Goal: Task Accomplishment & Management: Complete application form

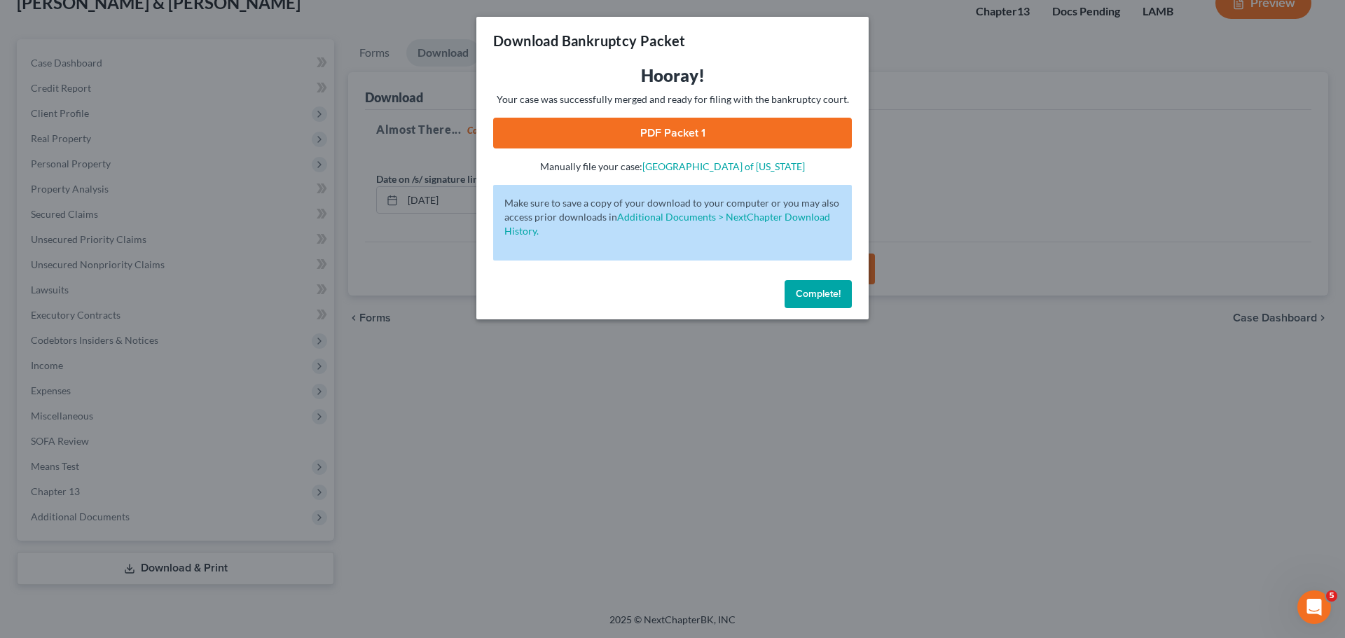
drag, startPoint x: 814, startPoint y: 296, endPoint x: 544, endPoint y: 238, distance: 276.1
click at [813, 296] on span "Complete!" at bounding box center [818, 294] width 45 height 12
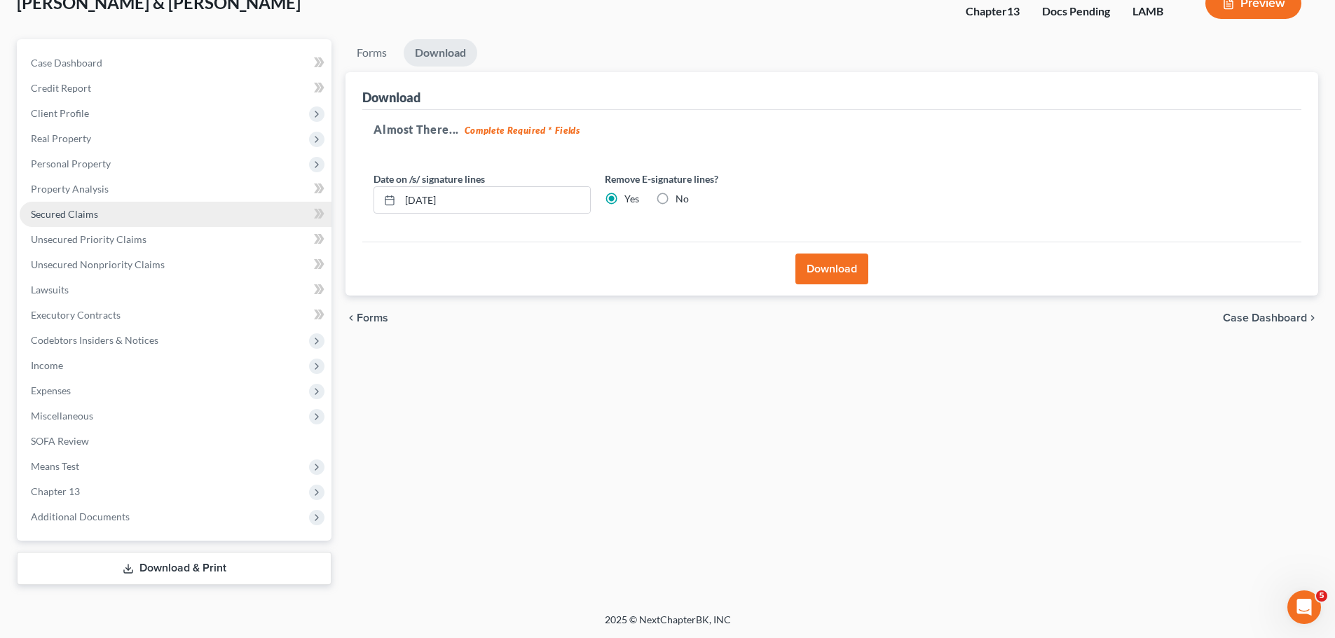
click at [71, 207] on link "Secured Claims" at bounding box center [176, 214] width 312 height 25
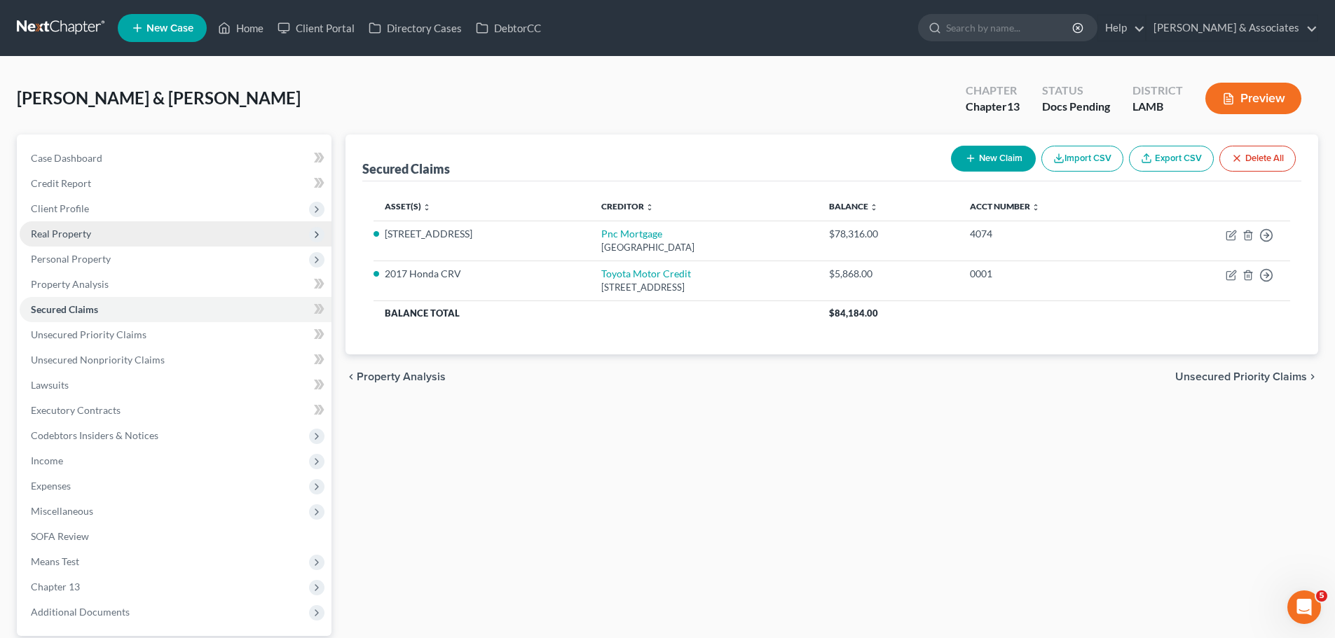
click at [66, 228] on span "Real Property" at bounding box center [61, 234] width 60 height 12
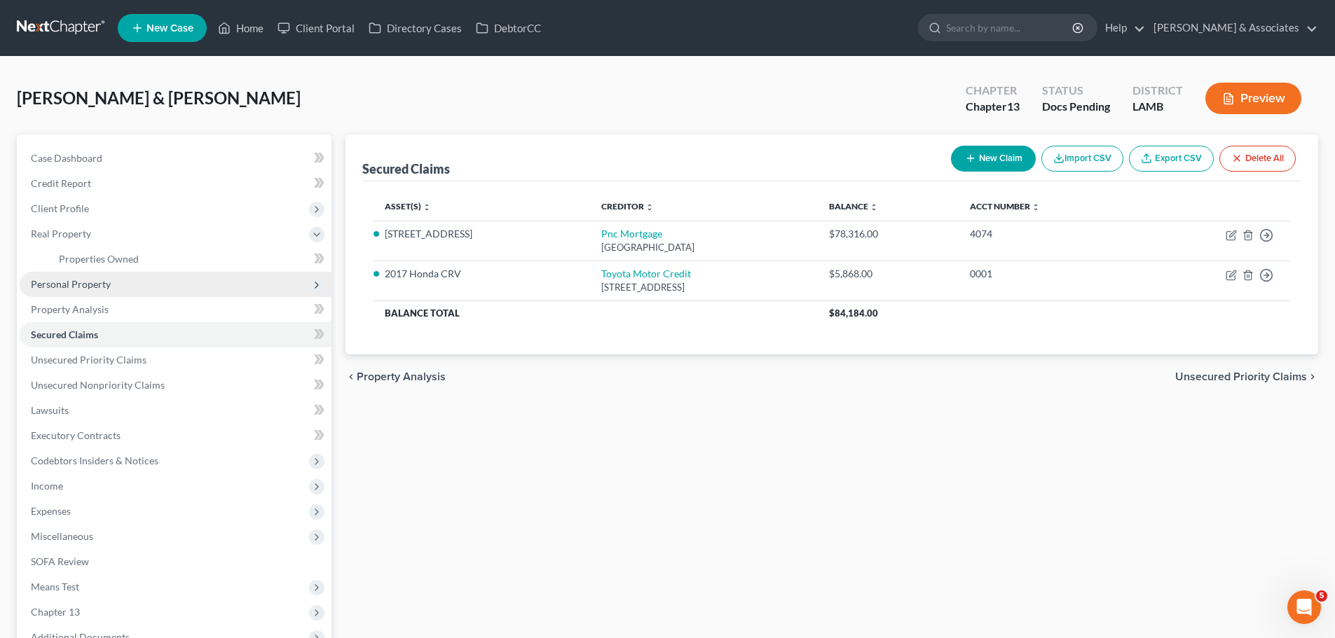
click at [71, 280] on span "Personal Property" at bounding box center [71, 284] width 80 height 12
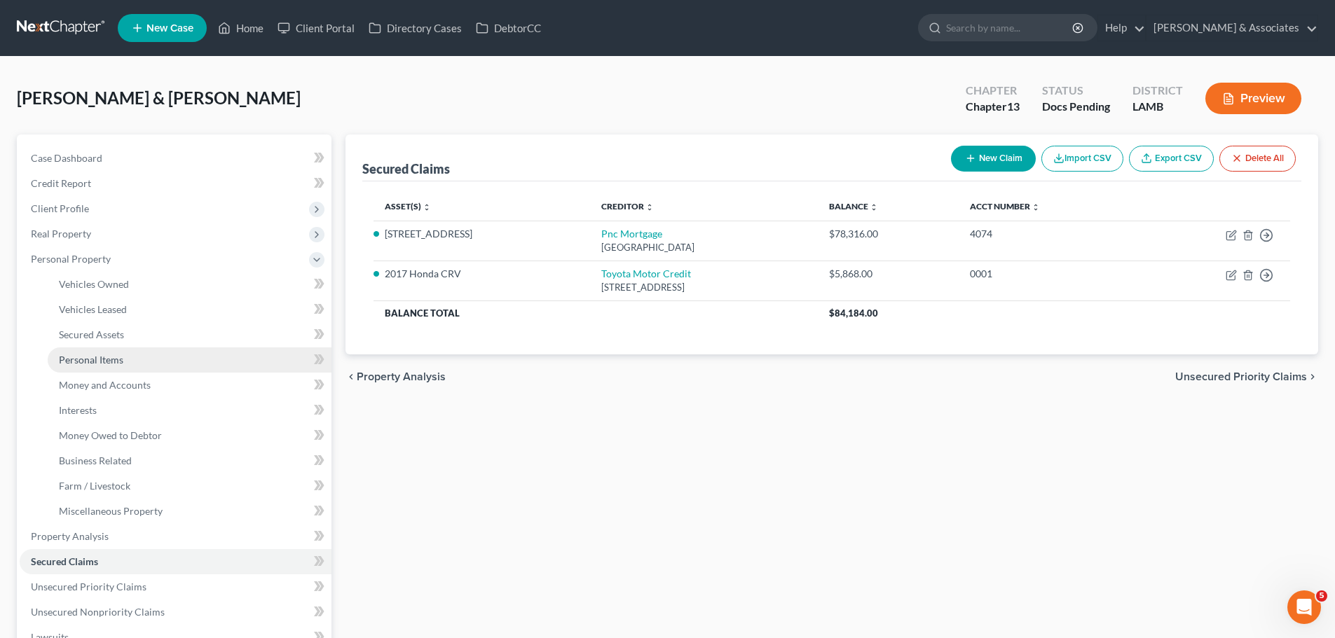
click at [109, 364] on span "Personal Items" at bounding box center [91, 360] width 64 height 12
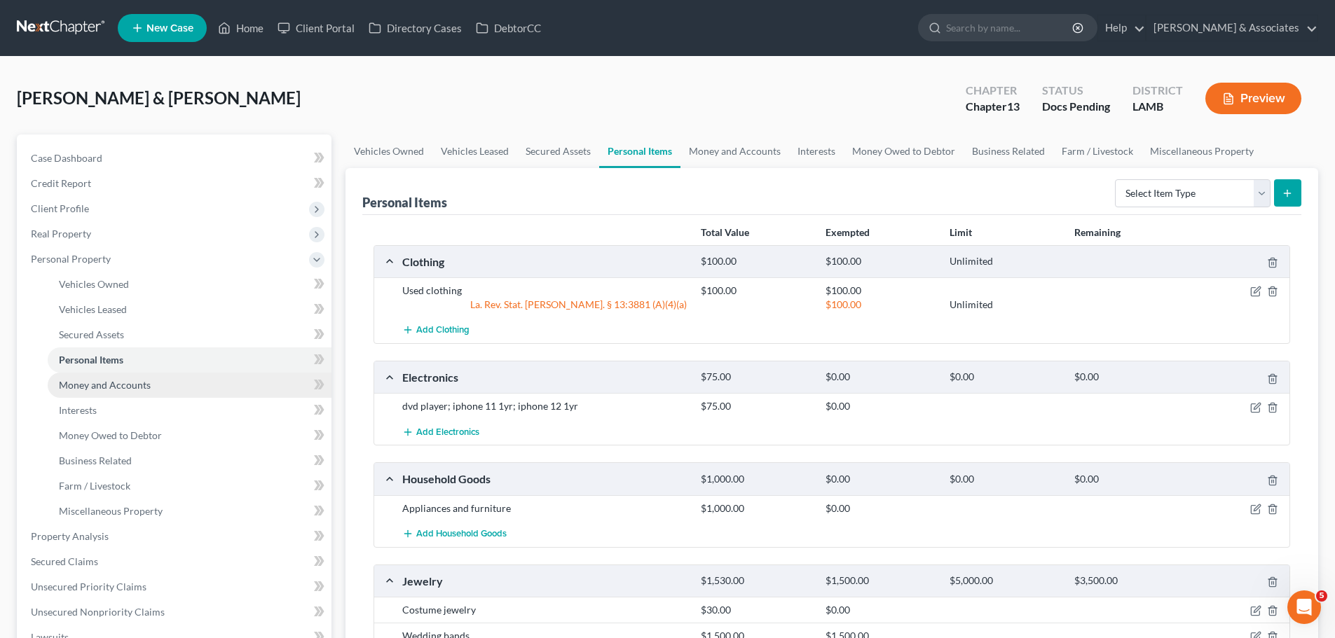
click at [117, 387] on span "Money and Accounts" at bounding box center [105, 385] width 92 height 12
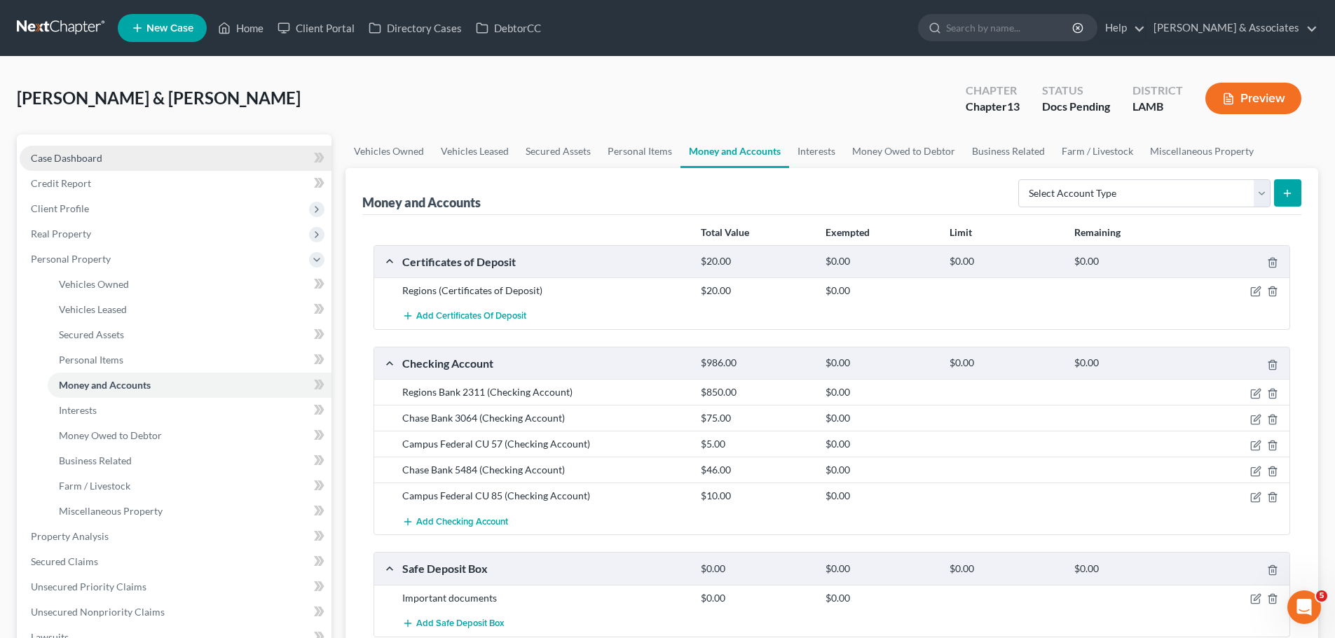
click at [97, 163] on span "Case Dashboard" at bounding box center [66, 158] width 71 height 12
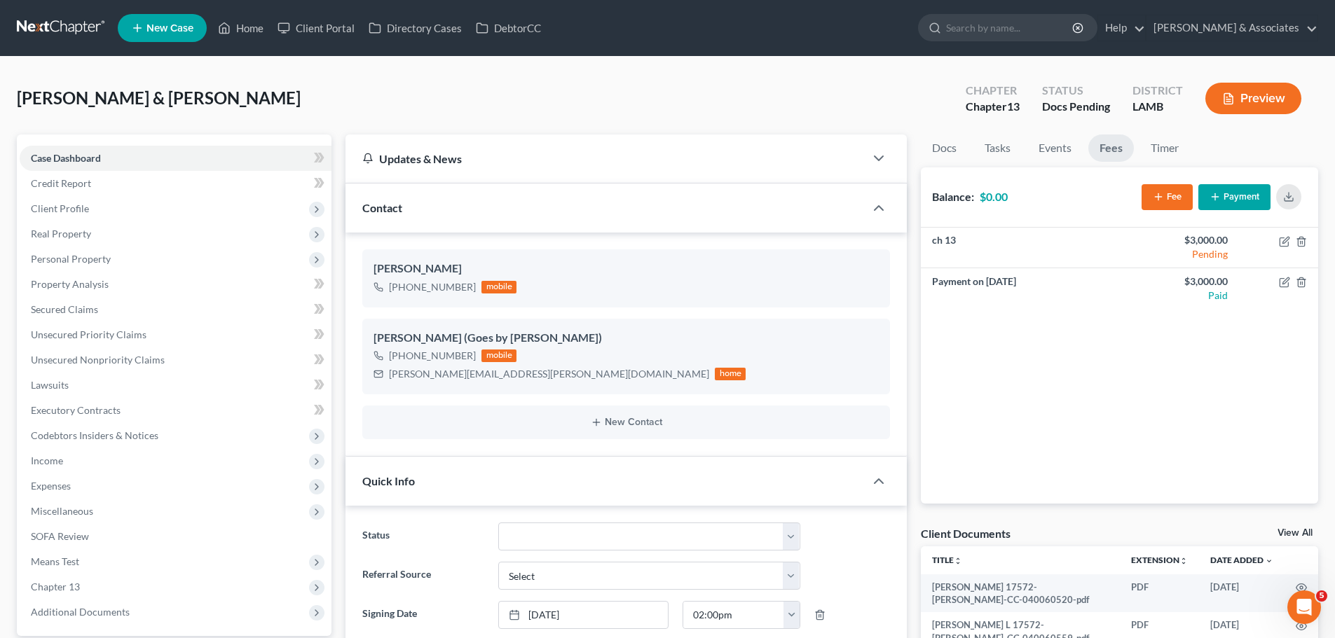
scroll to position [1522, 0]
click at [950, 153] on link "Docs" at bounding box center [944, 148] width 47 height 27
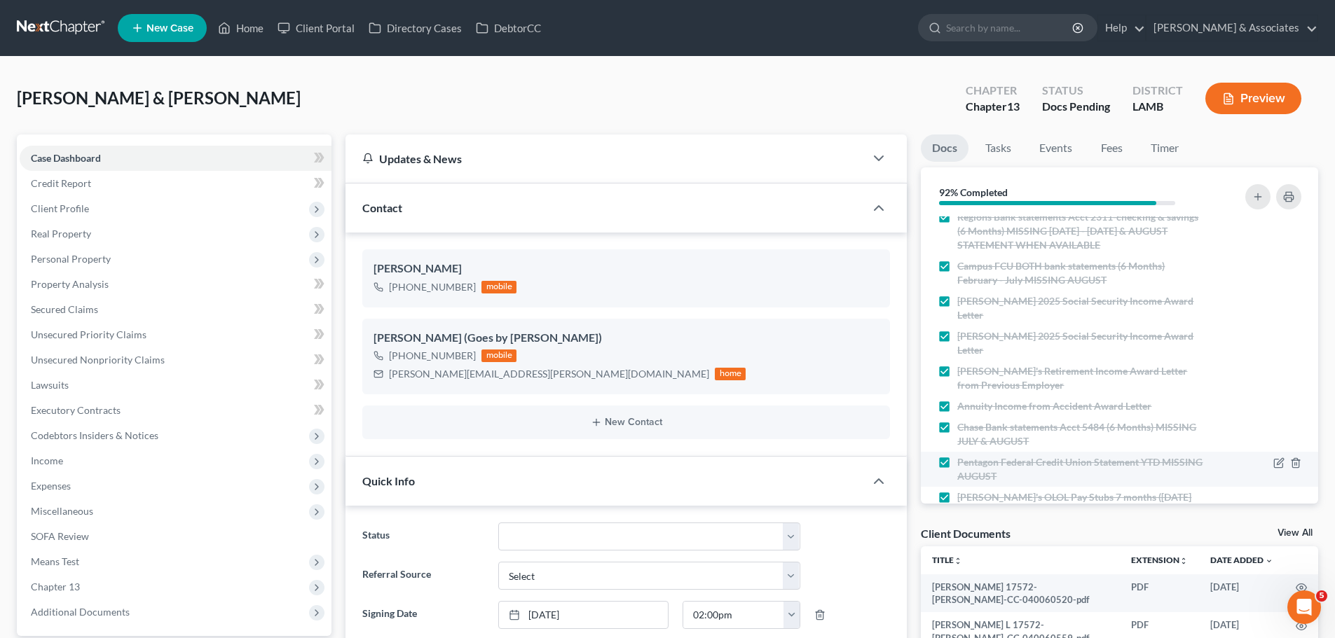
scroll to position [524, 0]
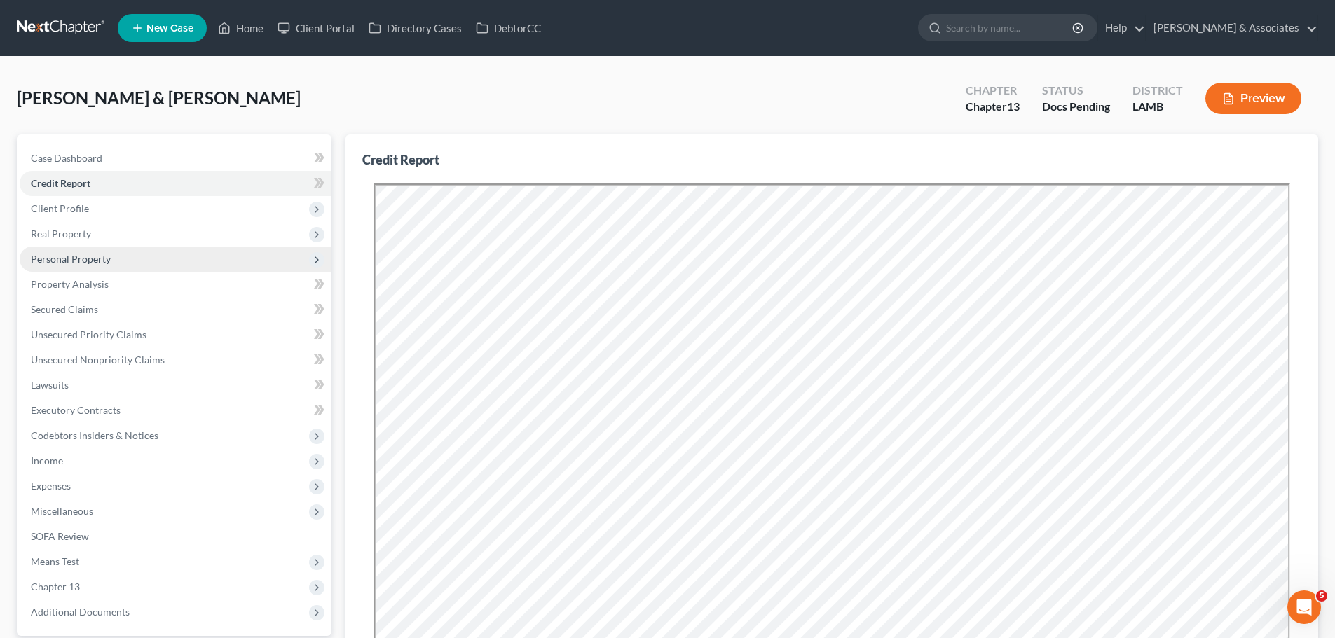
click at [81, 262] on span "Personal Property" at bounding box center [71, 259] width 80 height 12
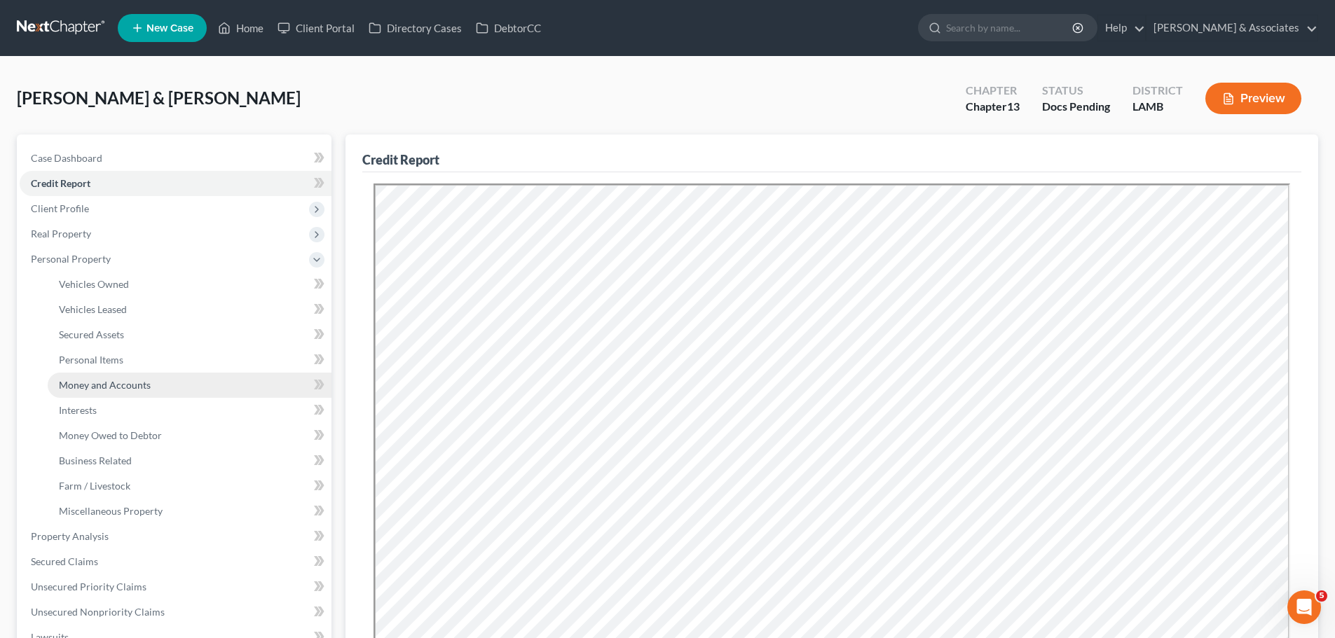
click at [102, 392] on link "Money and Accounts" at bounding box center [190, 385] width 284 height 25
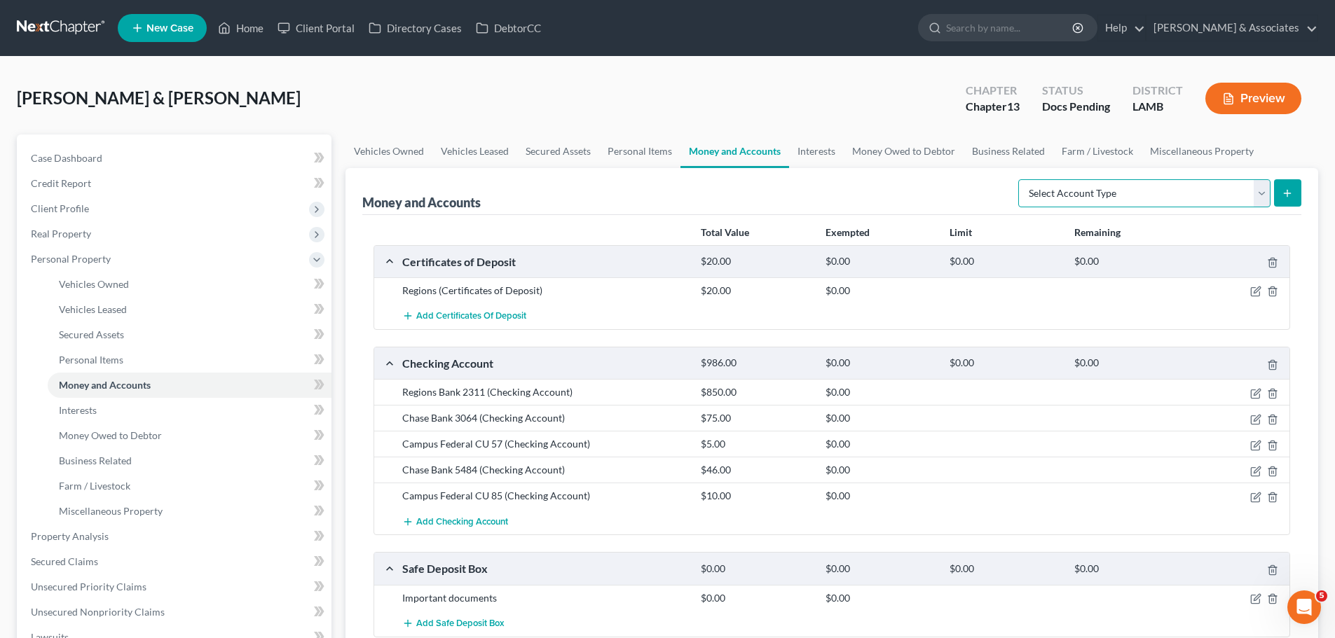
click at [1124, 192] on select "Select Account Type Brokerage Cash on Hand Certificates of Deposit Checking Acc…" at bounding box center [1144, 193] width 252 height 28
select select "other"
click at [1021, 179] on select "Select Account Type Brokerage Cash on Hand Certificates of Deposit Checking Acc…" at bounding box center [1144, 193] width 252 height 28
click at [1286, 204] on button "submit" at bounding box center [1287, 192] width 27 height 27
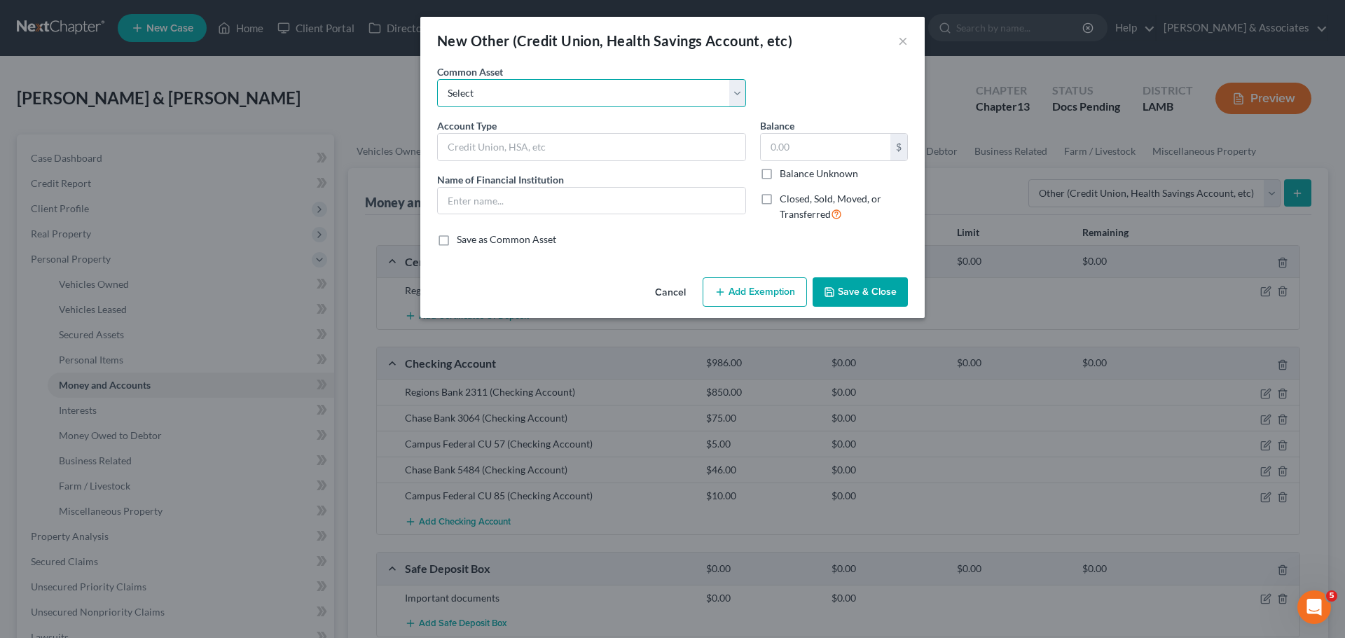
click at [626, 104] on select "Select Online Financial Platform Online Financial Platform Online Financial Pla…" at bounding box center [591, 93] width 309 height 28
select select "7"
click at [437, 79] on select "Select Online Financial Platform Online Financial Platform Online Financial Pla…" at bounding box center [591, 93] width 309 height 28
type input "Online Financial Platform - Venmo"
type input "Venmo"
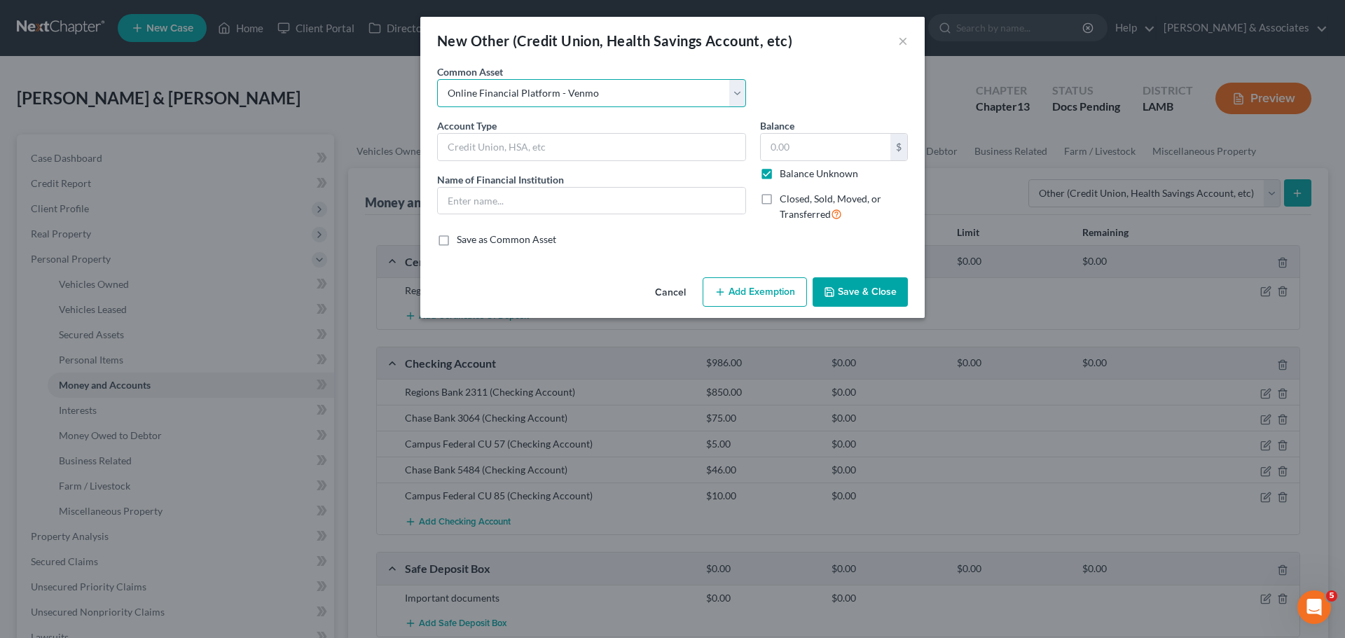
type input "0.00"
checkbox input "true"
select select "6"
type input "Online Financial Platform - PayPal"
type input "PayPal"
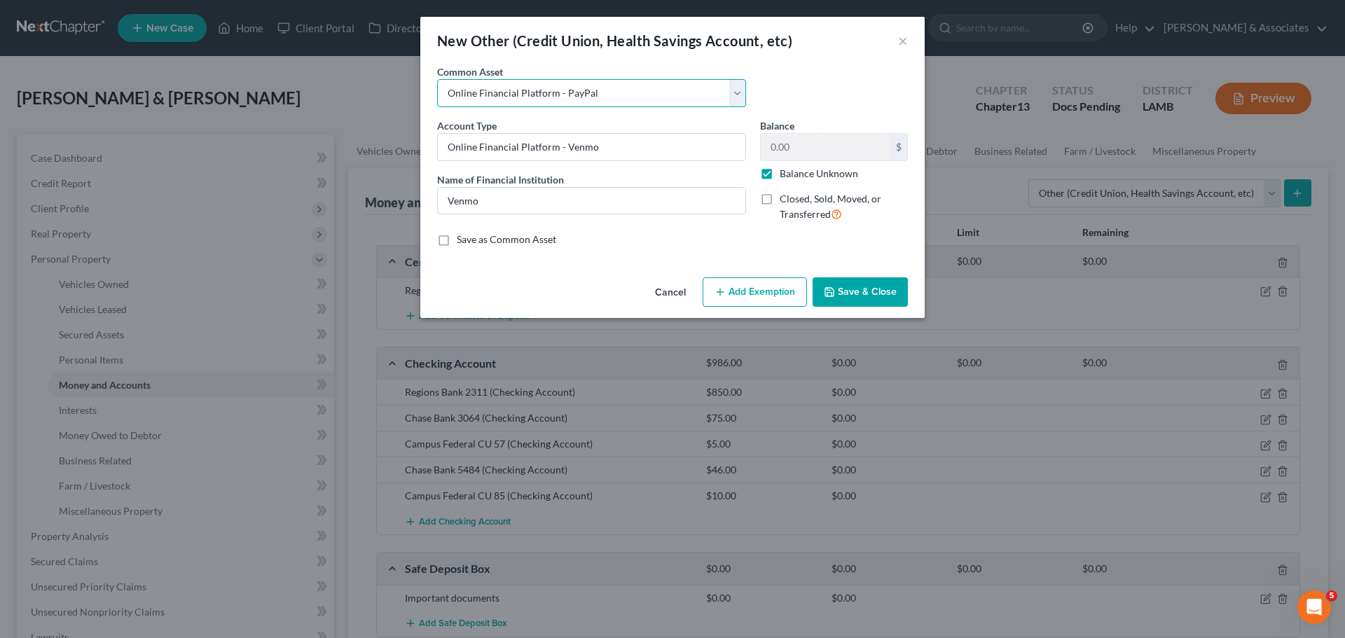
type input "0.00"
click at [839, 287] on button "Save & Close" at bounding box center [860, 291] width 95 height 29
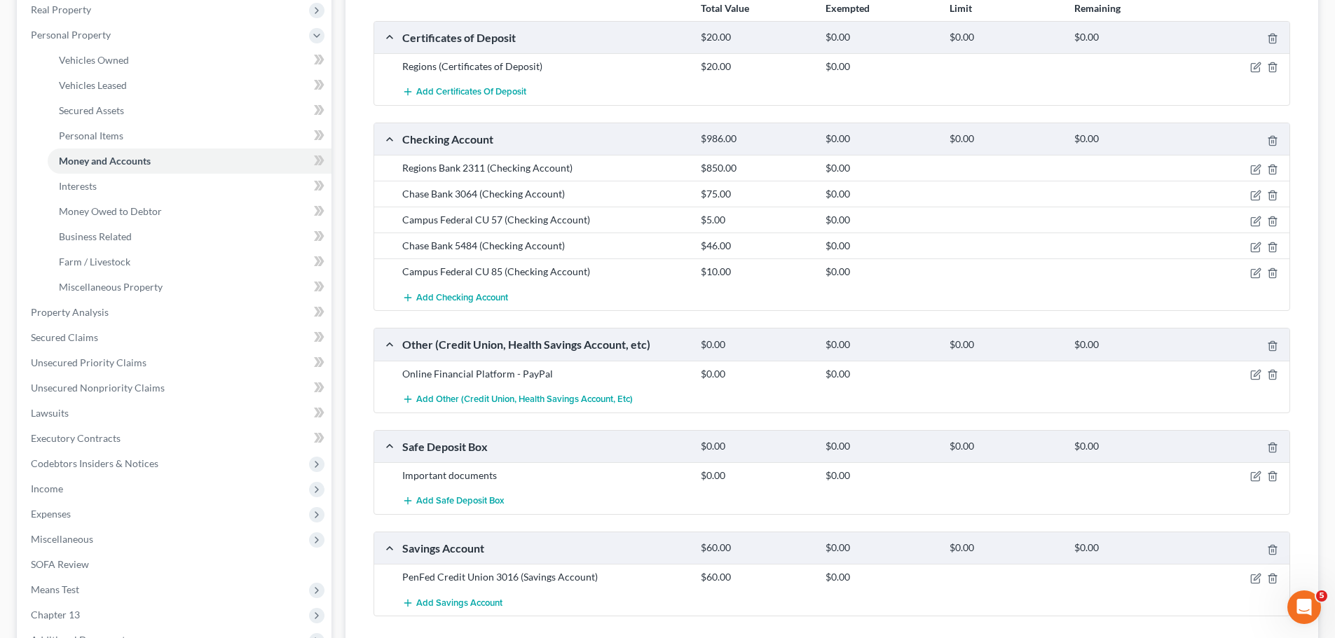
scroll to position [348, 0]
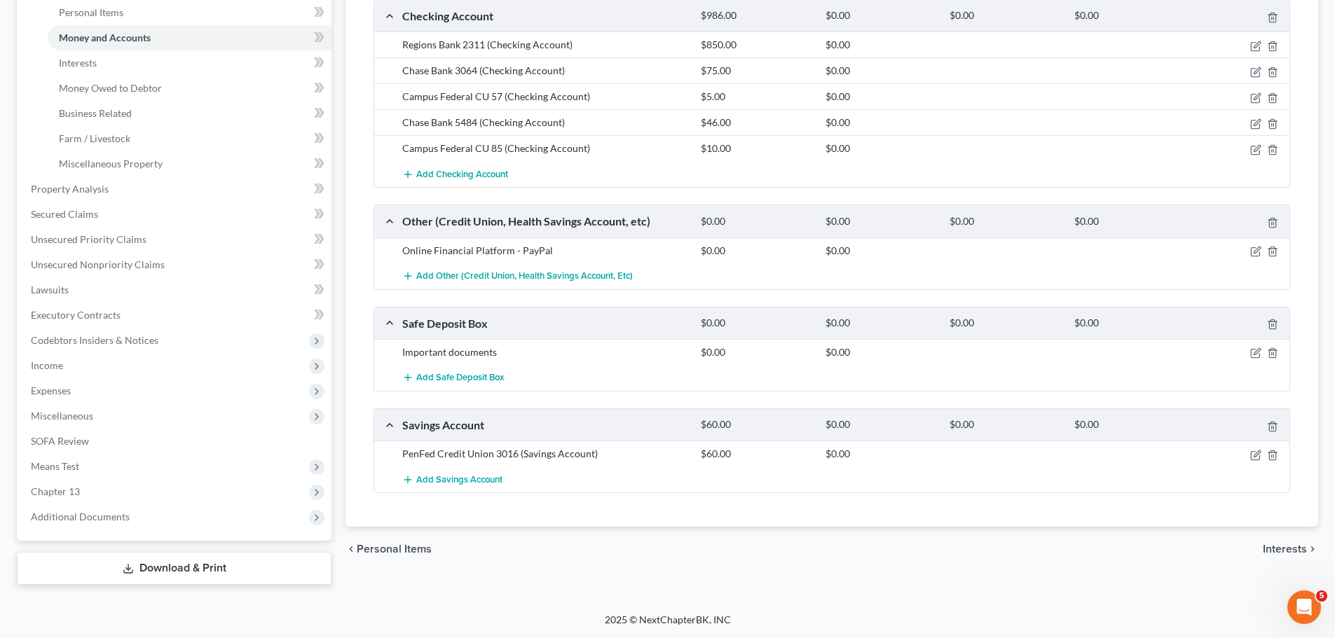
click at [556, 575] on div "Vehicles Owned Vehicles Leased Secured Assets Personal Items Money and Accounts…" at bounding box center [831, 186] width 987 height 798
click at [616, 557] on div "chevron_left Personal Items Interests chevron_right" at bounding box center [831, 549] width 973 height 45
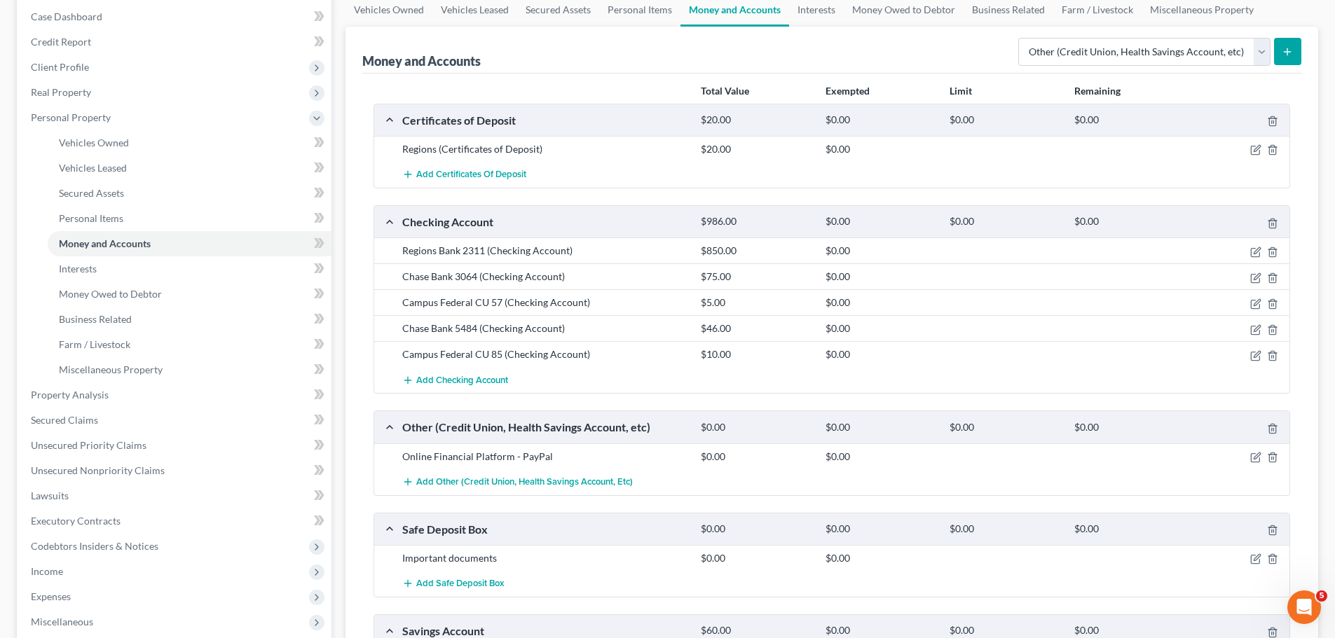
scroll to position [0, 0]
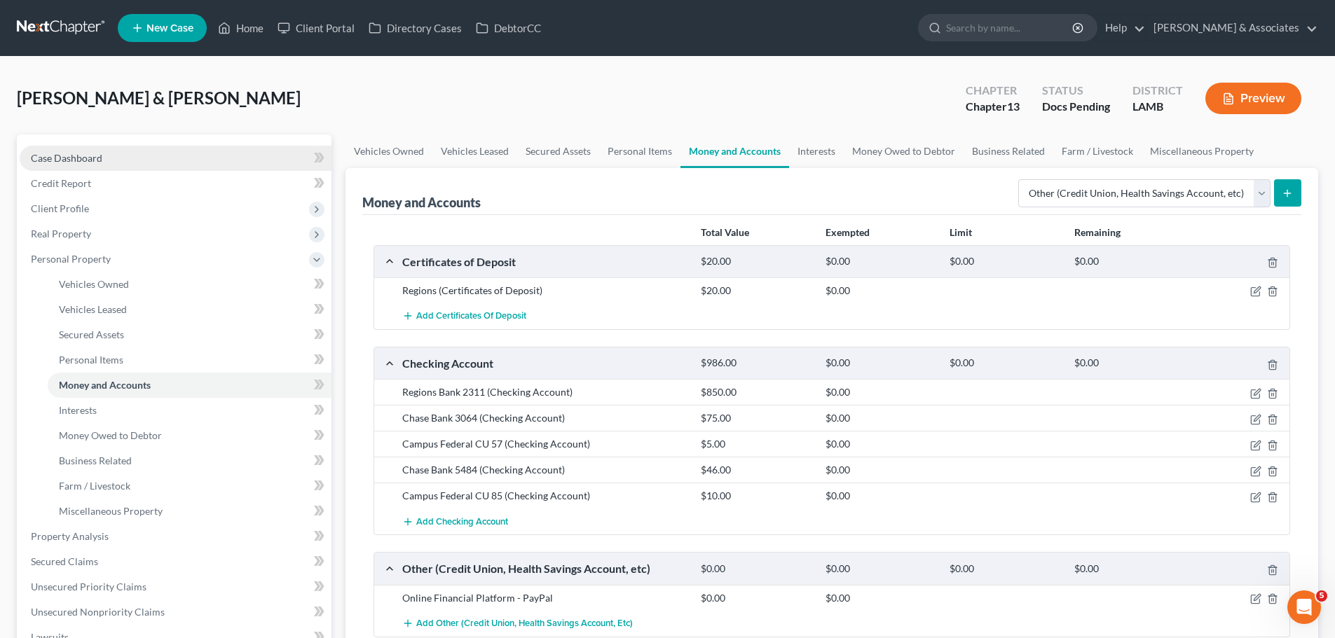
click at [114, 163] on link "Case Dashboard" at bounding box center [176, 158] width 312 height 25
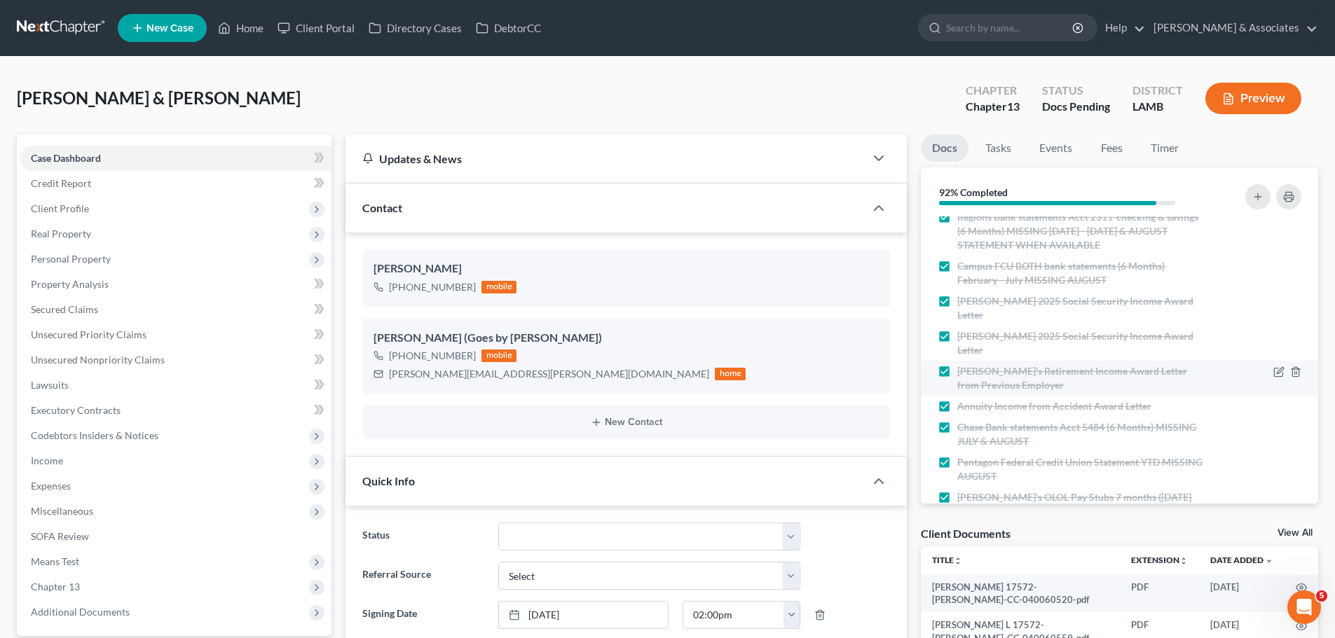
scroll to position [524, 0]
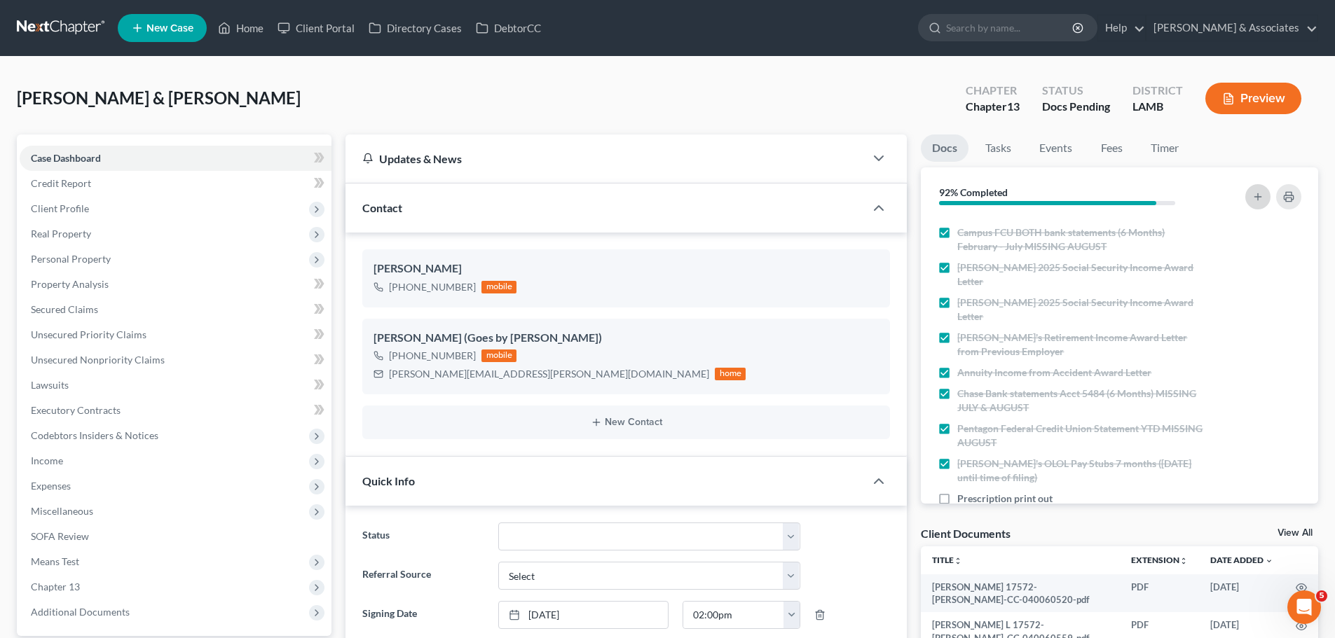
click at [1260, 200] on icon "button" at bounding box center [1257, 196] width 11 height 11
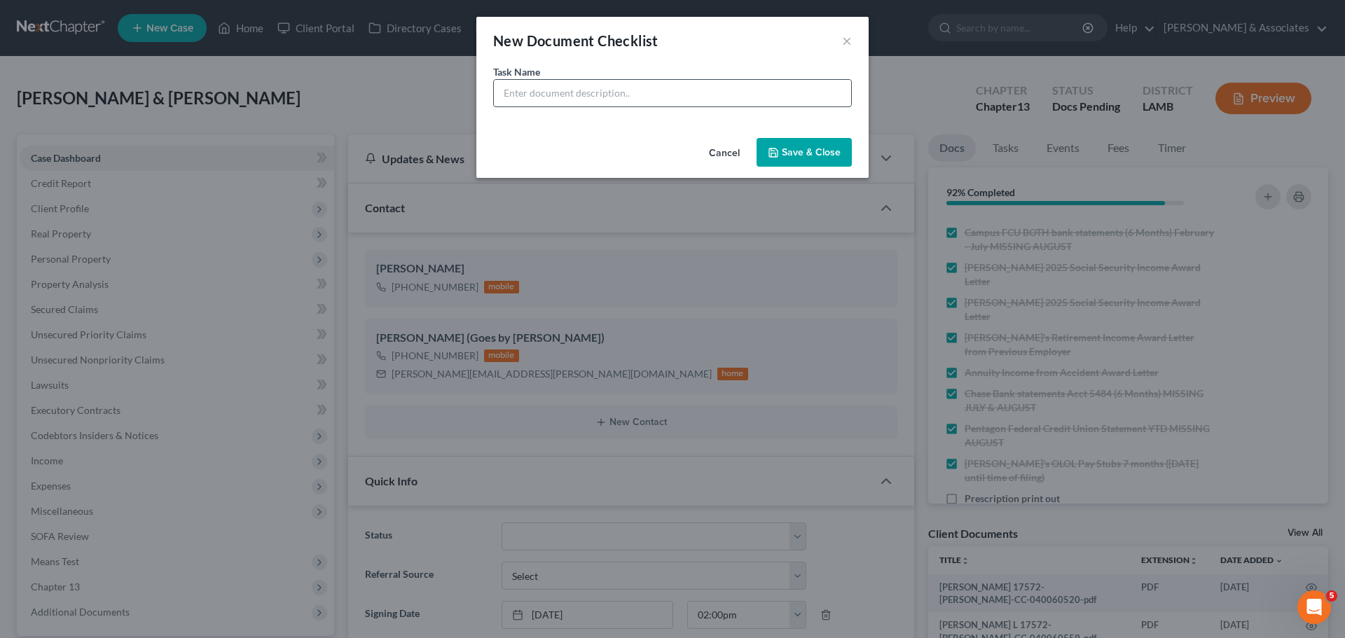
click at [654, 99] on input "text" at bounding box center [672, 93] width 357 height 27
type input "PayPal statements (March-August)"
click at [792, 144] on button "Save & Close" at bounding box center [804, 152] width 95 height 29
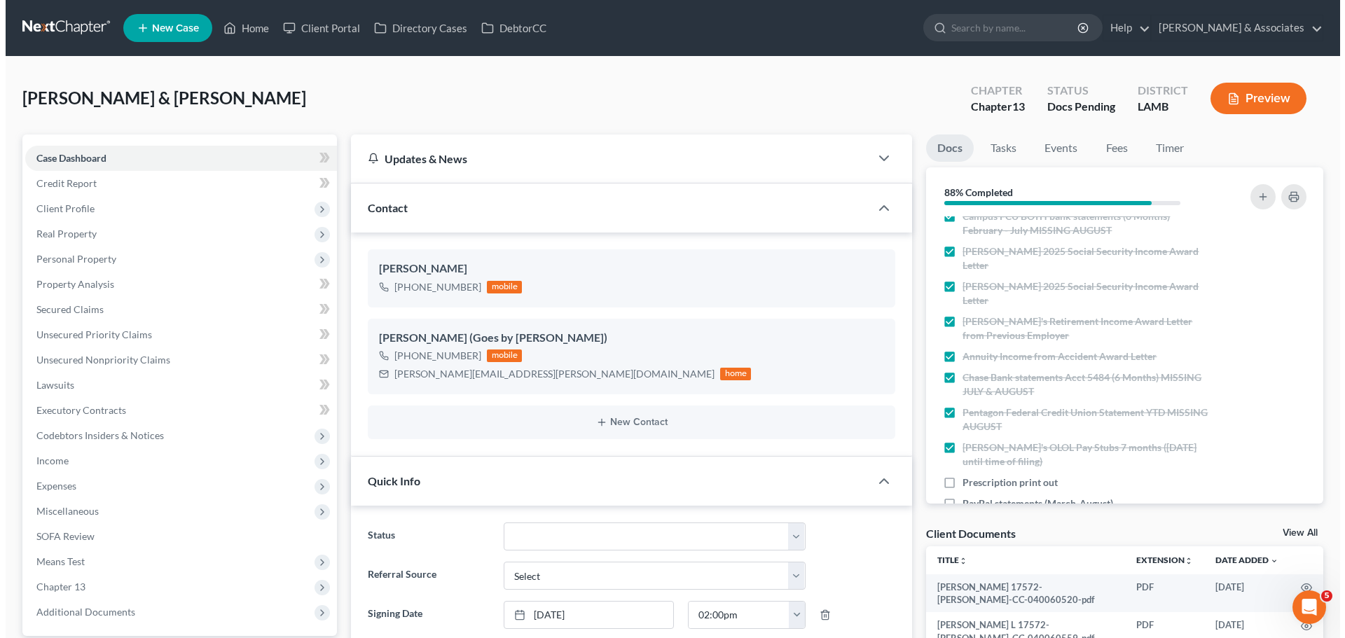
scroll to position [545, 0]
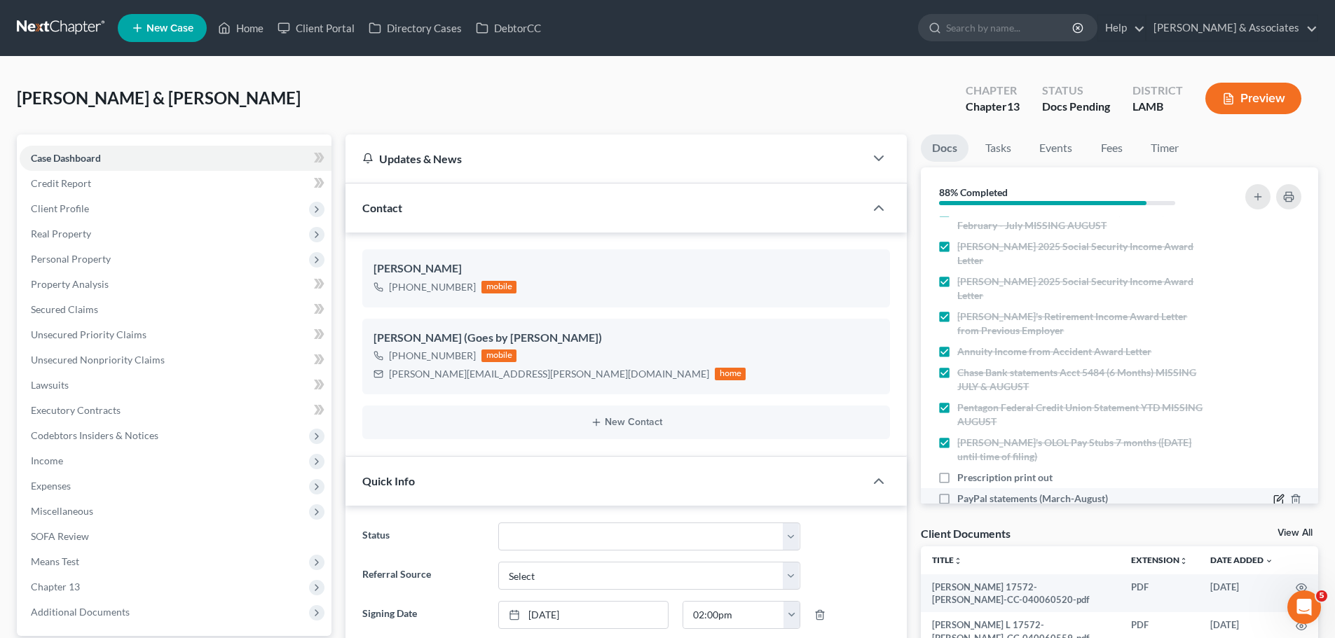
click at [1274, 496] on icon "button" at bounding box center [1278, 500] width 8 height 8
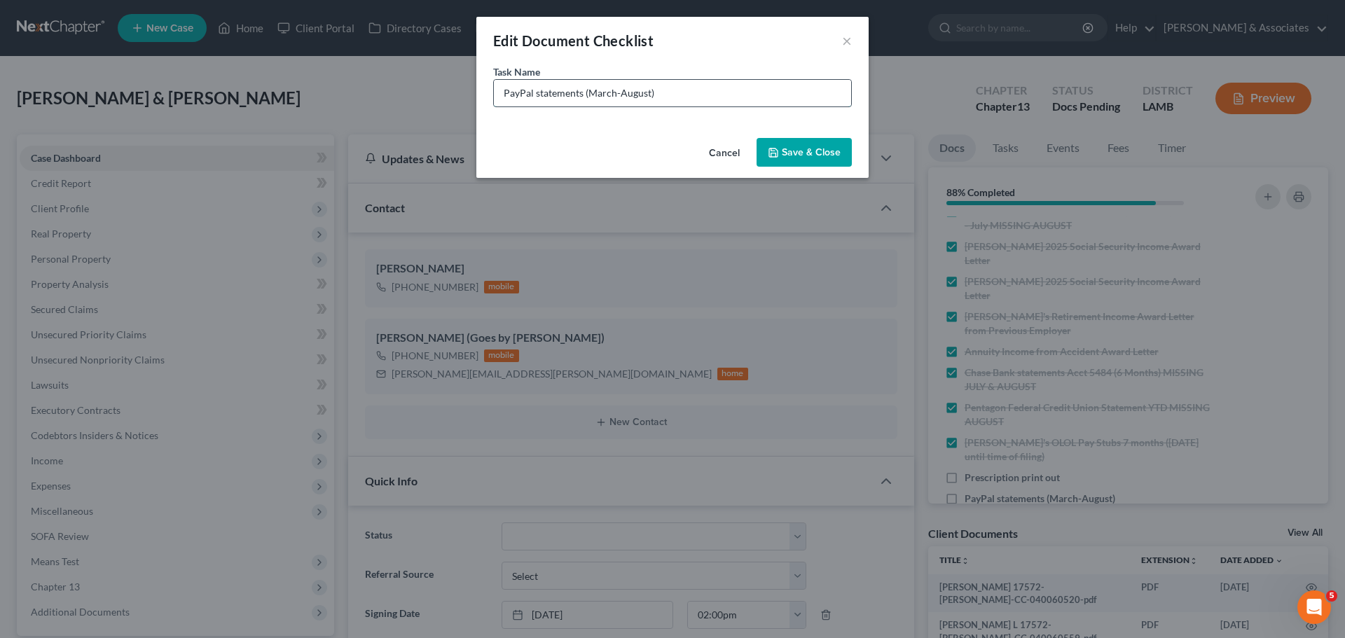
click at [584, 95] on input "PayPal statements (March-August)" at bounding box center [672, 93] width 357 height 27
paste input "when money is received from campus fed, debtor withdraws cash and deposits into…"
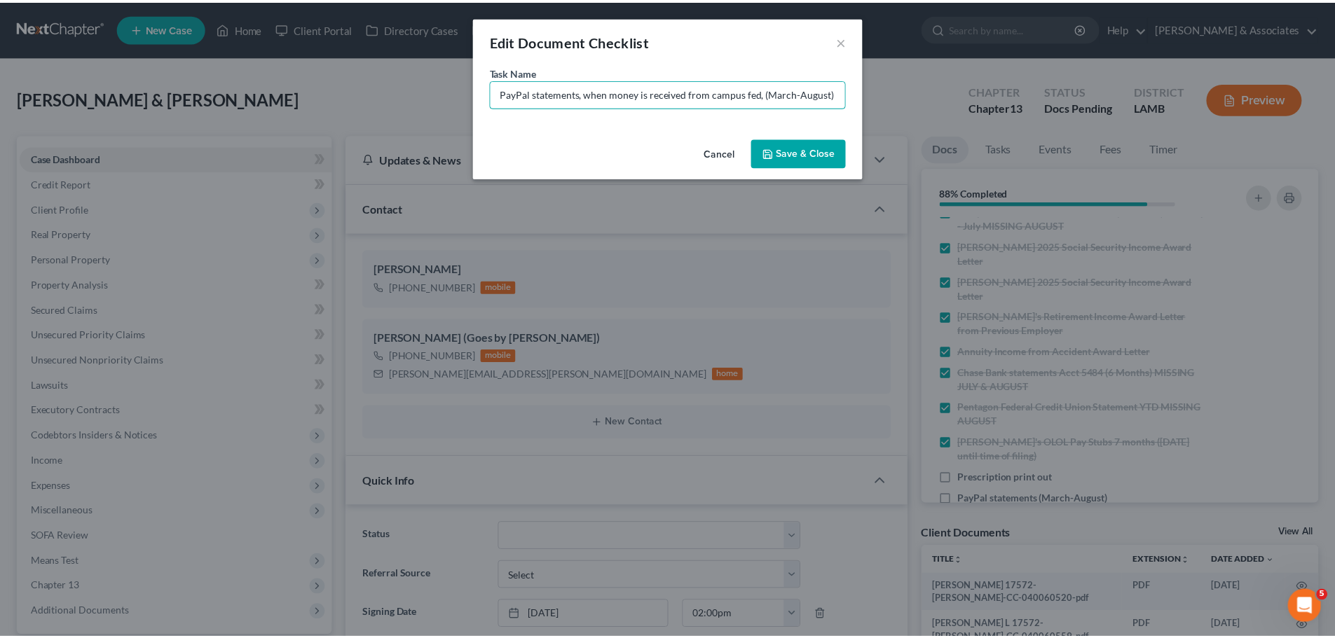
scroll to position [0, 0]
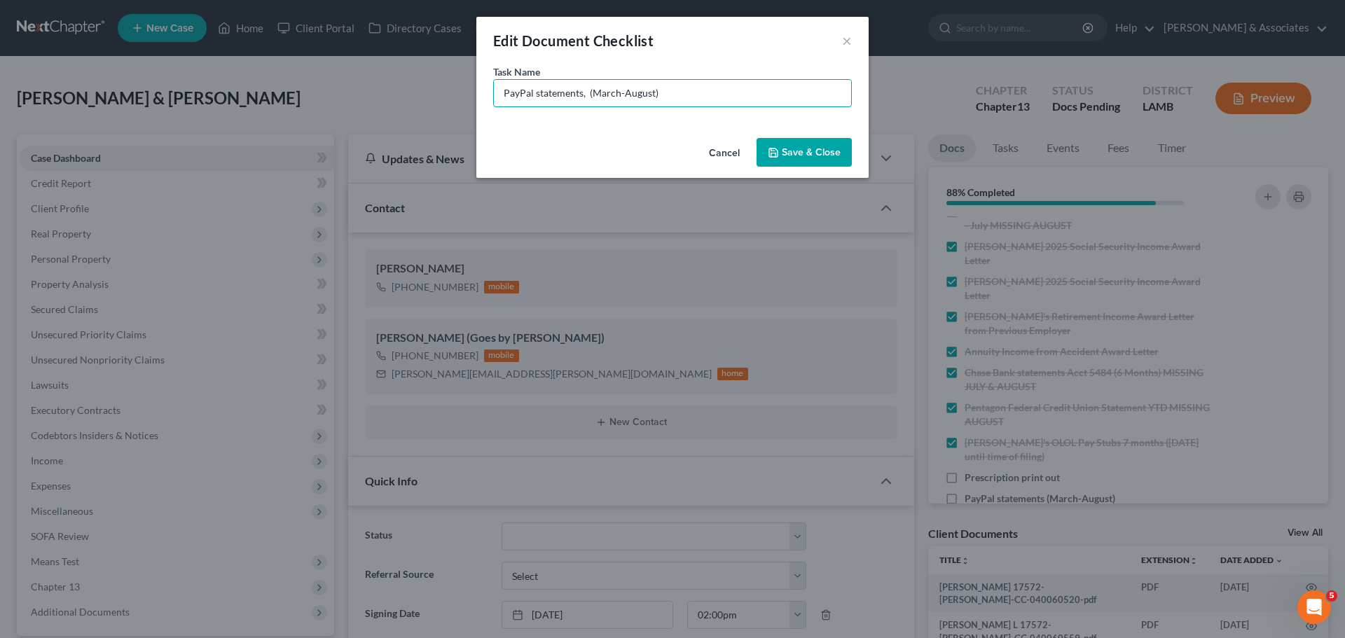
paste input "1 (888) 221-1161"
type input "PayPal statements, 1 (888) 221-1161, (March-August)"
click at [795, 160] on button "Save & Close" at bounding box center [804, 152] width 95 height 29
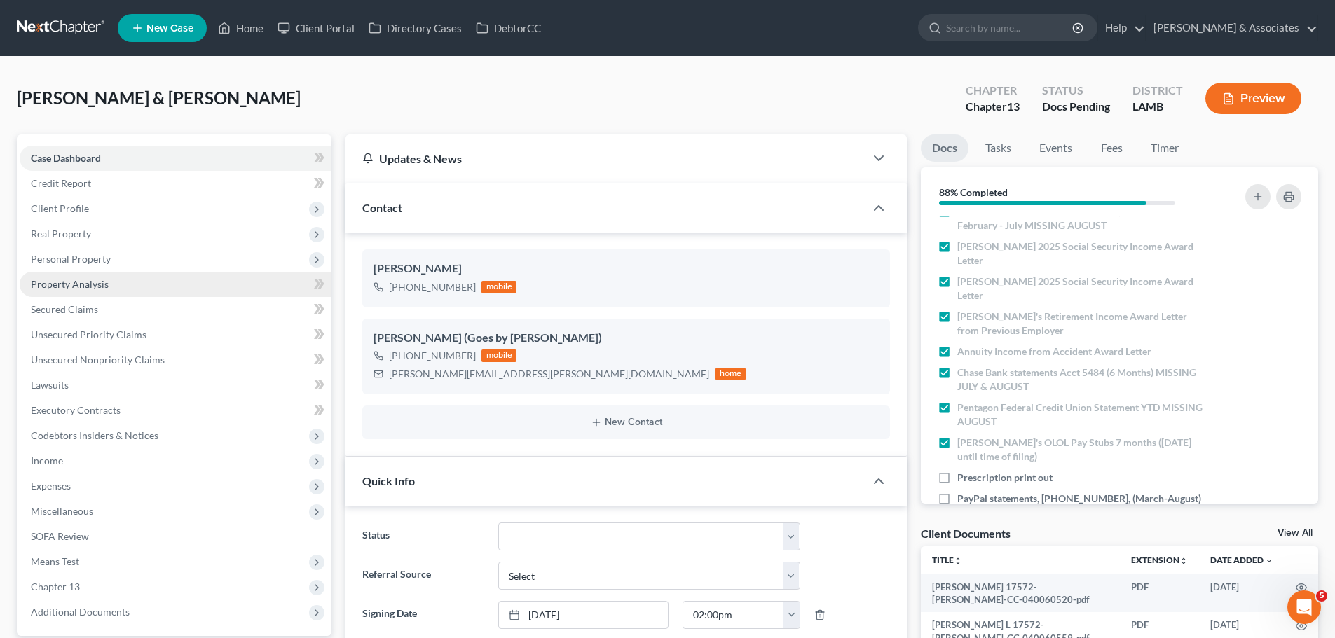
drag, startPoint x: 66, startPoint y: 254, endPoint x: 125, endPoint y: 286, distance: 67.4
click at [66, 254] on span "Personal Property" at bounding box center [71, 259] width 80 height 12
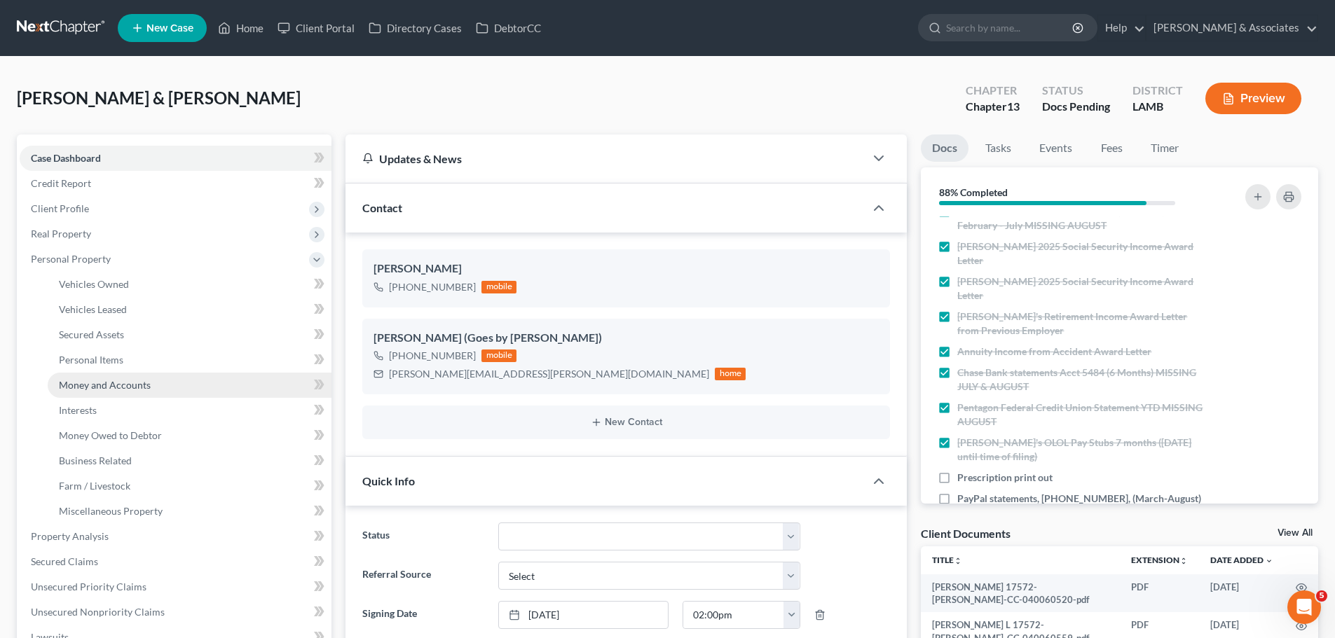
click at [110, 386] on span "Money and Accounts" at bounding box center [105, 385] width 92 height 12
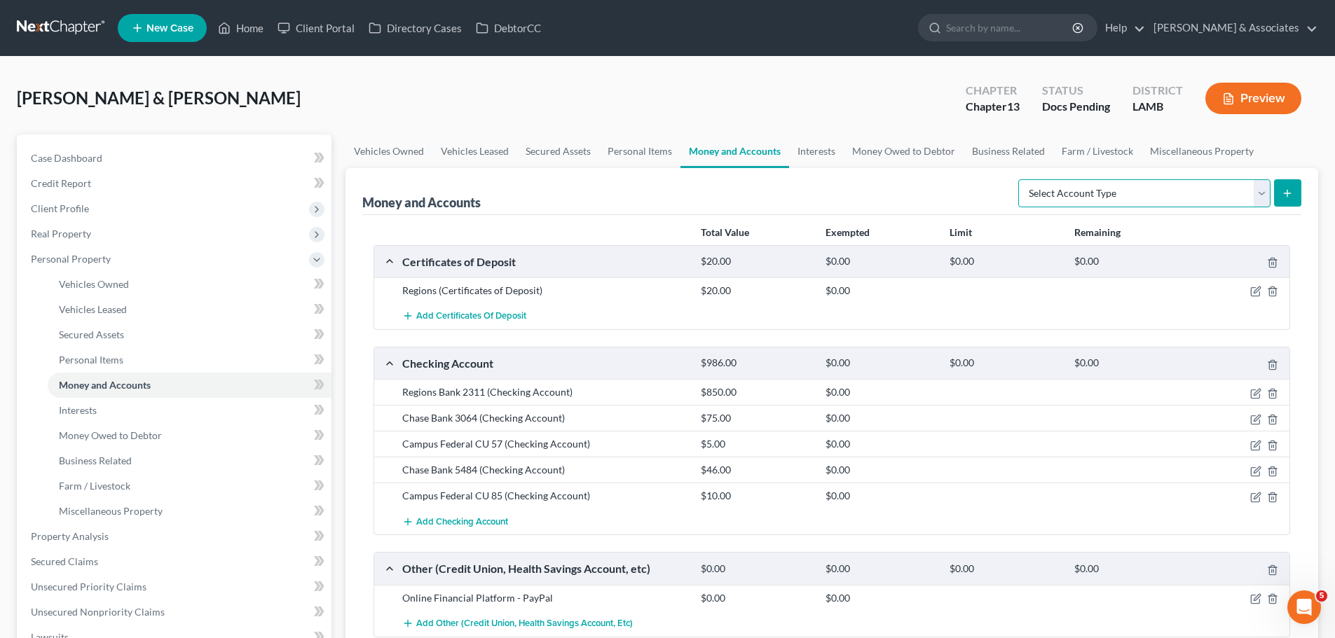
drag, startPoint x: 1094, startPoint y: 188, endPoint x: 1080, endPoint y: 193, distance: 14.8
click at [1094, 188] on select "Select Account Type Brokerage Cash on Hand Certificates of Deposit Checking Acc…" at bounding box center [1144, 193] width 252 height 28
select select "cash_on_hand"
click at [1021, 179] on select "Select Account Type Brokerage Cash on Hand Certificates of Deposit Checking Acc…" at bounding box center [1144, 193] width 252 height 28
click at [1290, 195] on icon "submit" at bounding box center [1286, 193] width 11 height 11
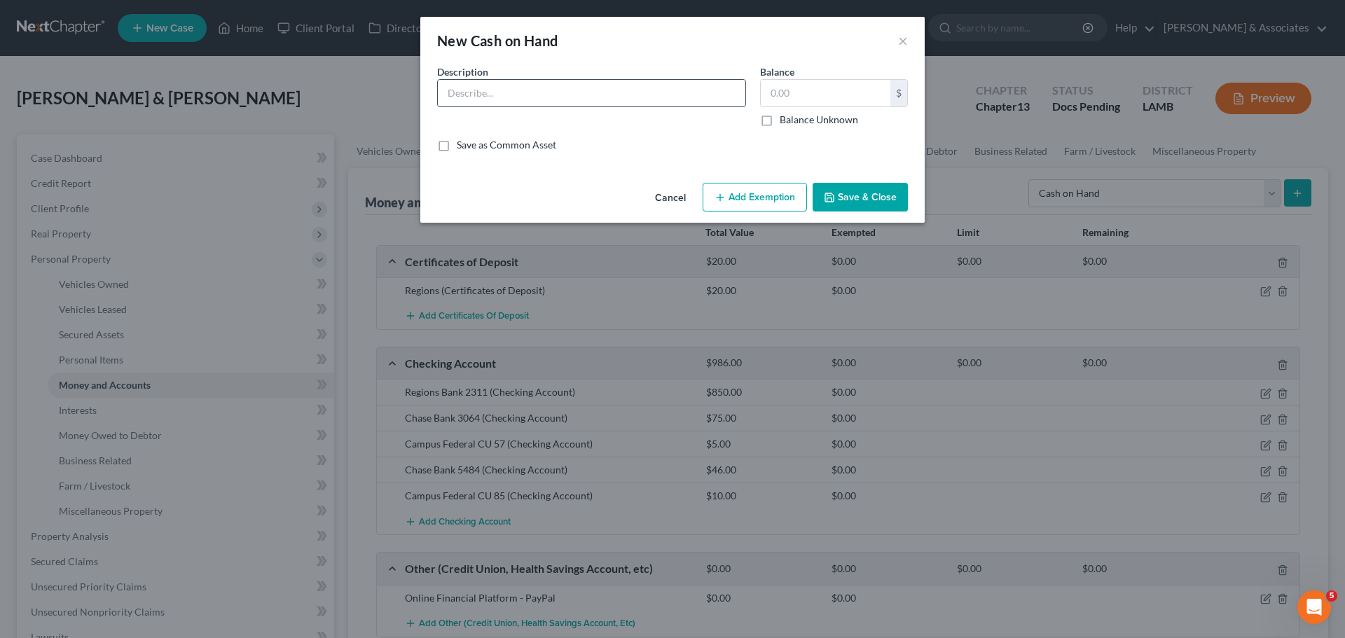
click at [637, 101] on input "text" at bounding box center [592, 93] width 308 height 27
drag, startPoint x: 637, startPoint y: 101, endPoint x: 467, endPoint y: 97, distance: 170.3
click at [467, 97] on input "Cash on hand" at bounding box center [592, 93] width 308 height 27
type input "Cash"
click at [809, 94] on input "text" at bounding box center [826, 93] width 130 height 27
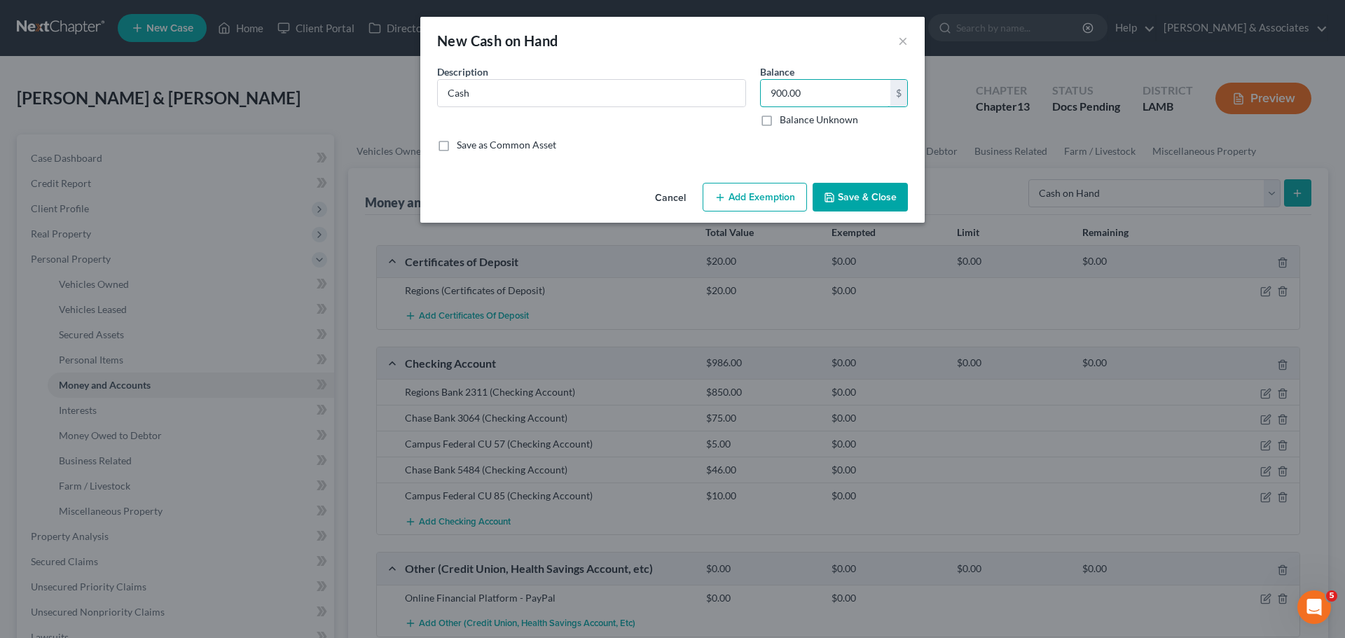
type input "900.00"
click at [834, 200] on icon "button" at bounding box center [829, 197] width 11 height 11
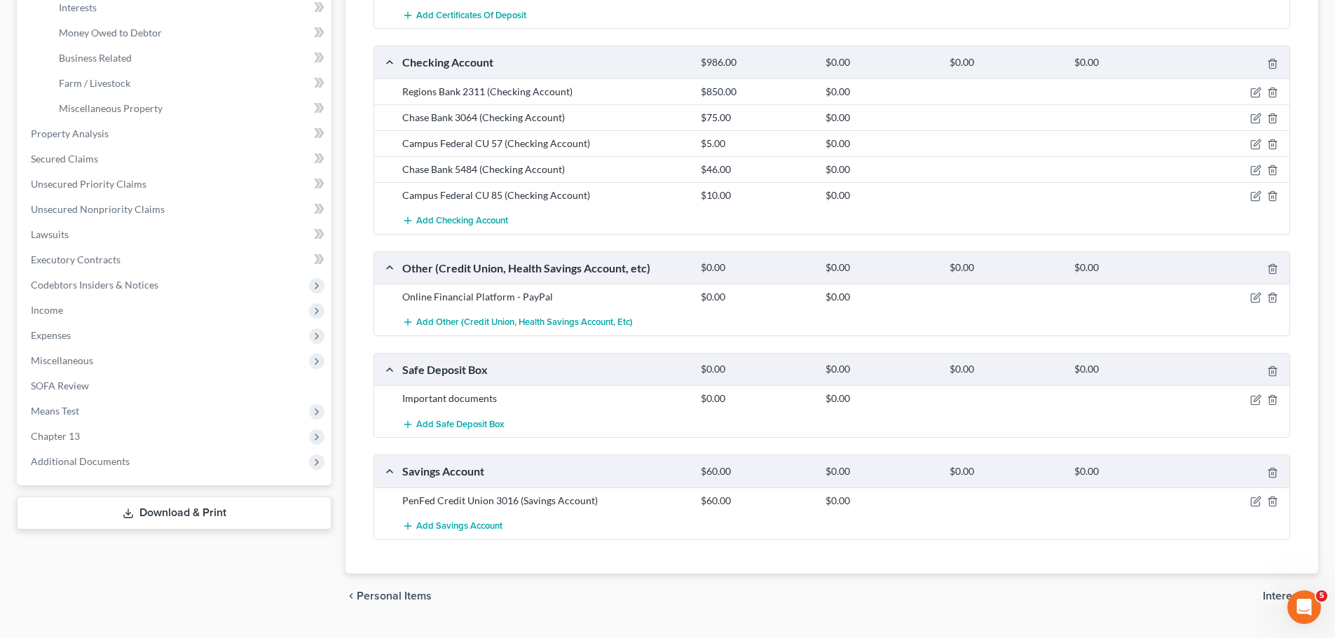
scroll to position [437, 0]
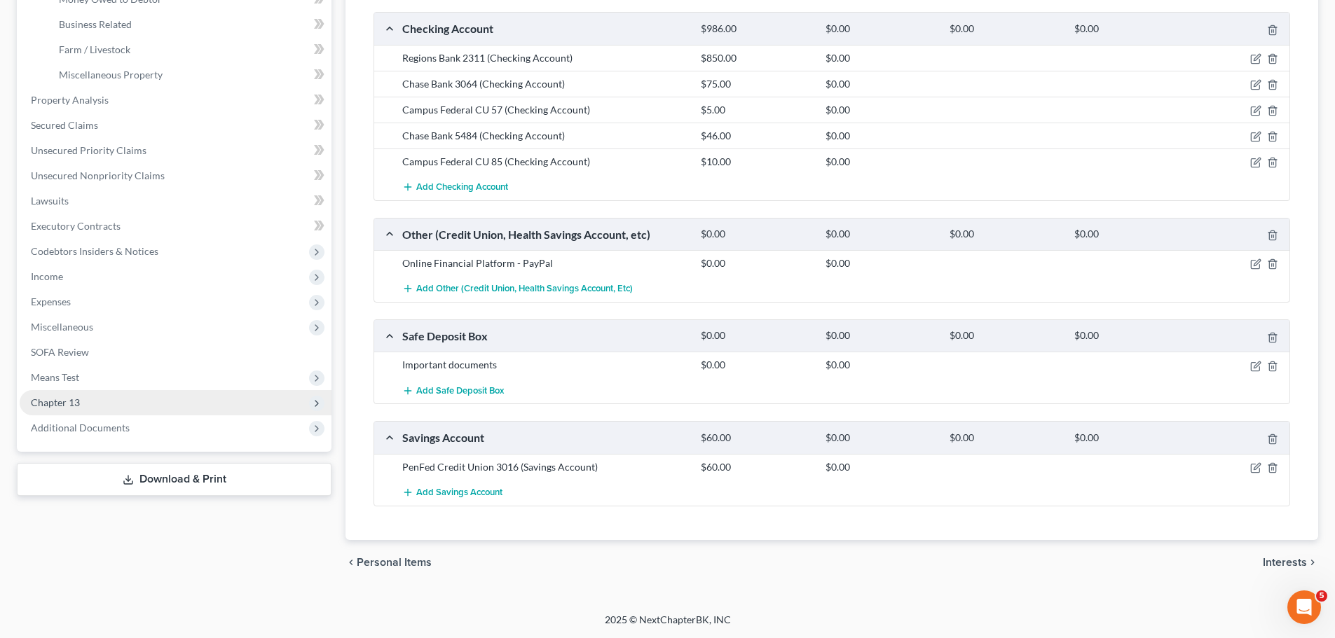
click at [74, 404] on span "Chapter 13" at bounding box center [55, 403] width 49 height 12
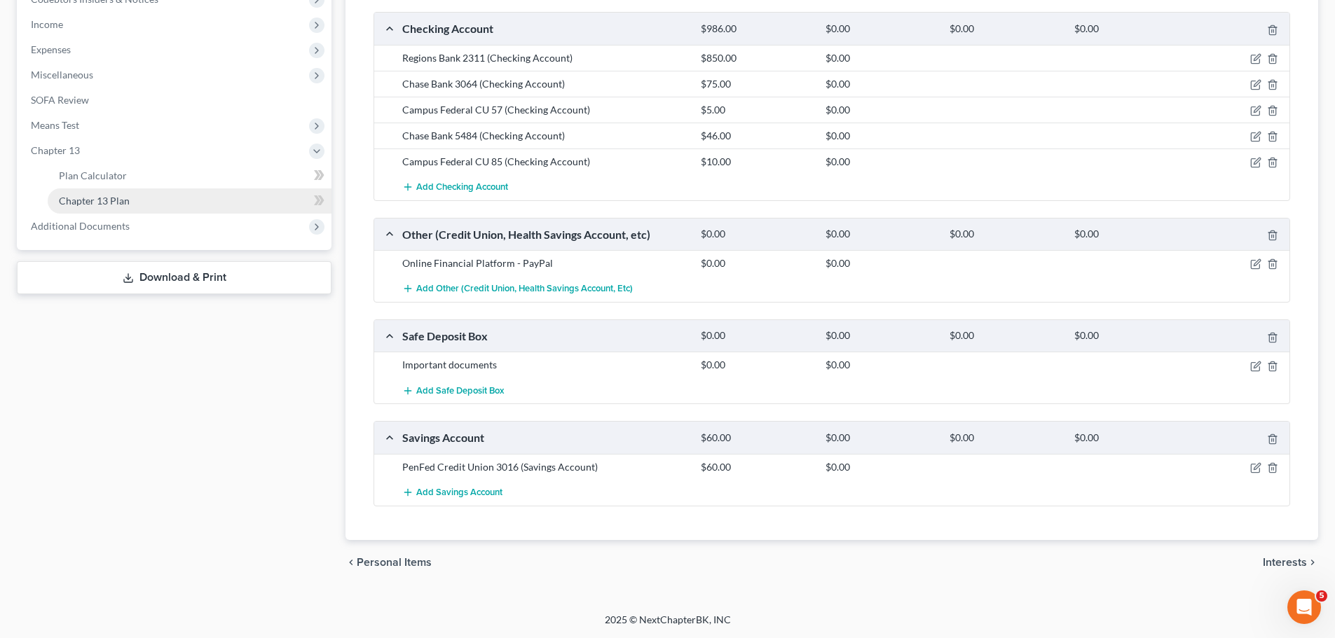
click at [170, 212] on link "Chapter 13 Plan" at bounding box center [190, 200] width 284 height 25
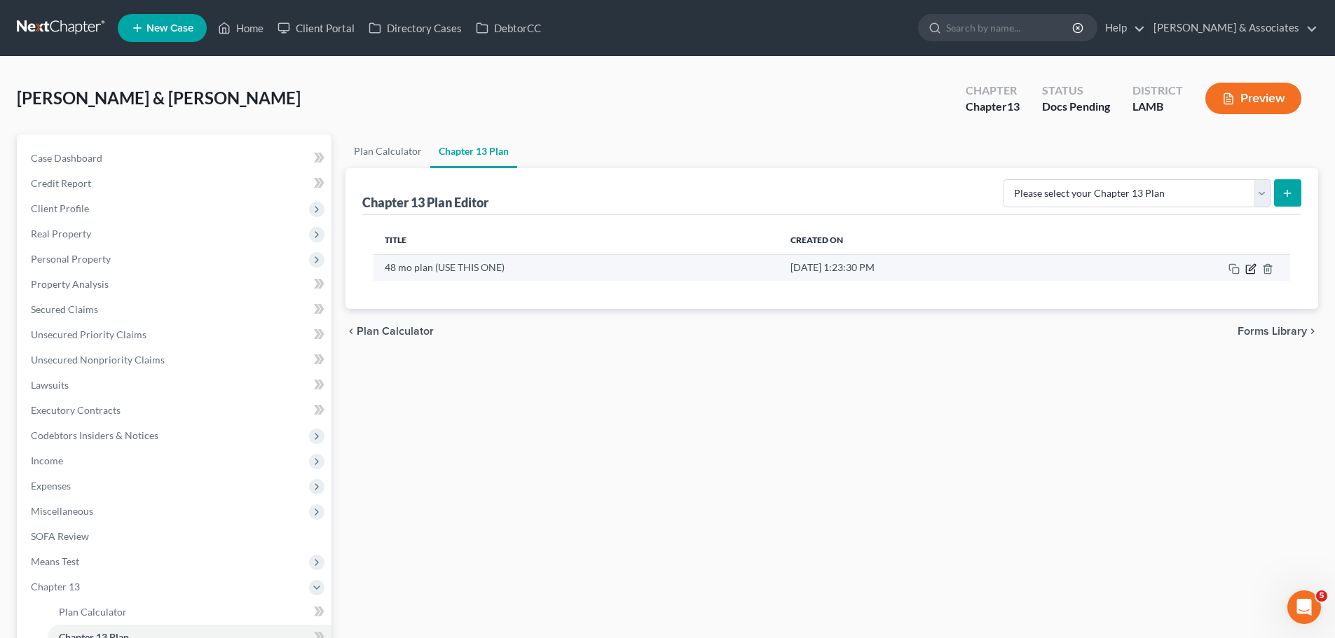
click at [1248, 270] on icon "button" at bounding box center [1250, 268] width 11 height 11
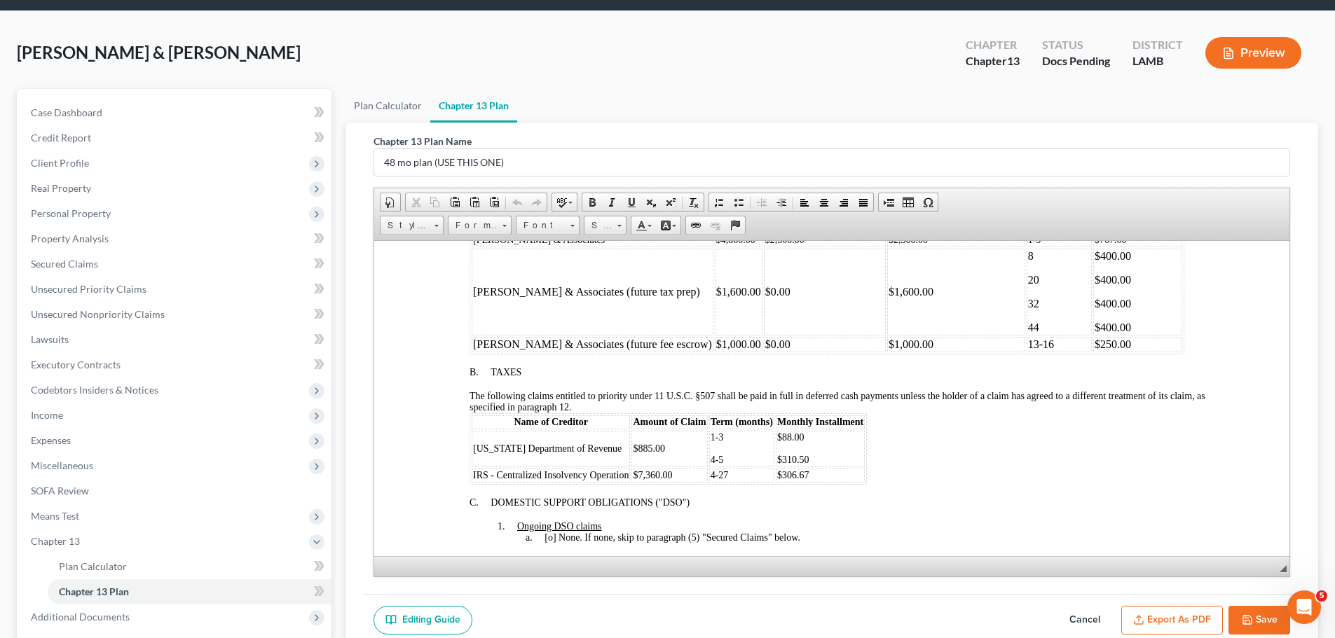
scroll to position [70, 0]
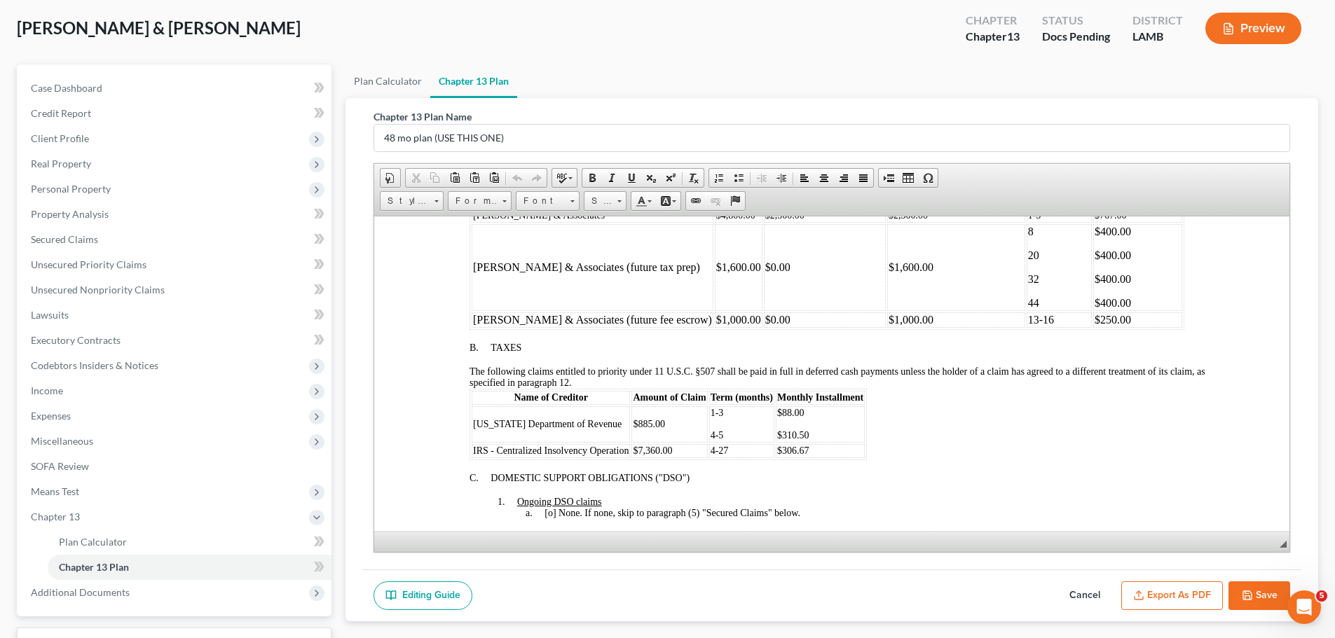
click at [1161, 592] on button "Export as PDF" at bounding box center [1172, 596] width 102 height 29
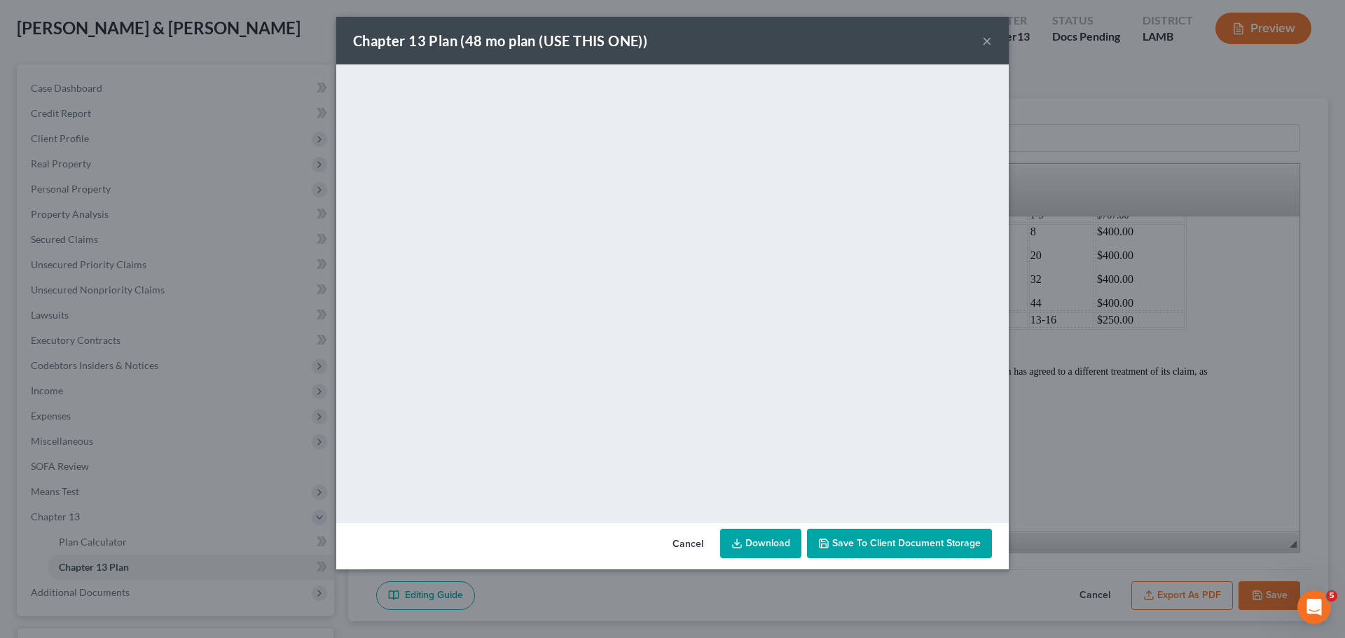
click at [986, 39] on button "×" at bounding box center [987, 40] width 10 height 17
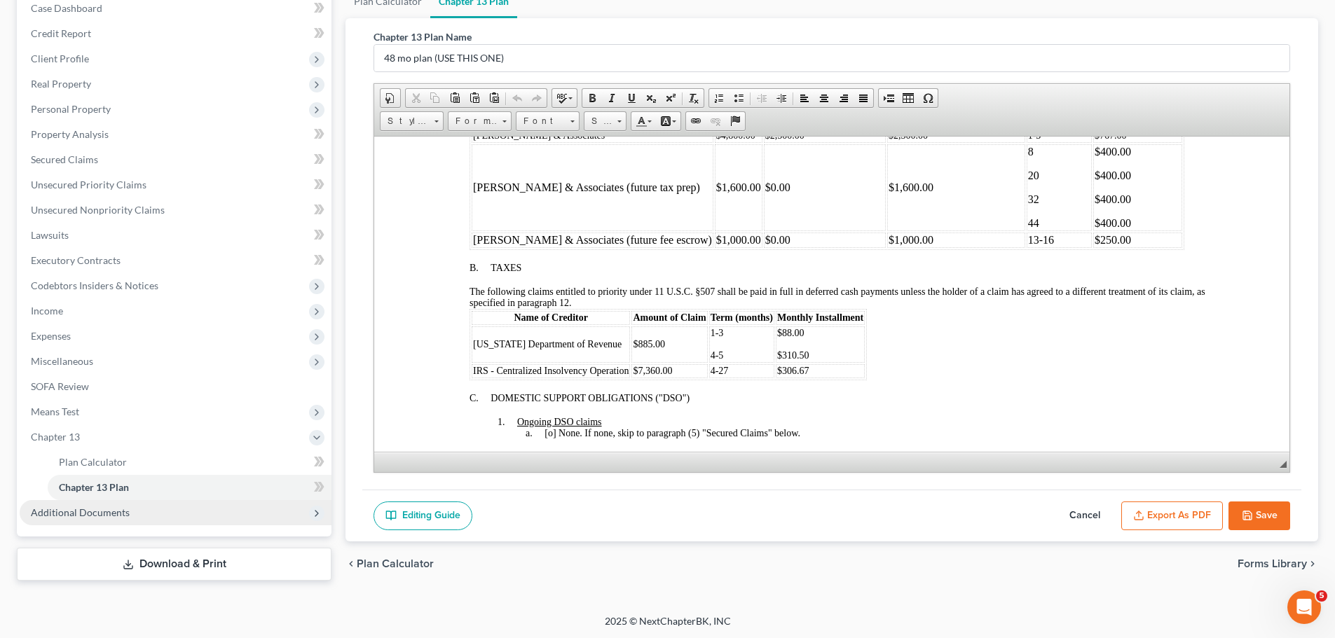
drag, startPoint x: 111, startPoint y: 570, endPoint x: 322, endPoint y: 508, distance: 219.7
click at [111, 570] on link "Download & Print" at bounding box center [174, 564] width 315 height 33
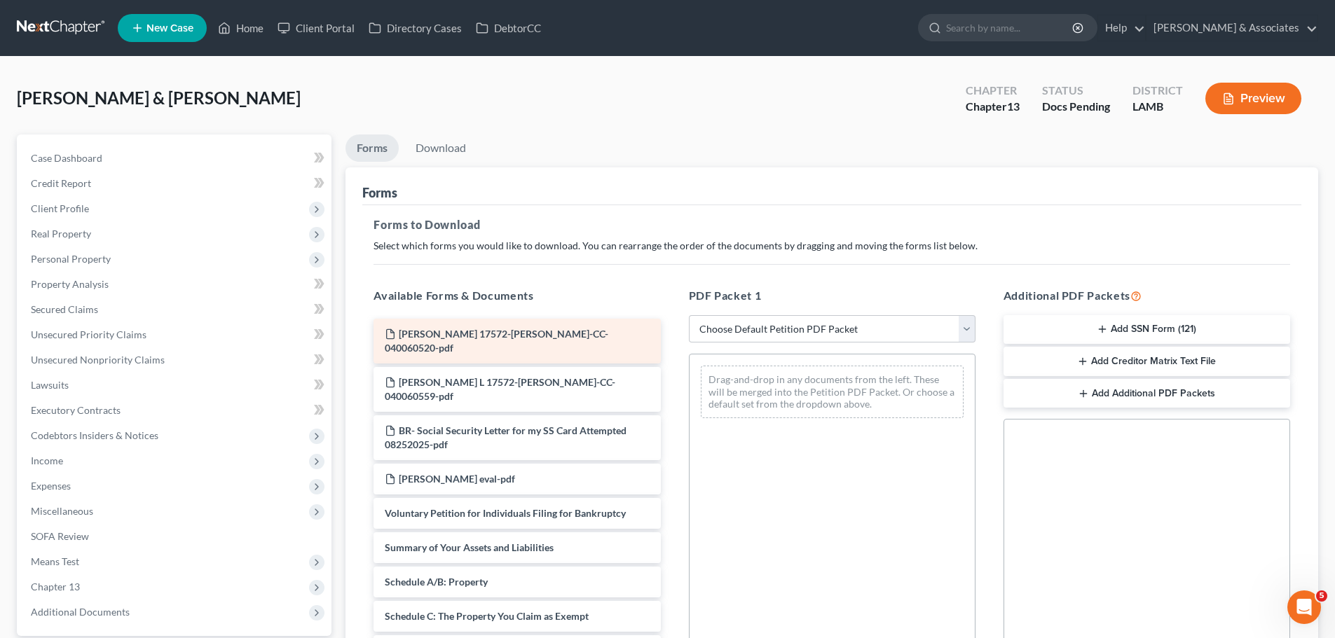
click at [590, 336] on span "Avaritt, Edward M 17572-LAM-CC-040060520-pdf" at bounding box center [497, 341] width 224 height 26
click at [762, 314] on div "PDF Packet 1 Choose Default Petition PDF Packet Complete Bankruptcy Petition (a…" at bounding box center [832, 513] width 315 height 475
click at [765, 336] on select "Choose Default Petition PDF Packet Complete Bankruptcy Petition (all forms and …" at bounding box center [832, 329] width 287 height 28
select select "0"
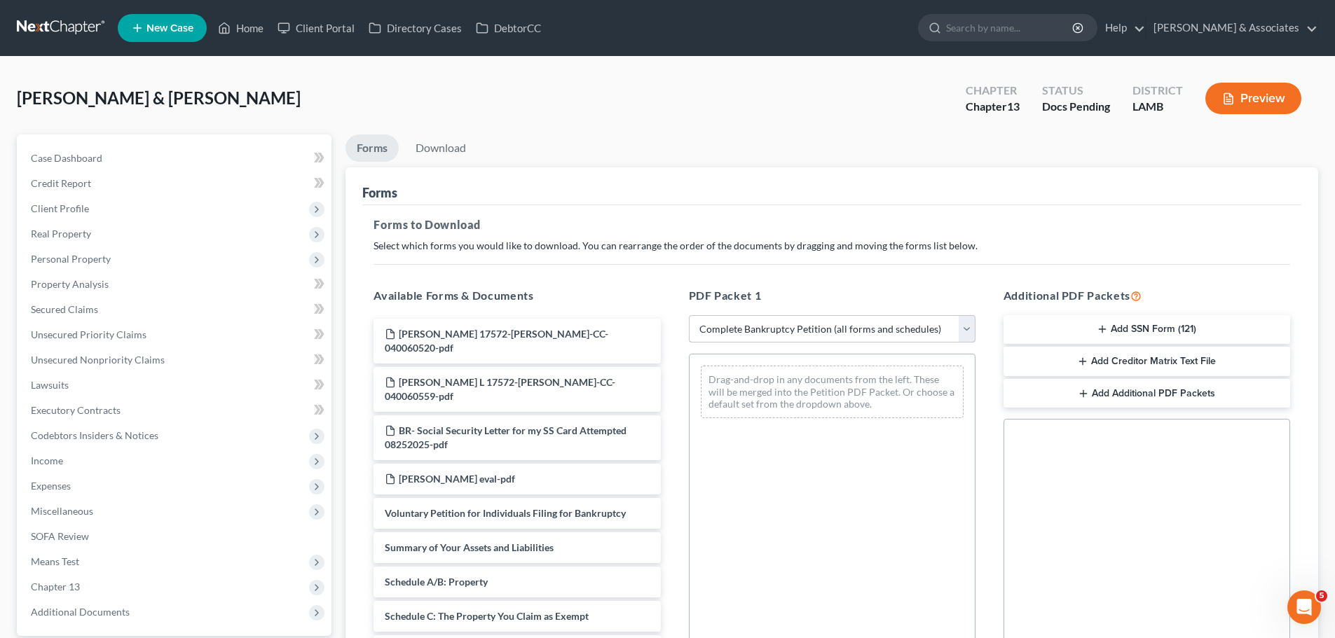
click at [694, 315] on select "Choose Default Petition PDF Packet Complete Bankruptcy Petition (all forms and …" at bounding box center [832, 329] width 287 height 28
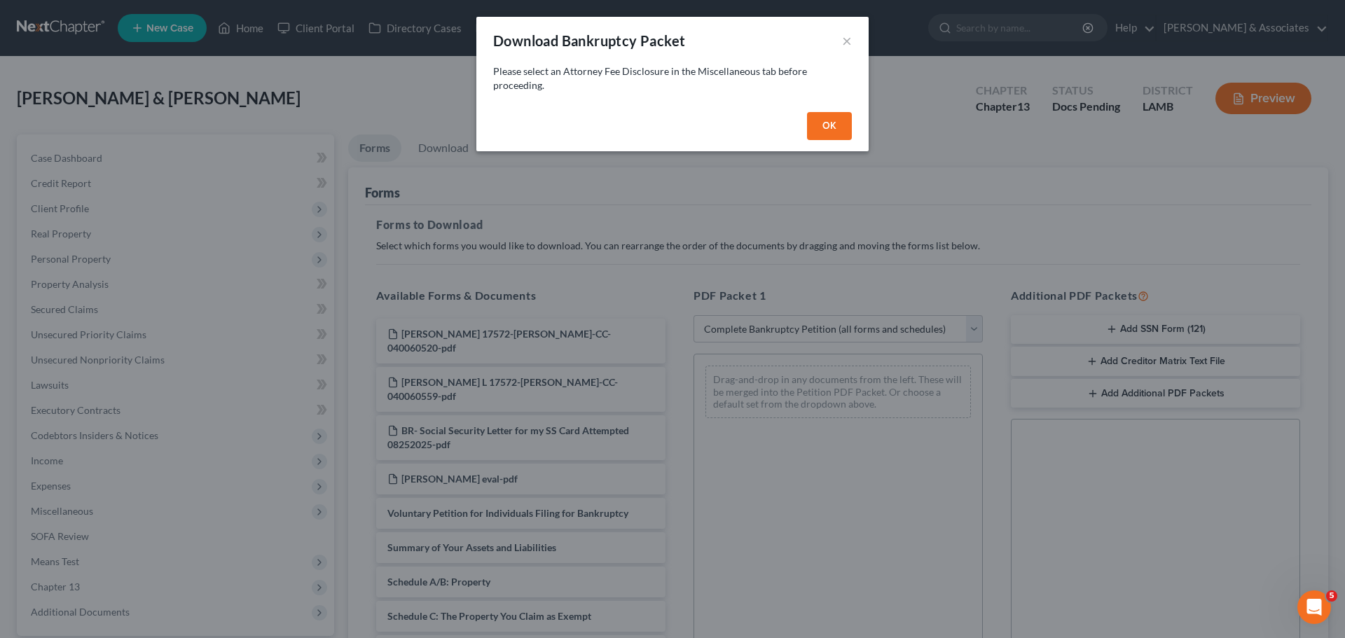
click at [834, 124] on button "OK" at bounding box center [829, 126] width 45 height 28
select select
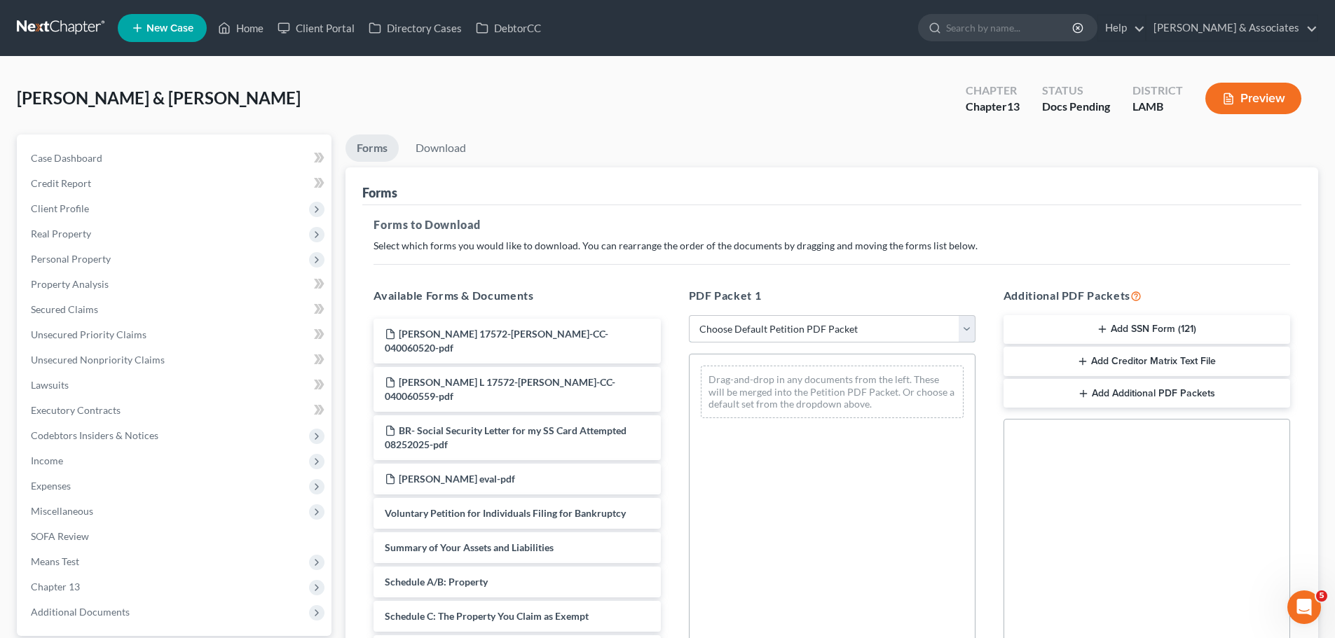
click at [872, 333] on select "Choose Default Petition PDF Packet Complete Bankruptcy Petition (all forms and …" at bounding box center [832, 329] width 287 height 28
click at [689, 315] on select "Choose Default Petition PDF Packet Complete Bankruptcy Petition (all forms and …" at bounding box center [832, 329] width 287 height 28
click at [870, 335] on select "Choose Default Petition PDF Packet Complete Bankruptcy Petition (all forms and …" at bounding box center [832, 329] width 287 height 28
select select "0"
click at [689, 315] on select "Choose Default Petition PDF Packet Complete Bankruptcy Petition (all forms and …" at bounding box center [832, 329] width 287 height 28
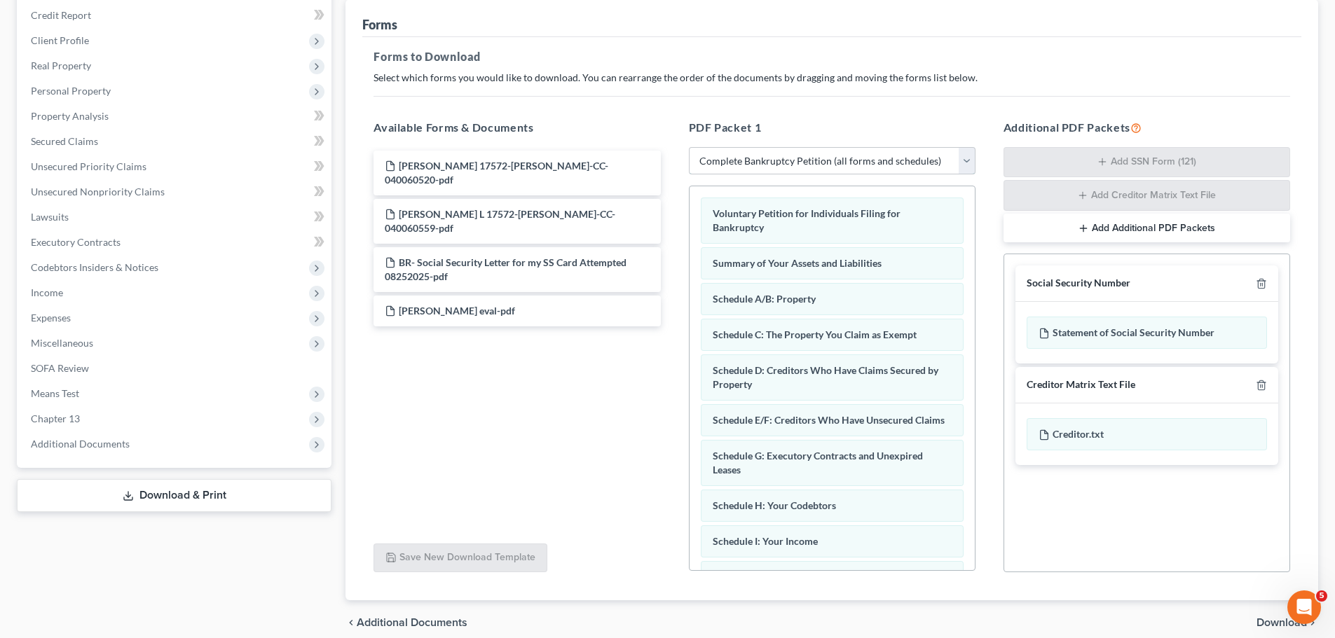
scroll to position [210, 0]
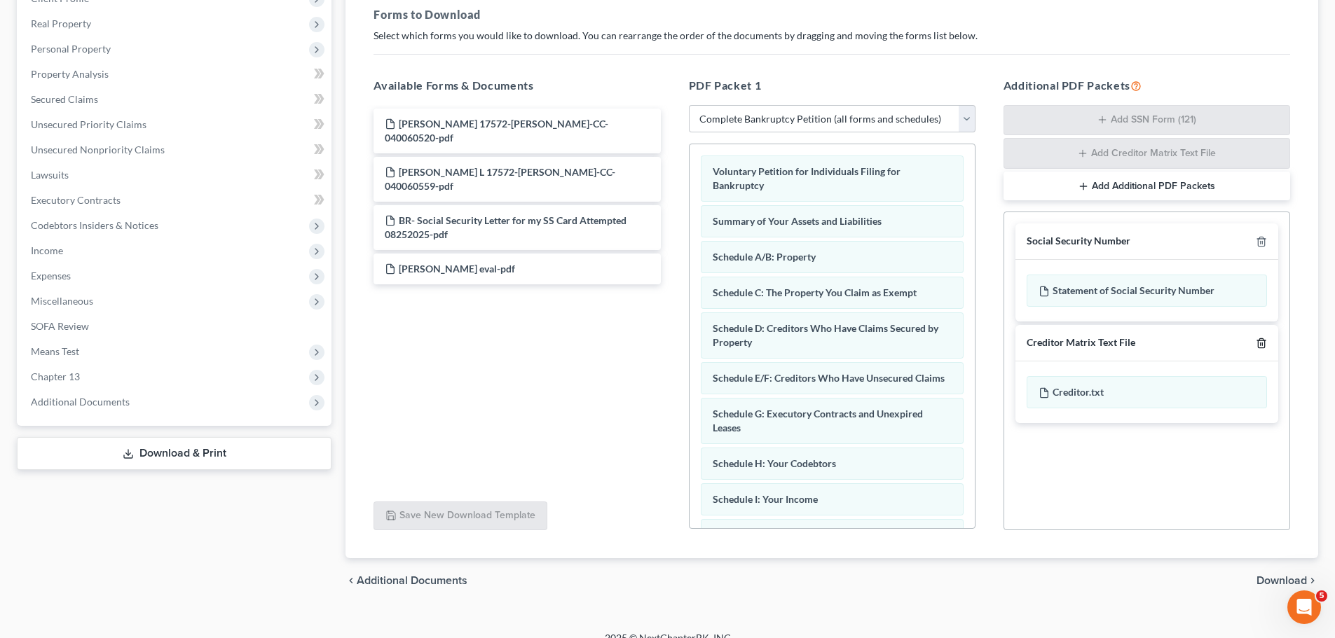
click at [1263, 341] on icon "button" at bounding box center [1261, 343] width 11 height 11
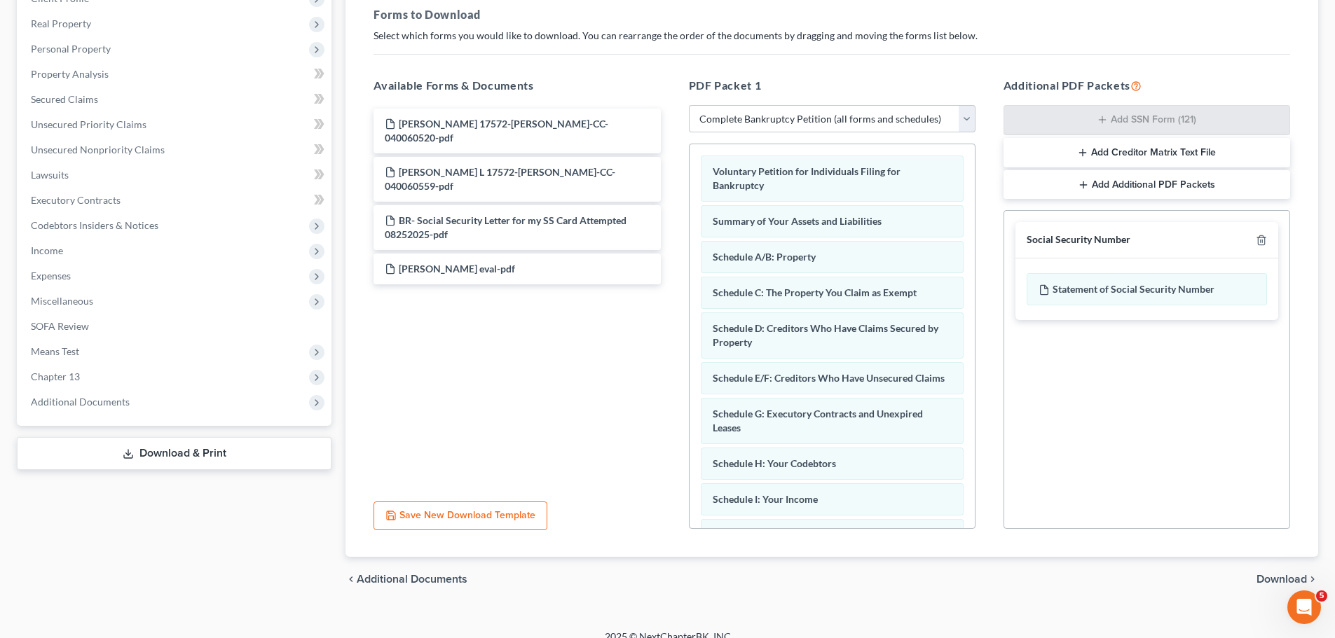
click at [1280, 575] on span "Download" at bounding box center [1281, 579] width 50 height 11
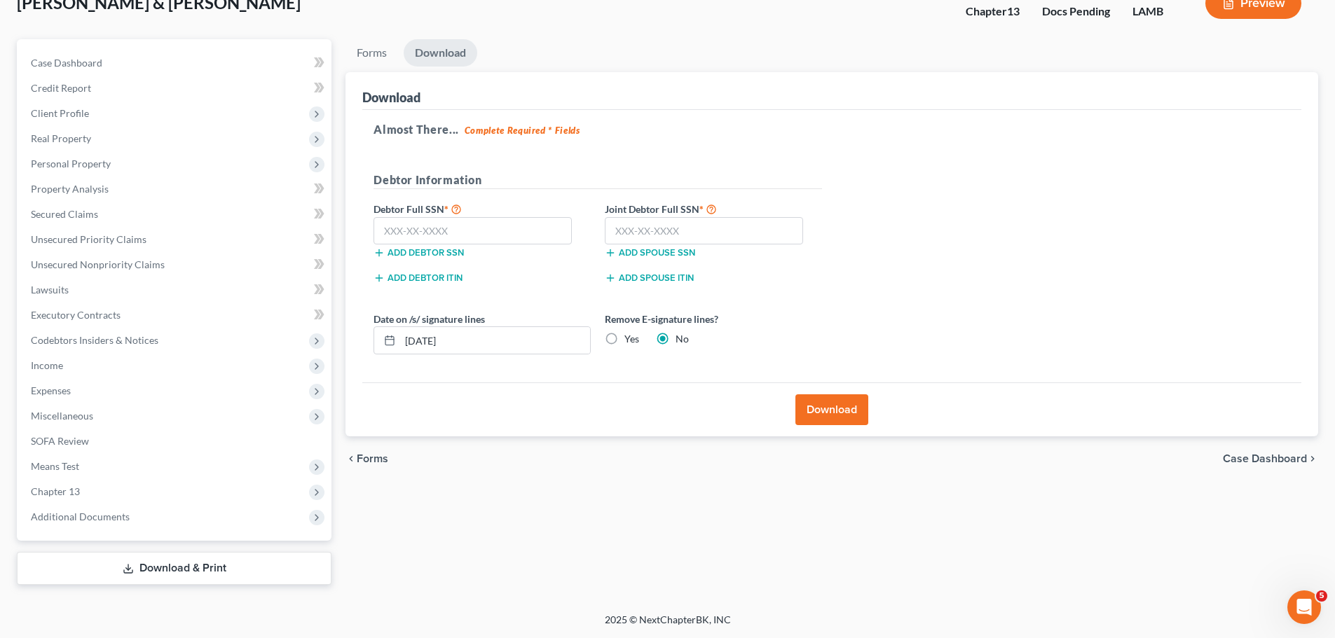
scroll to position [95, 0]
click at [432, 193] on div "Debtor Information" at bounding box center [597, 186] width 462 height 29
click at [432, 228] on input "text" at bounding box center [472, 231] width 198 height 28
click at [528, 242] on input "text" at bounding box center [472, 231] width 198 height 28
type input "430-13-7436"
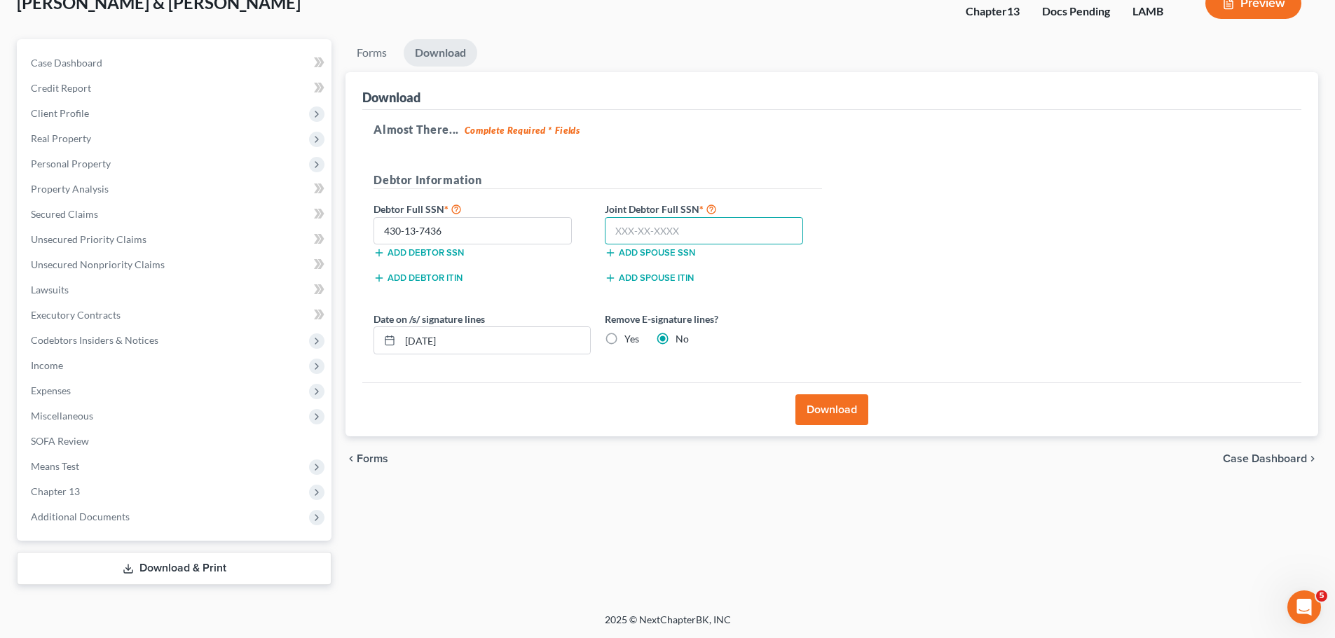
click at [715, 238] on input "text" at bounding box center [704, 231] width 198 height 28
type input "431-17-0368"
click at [624, 341] on label "Yes" at bounding box center [631, 339] width 15 height 14
click at [630, 341] on input "Yes" at bounding box center [634, 336] width 9 height 9
radio input "true"
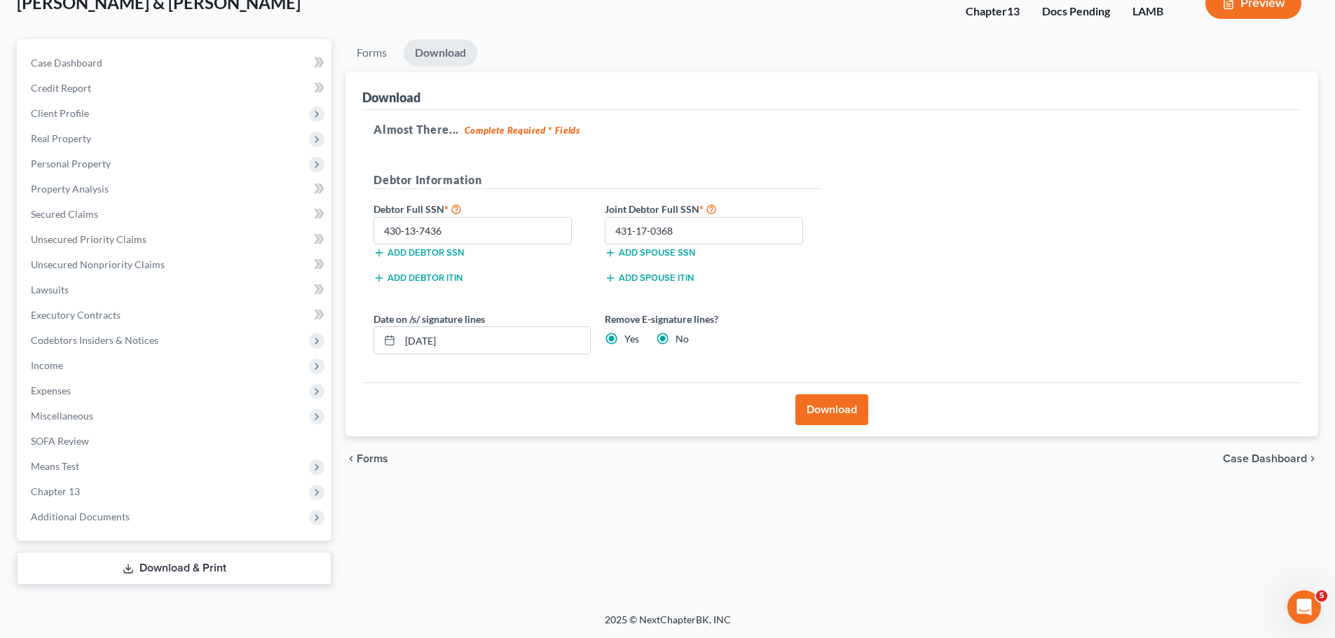
radio input "false"
click at [865, 395] on button "Download" at bounding box center [831, 409] width 73 height 31
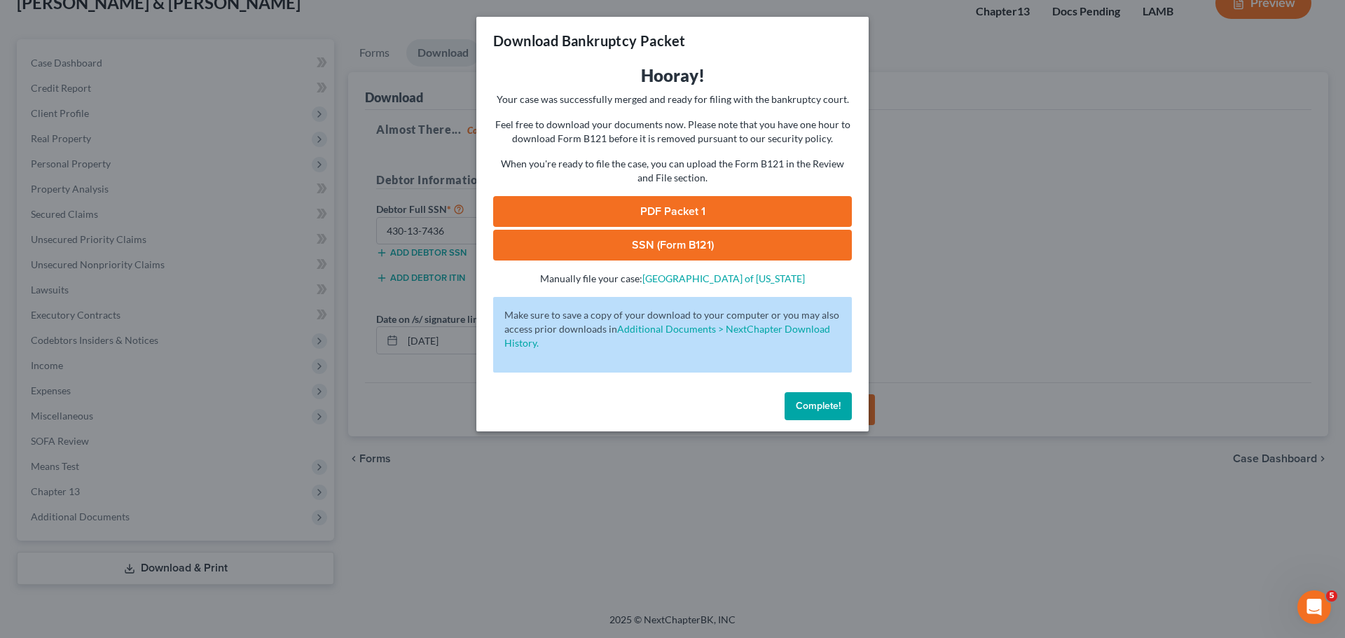
click at [658, 245] on link "SSN (Form B121)" at bounding box center [672, 245] width 359 height 31
click at [635, 218] on link "PDF Packet 1" at bounding box center [672, 211] width 359 height 31
click at [824, 399] on button "Complete!" at bounding box center [818, 406] width 67 height 28
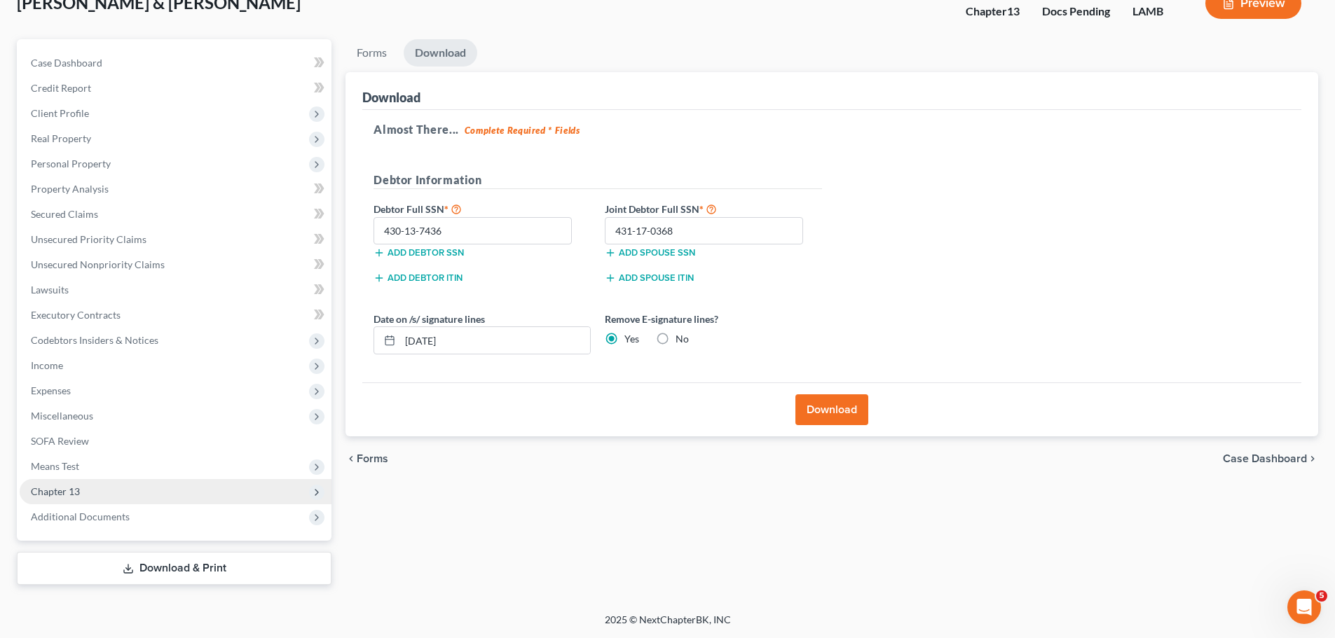
click at [85, 488] on span "Chapter 13" at bounding box center [176, 491] width 312 height 25
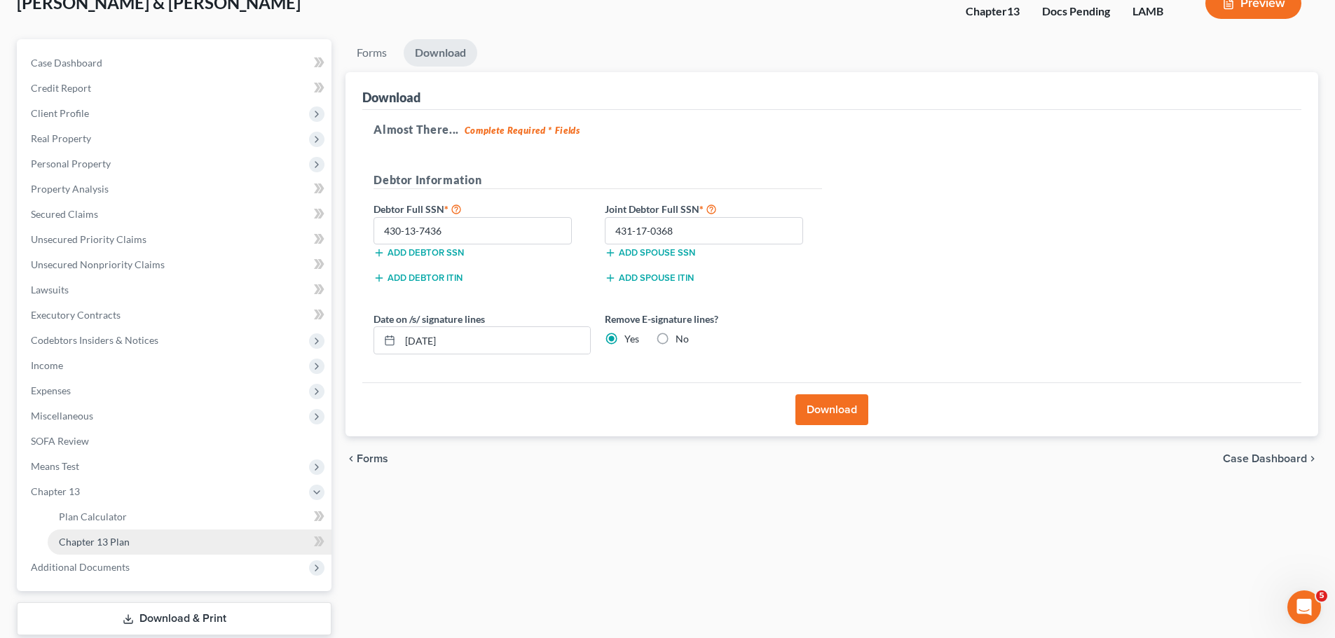
click at [170, 547] on link "Chapter 13 Plan" at bounding box center [190, 542] width 284 height 25
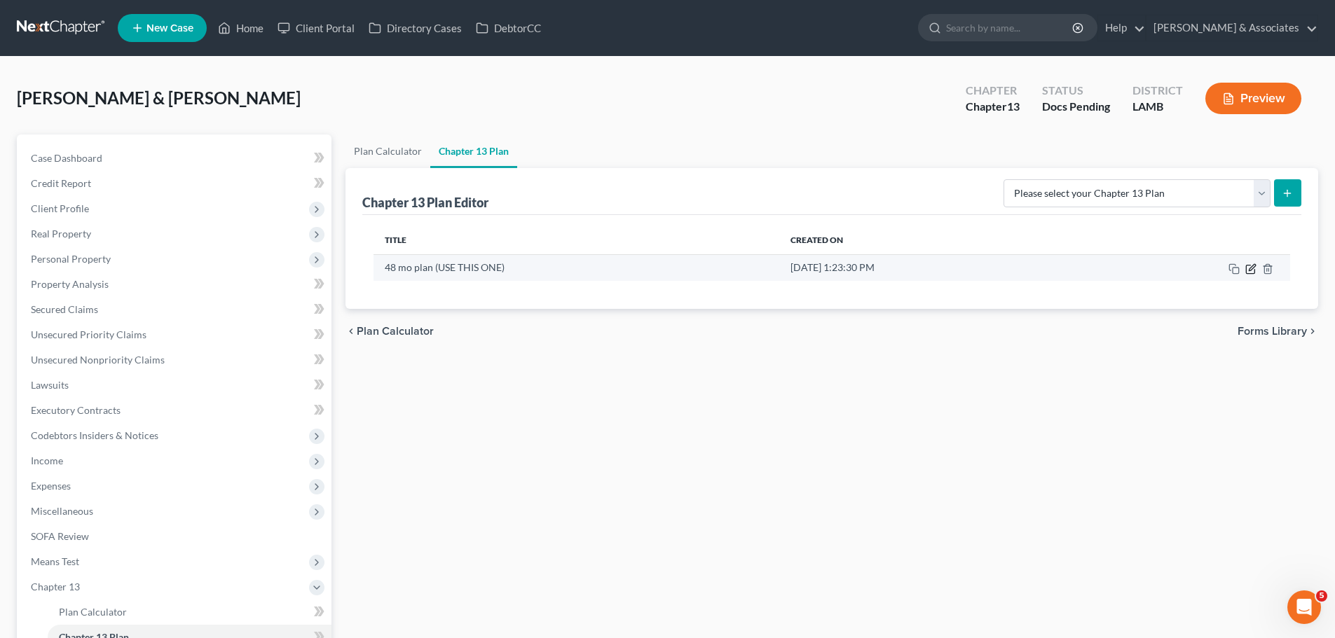
click at [1247, 270] on icon "button" at bounding box center [1250, 268] width 11 height 11
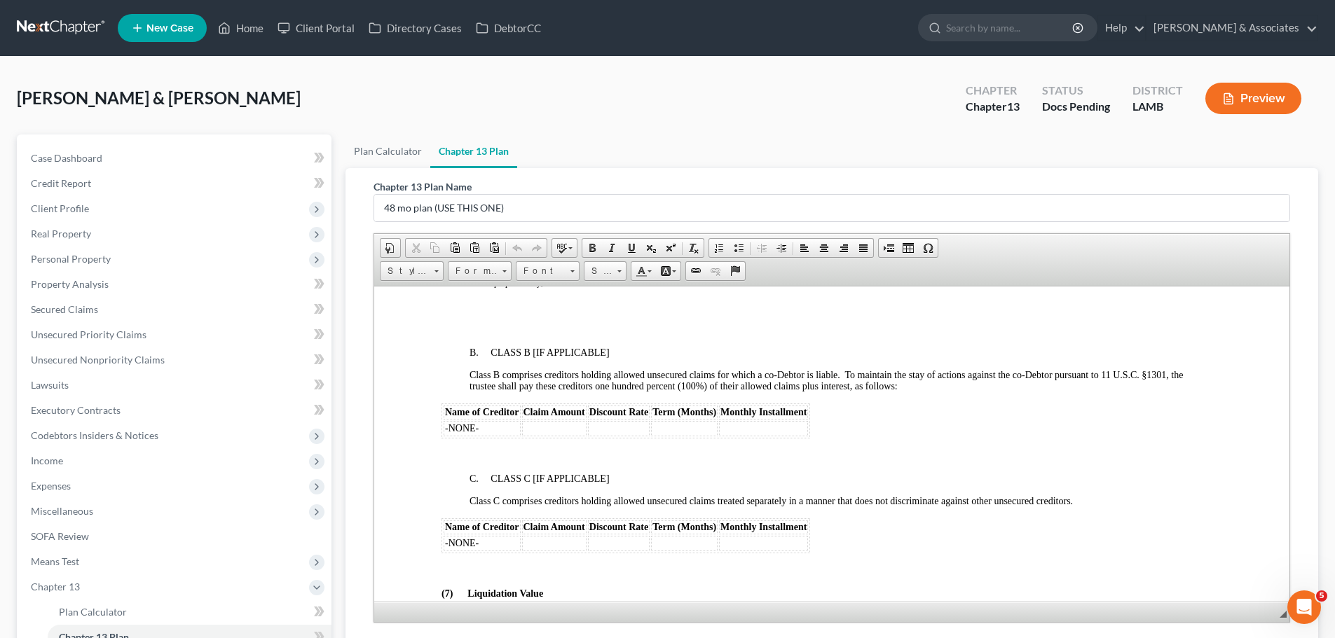
scroll to position [3223, 0]
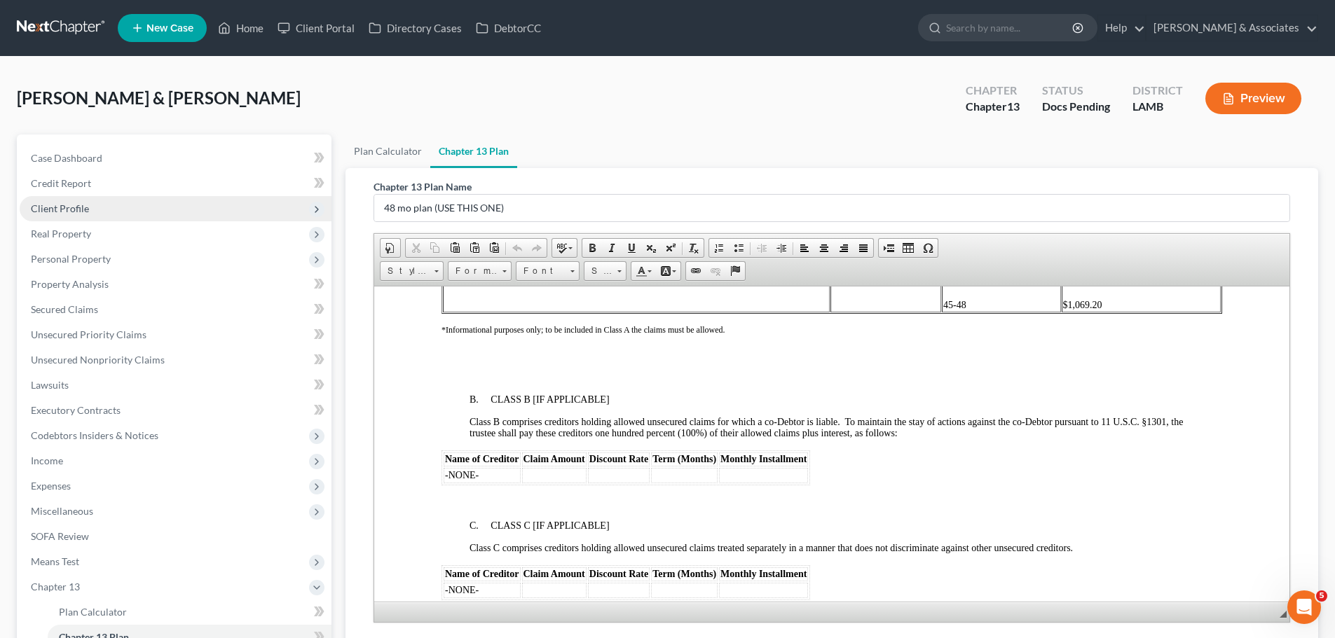
click at [50, 203] on span "Client Profile" at bounding box center [60, 208] width 58 height 12
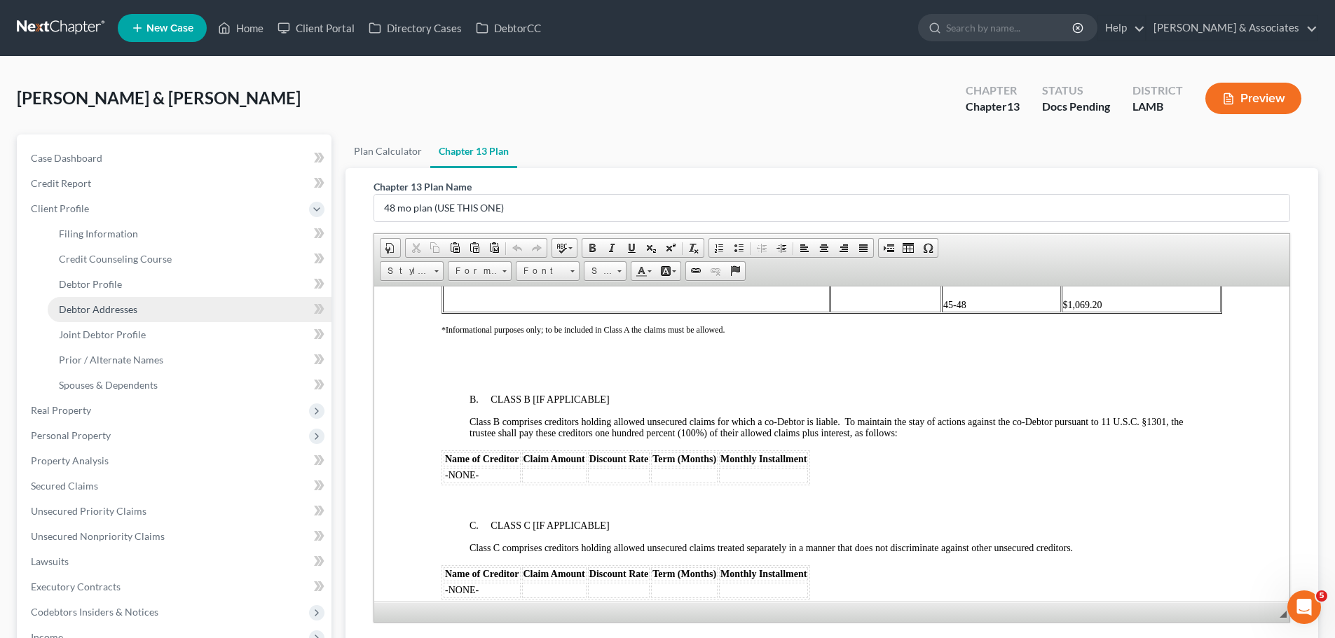
click at [128, 309] on span "Debtor Addresses" at bounding box center [98, 309] width 78 height 12
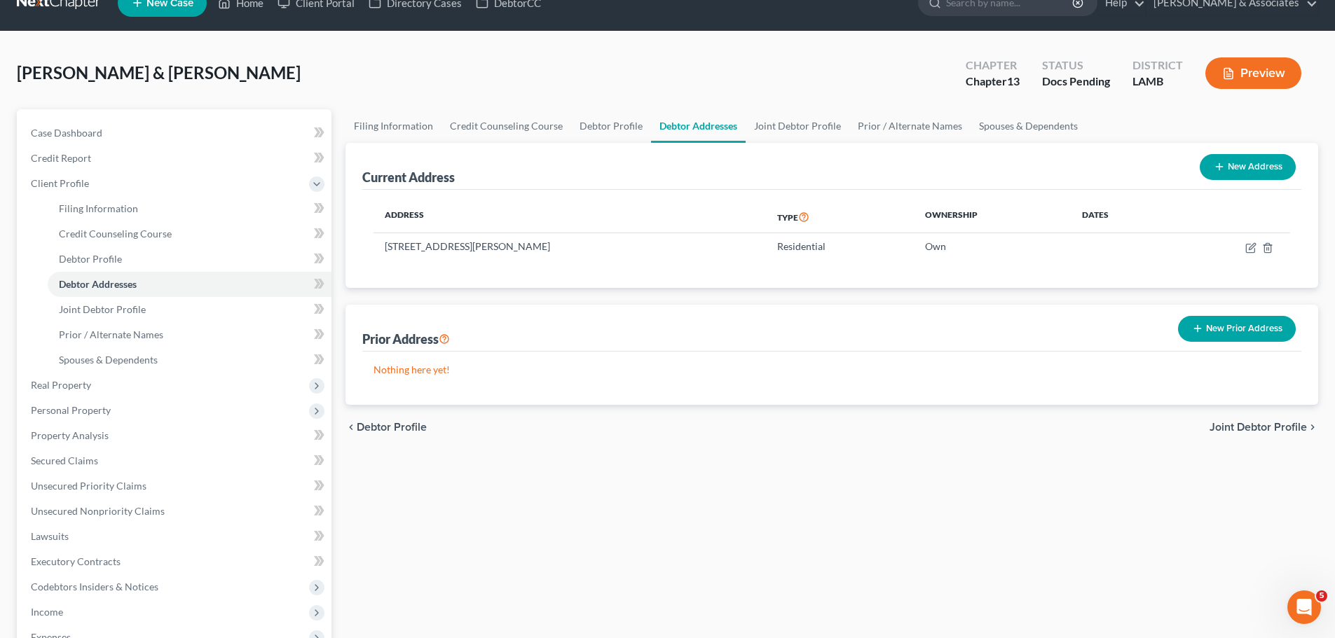
scroll to position [70, 0]
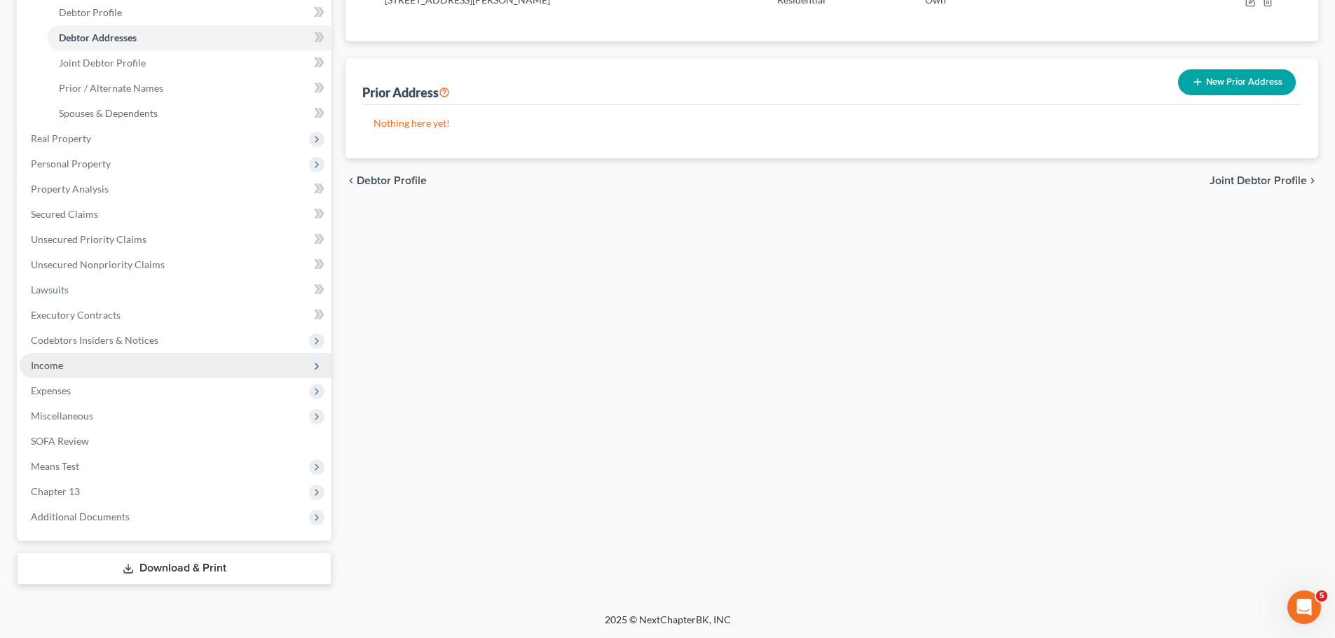
click at [57, 370] on span "Income" at bounding box center [47, 365] width 32 height 12
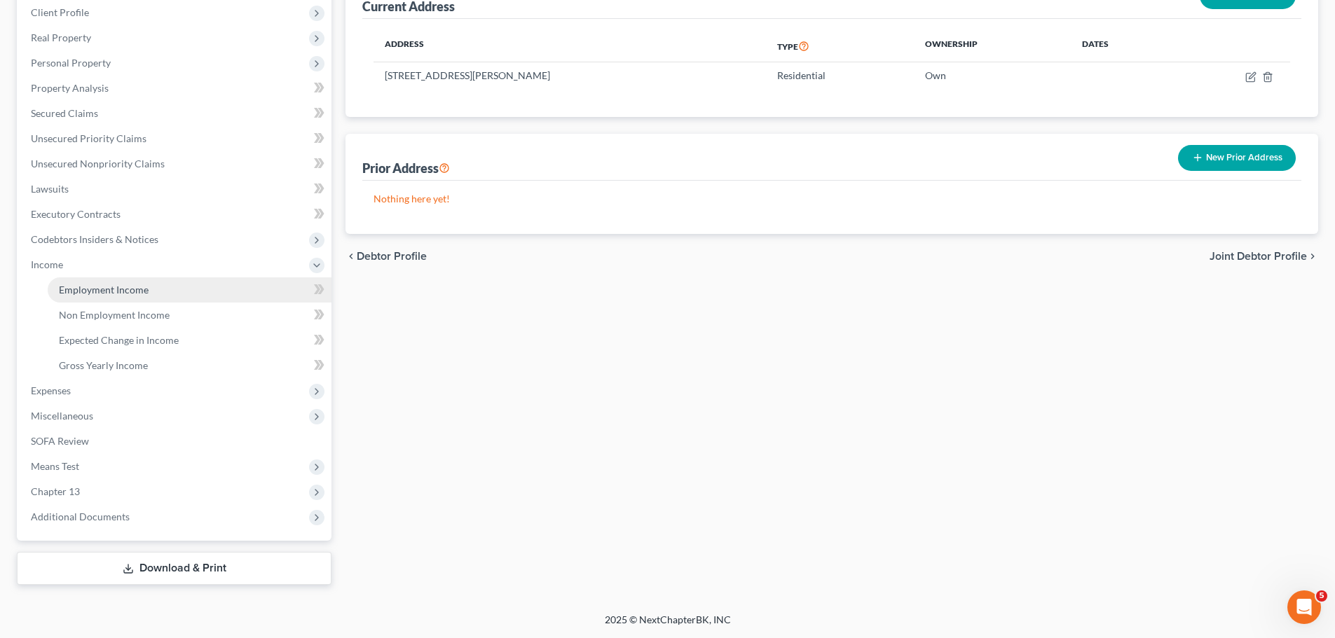
click at [133, 282] on link "Employment Income" at bounding box center [190, 289] width 284 height 25
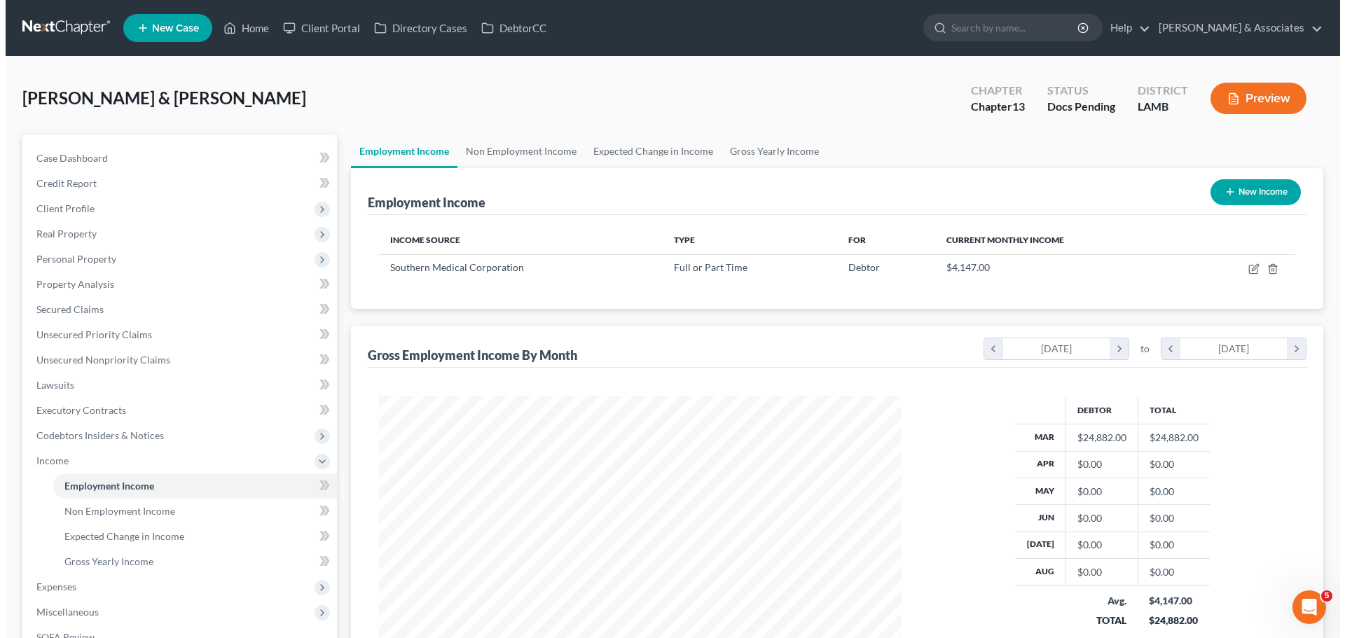
scroll to position [261, 551]
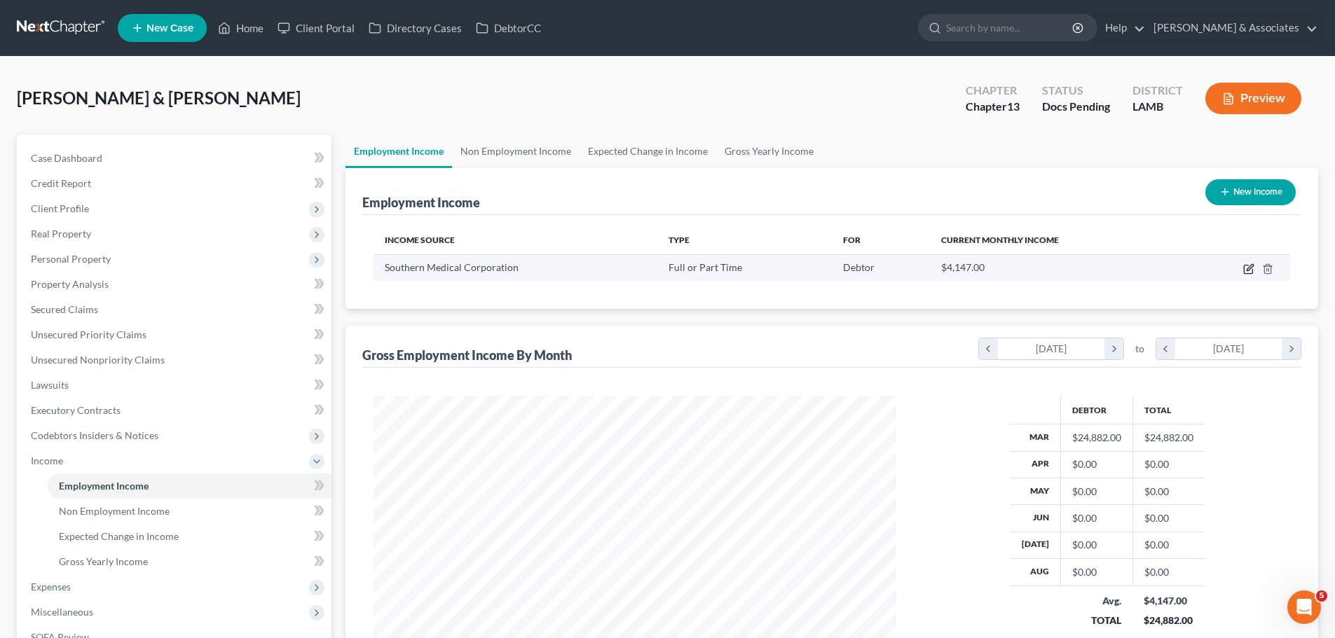
click at [1249, 268] on icon "button" at bounding box center [1249, 267] width 6 height 6
select select "0"
select select "19"
select select "0"
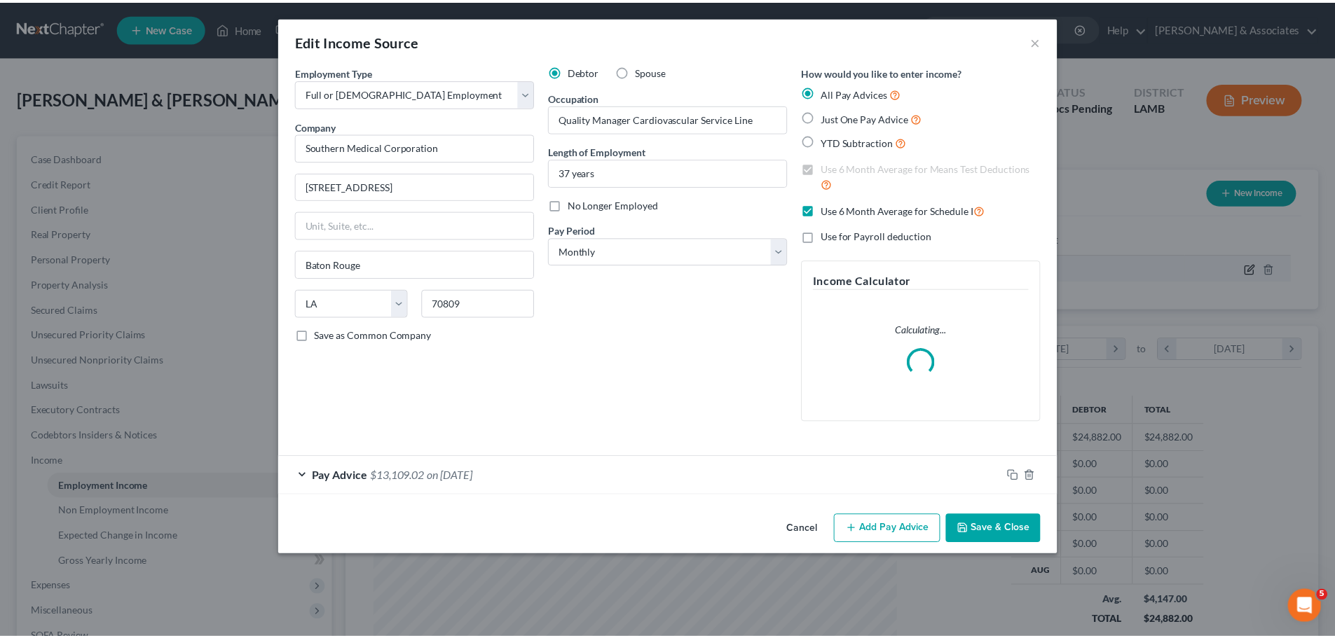
scroll to position [263, 556]
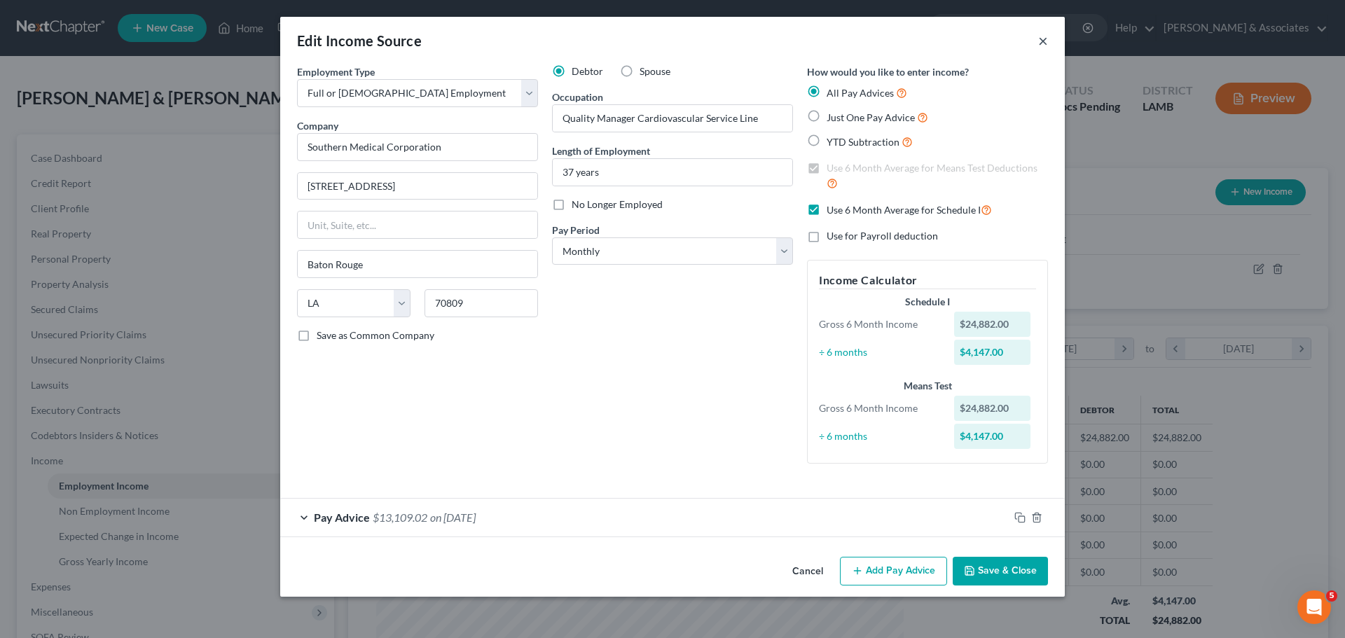
click at [1043, 45] on button "×" at bounding box center [1043, 40] width 10 height 17
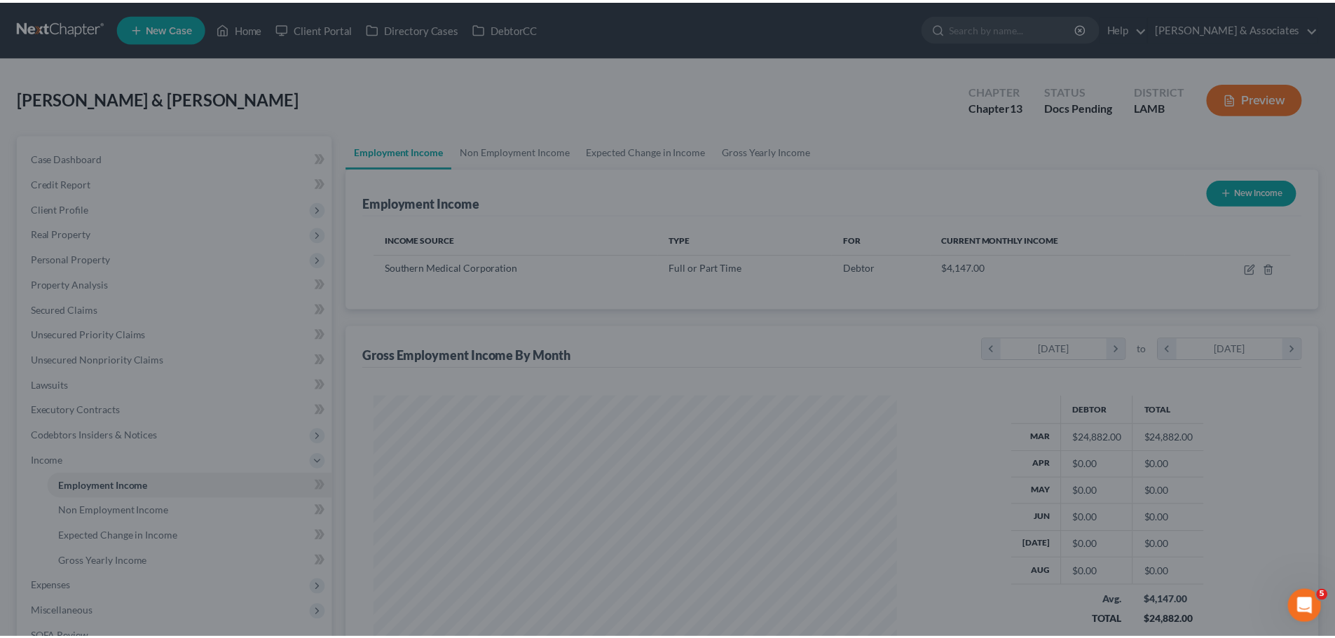
scroll to position [700390, 700100]
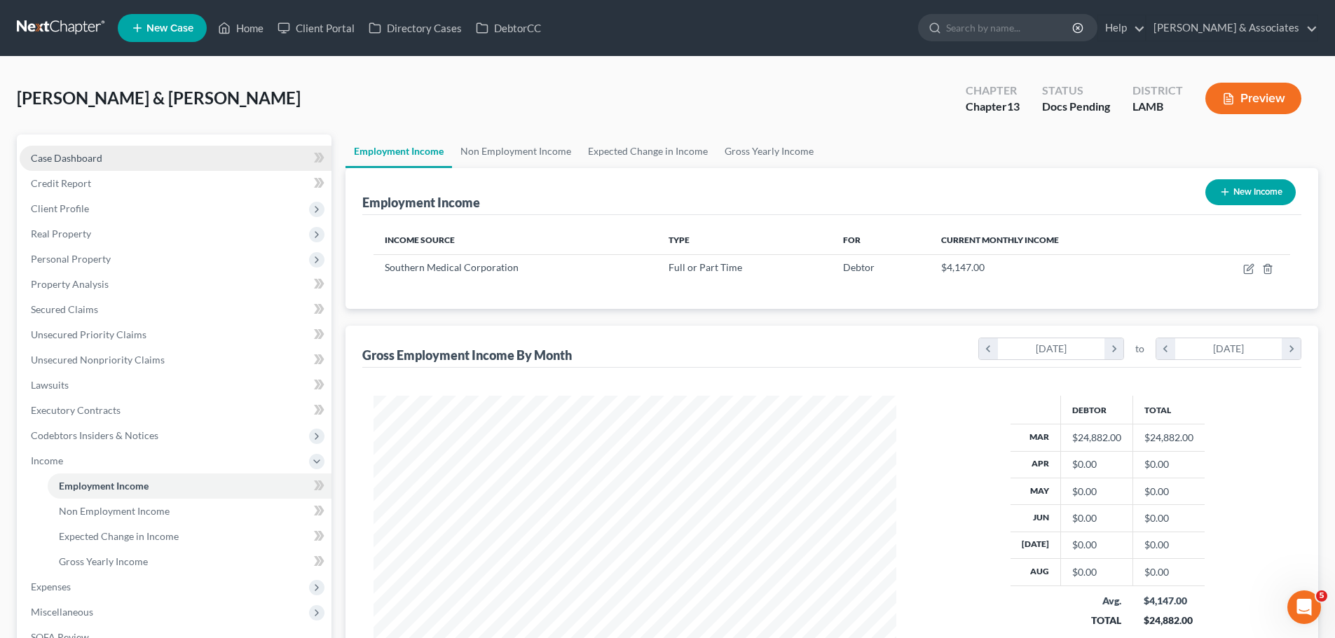
click at [189, 153] on link "Case Dashboard" at bounding box center [176, 158] width 312 height 25
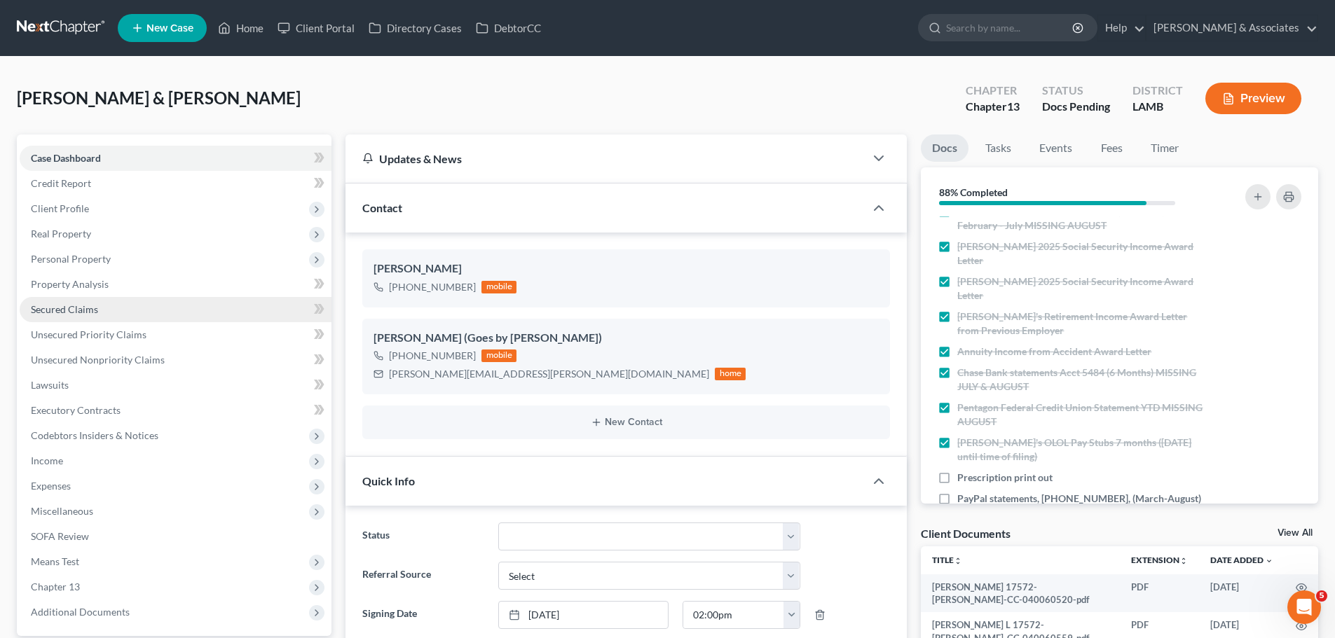
click at [99, 310] on link "Secured Claims" at bounding box center [176, 309] width 312 height 25
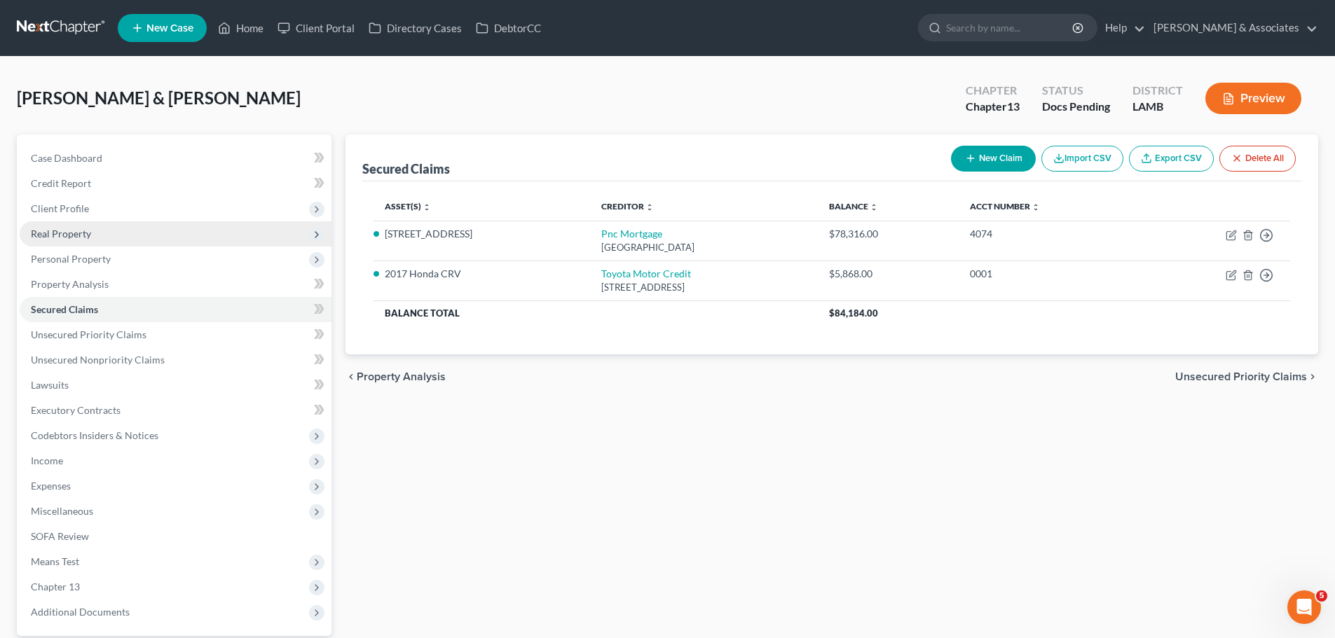
click at [85, 226] on span "Real Property" at bounding box center [176, 233] width 312 height 25
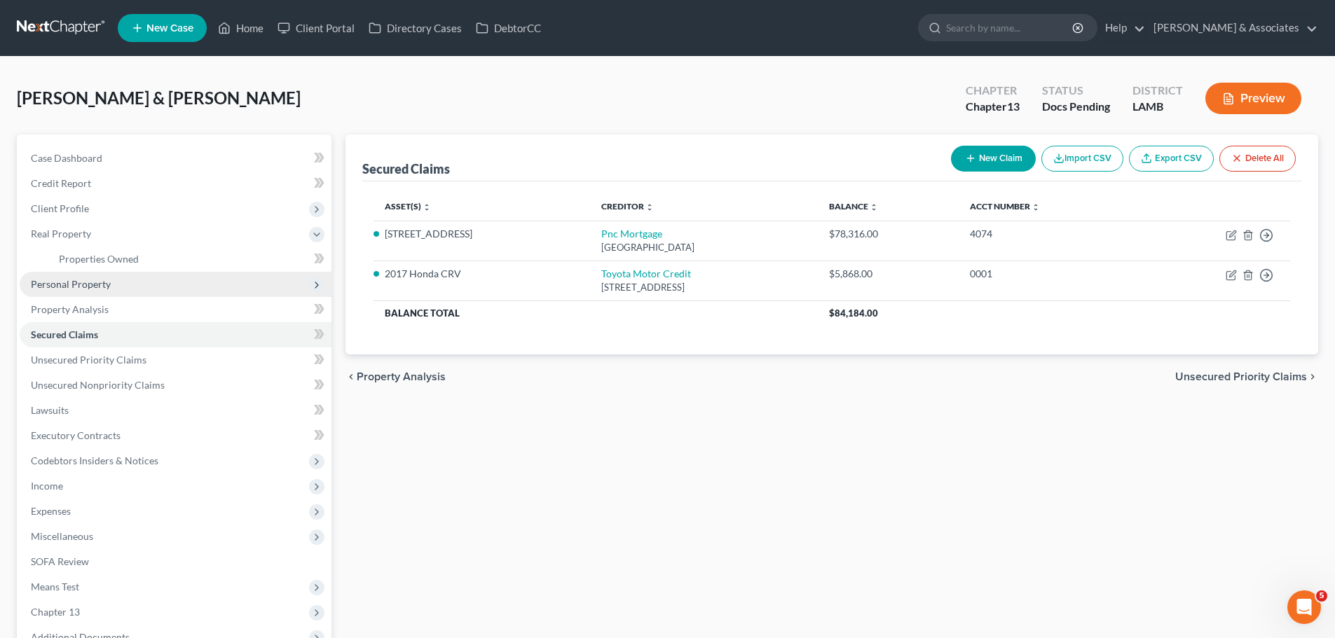
click at [118, 283] on span "Personal Property" at bounding box center [176, 284] width 312 height 25
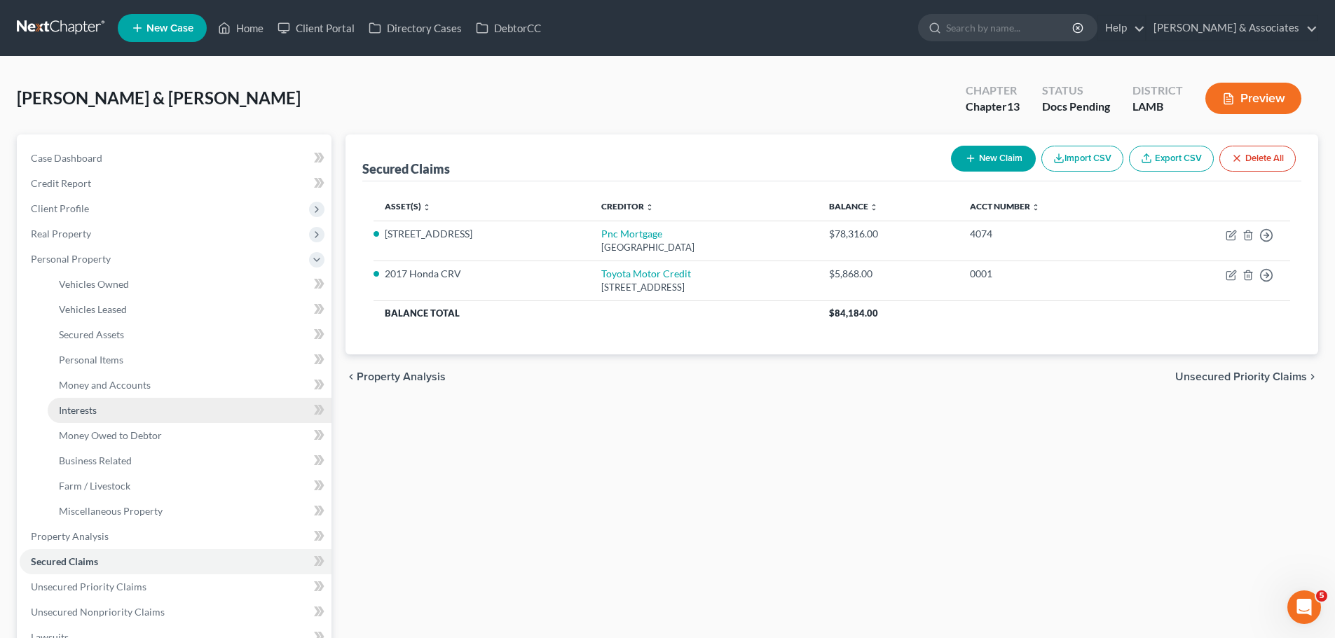
click at [124, 399] on link "Interests" at bounding box center [190, 410] width 284 height 25
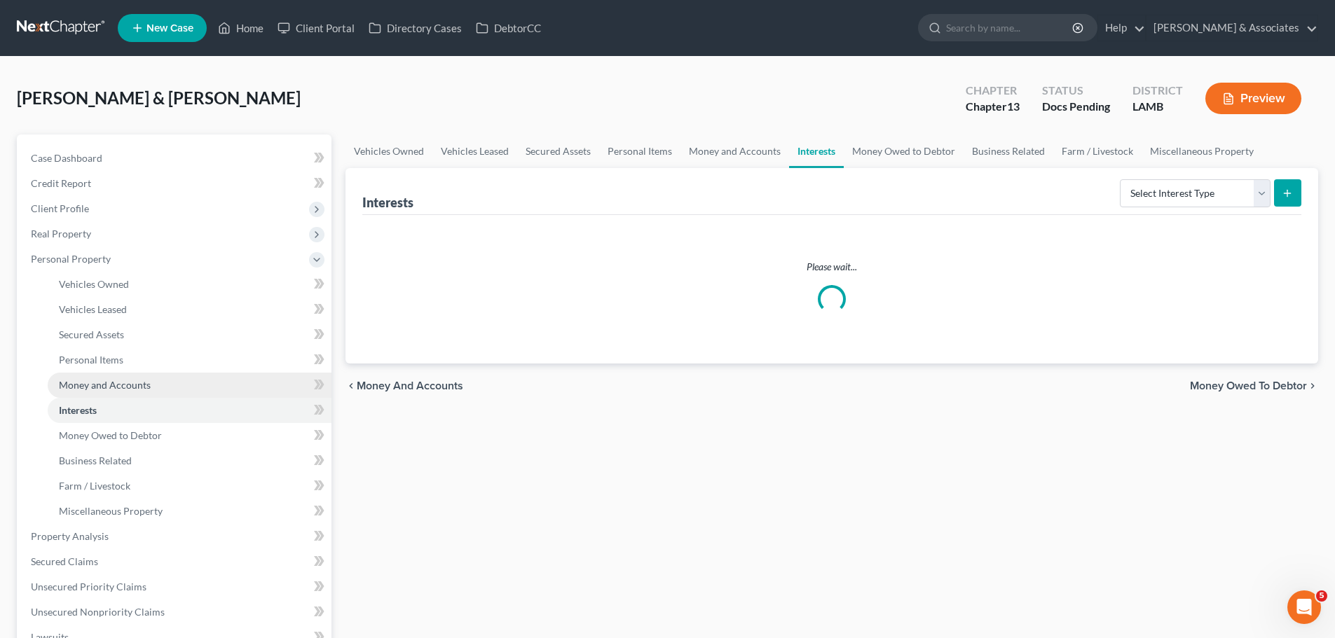
click at [127, 389] on span "Money and Accounts" at bounding box center [105, 385] width 92 height 12
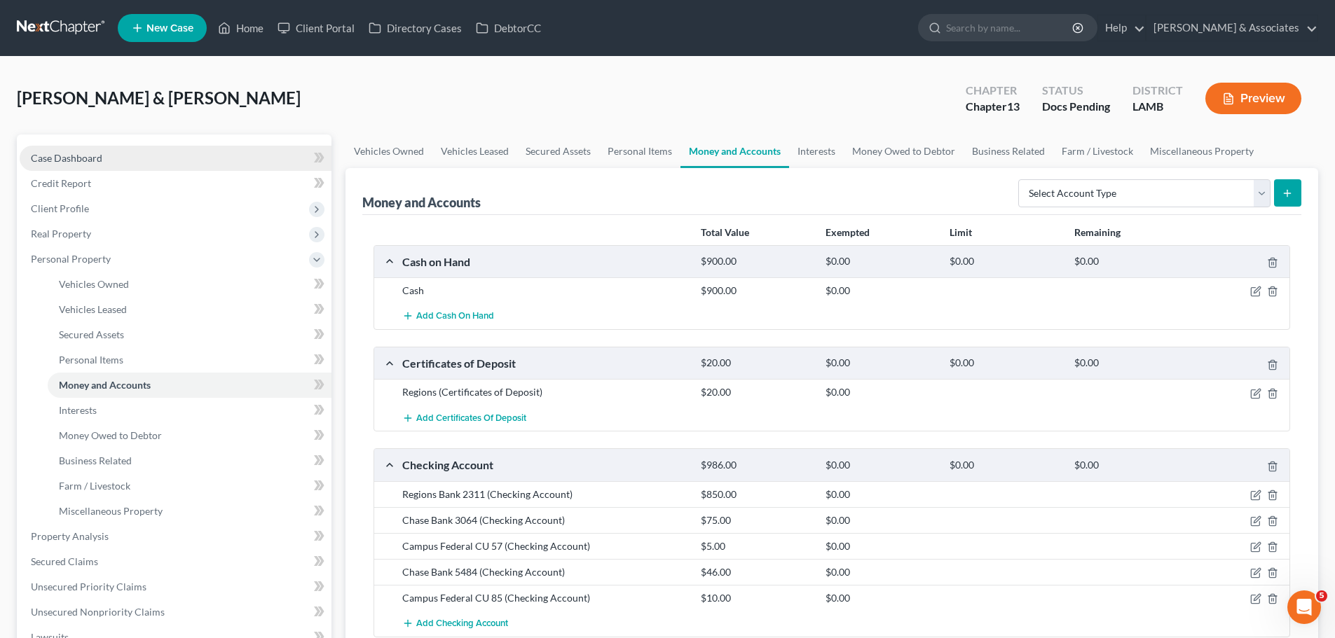
click at [91, 164] on link "Case Dashboard" at bounding box center [176, 158] width 312 height 25
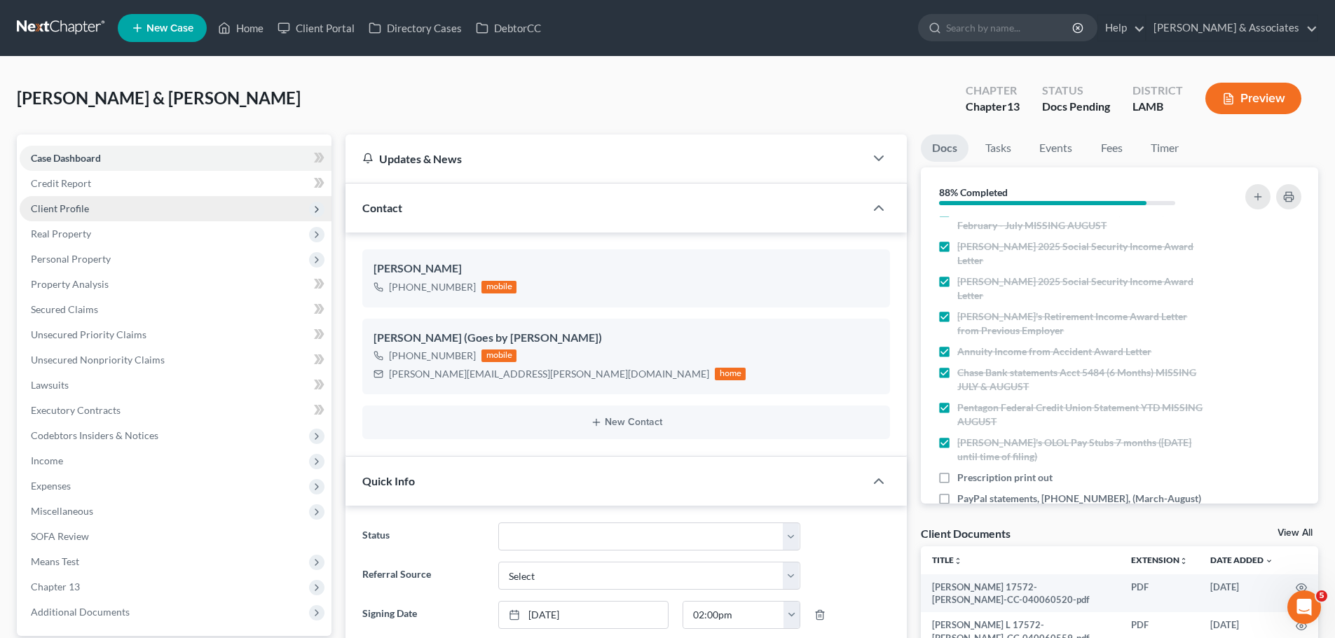
click at [63, 212] on span "Client Profile" at bounding box center [60, 208] width 58 height 12
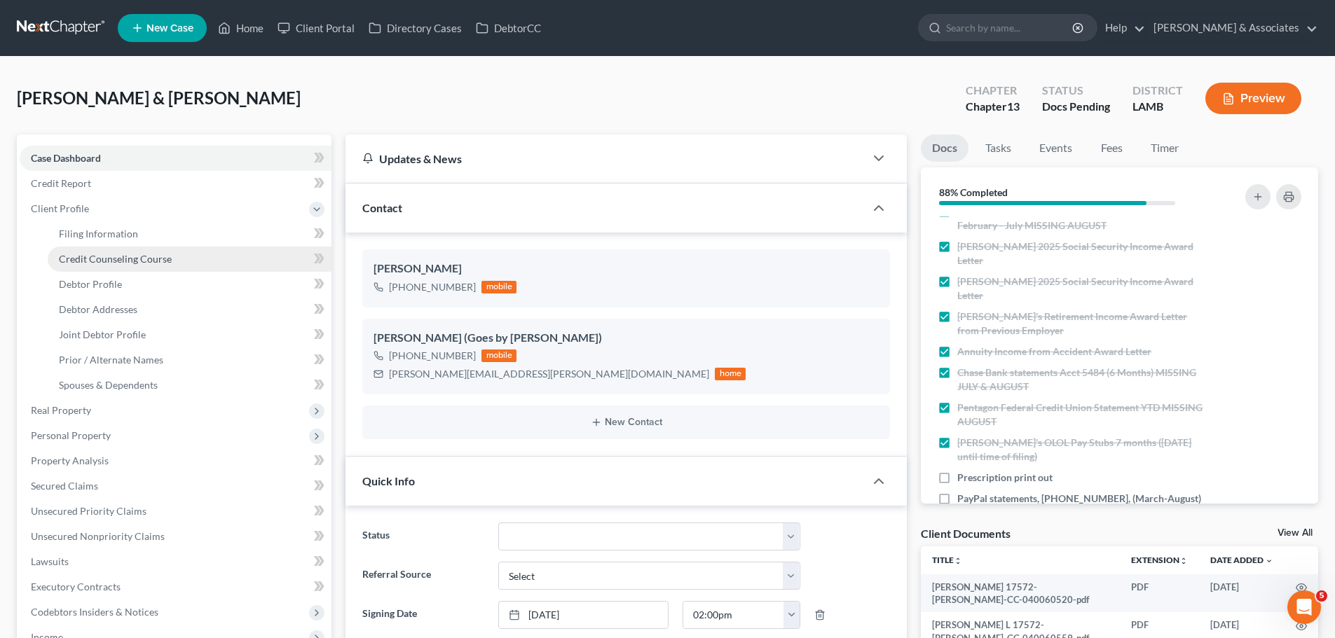
click at [84, 258] on span "Credit Counseling Course" at bounding box center [115, 259] width 113 height 12
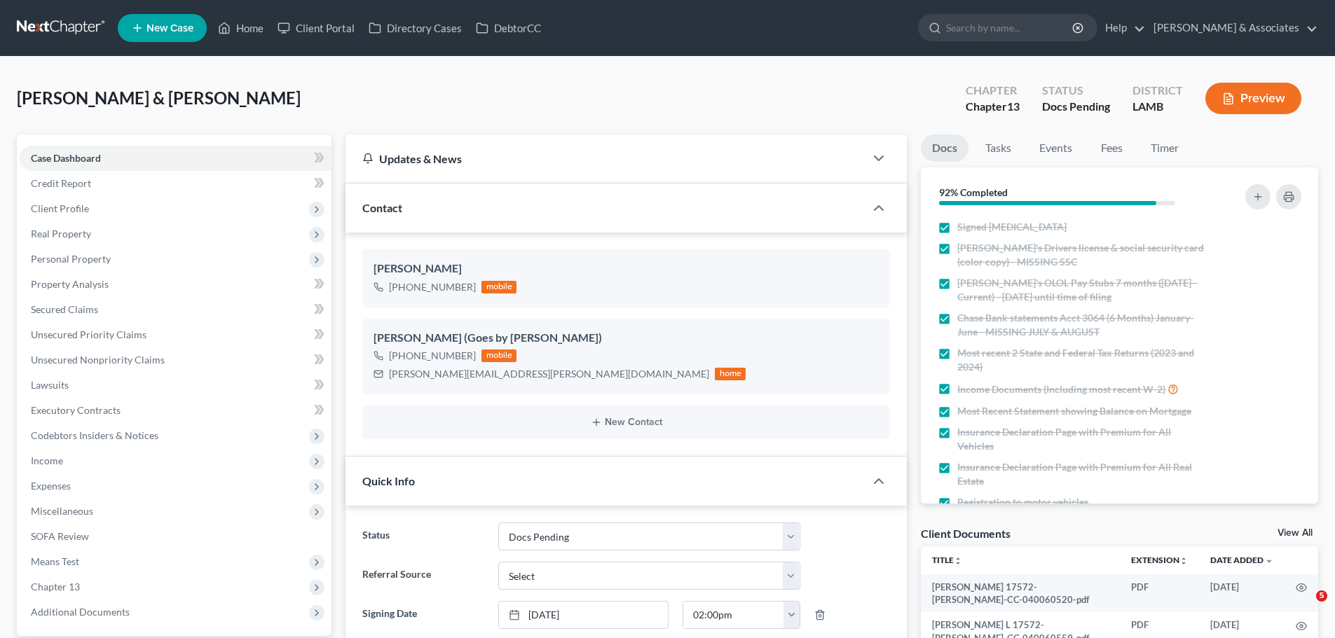
select select "6"
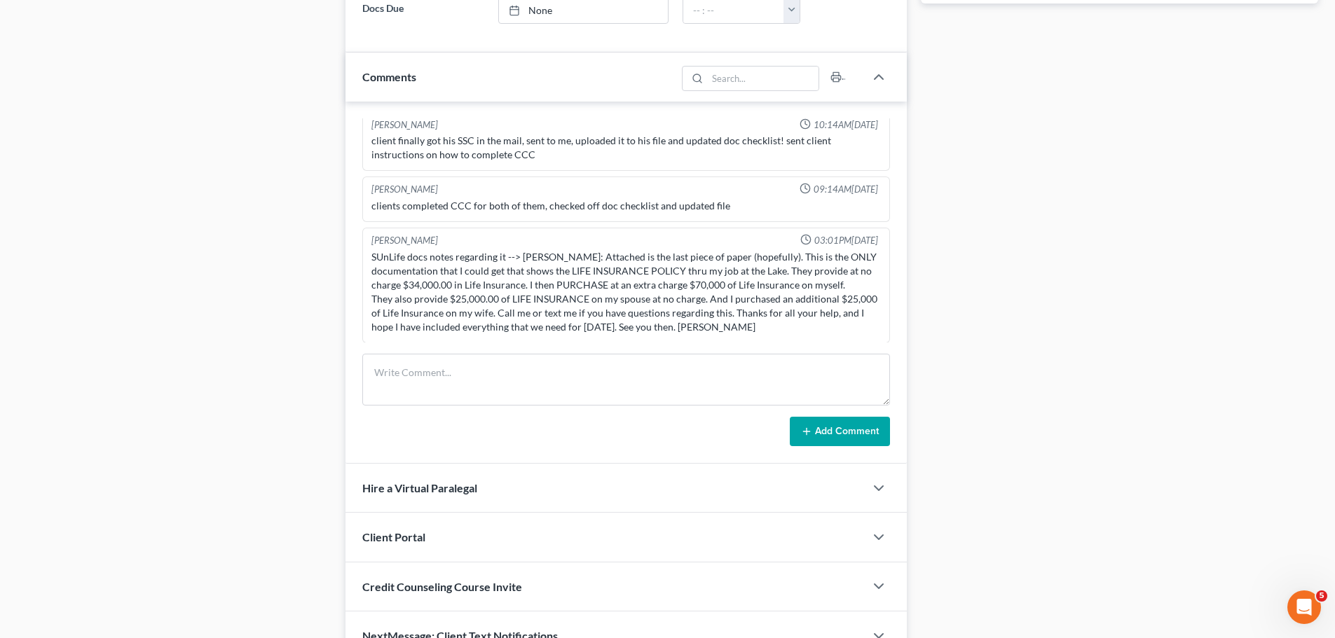
scroll to position [798, 0]
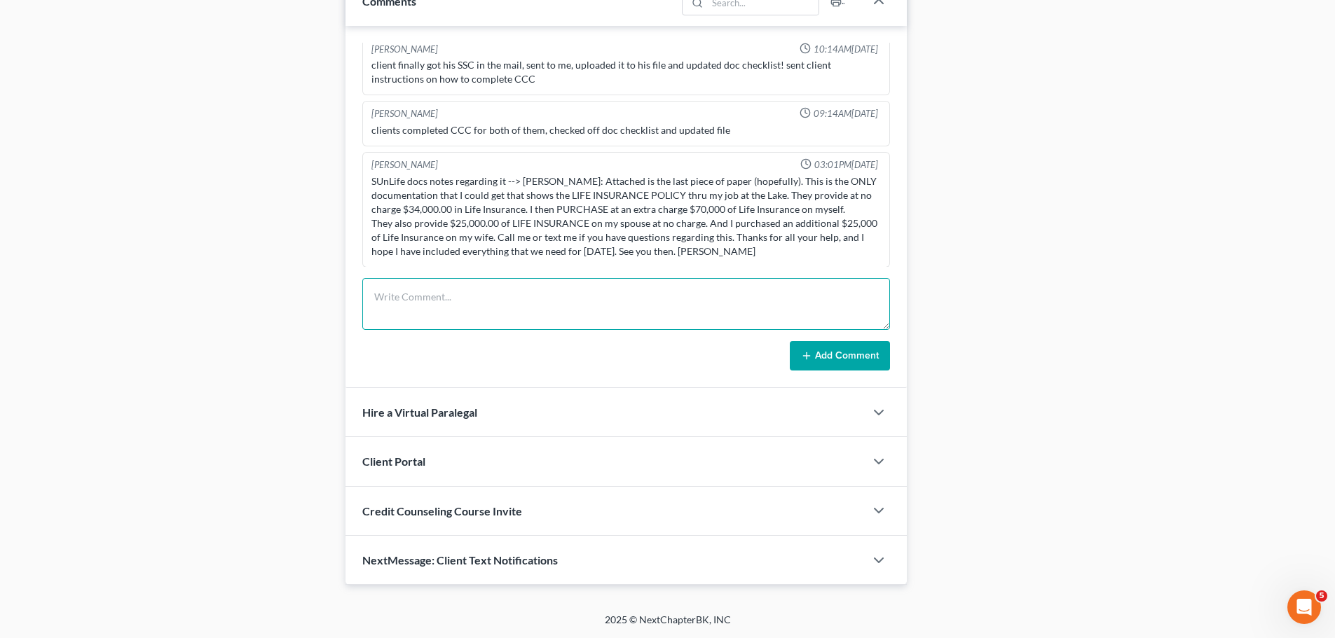
drag, startPoint x: 557, startPoint y: 319, endPoint x: 978, endPoint y: 356, distance: 422.7
click at [557, 319] on textarea at bounding box center [626, 304] width 528 height 52
type textarea "provided clients with print out of docs needed prior to 341 .1"
click at [823, 363] on button "Add Comment" at bounding box center [840, 355] width 100 height 29
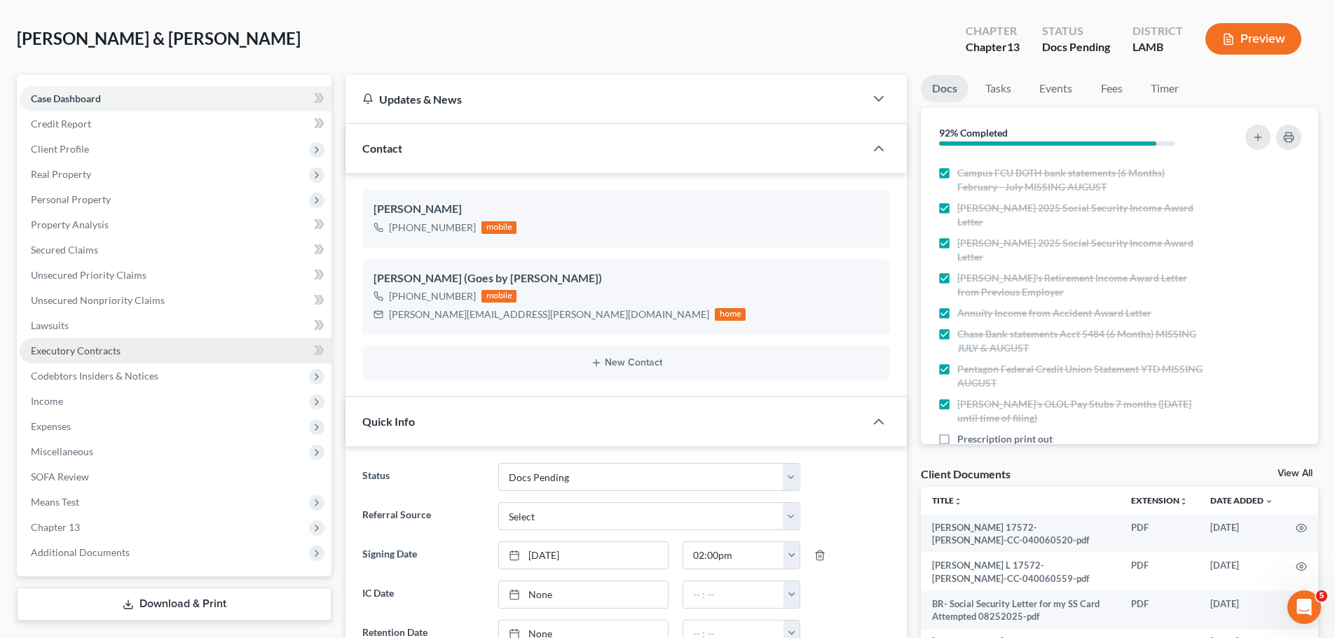
scroll to position [0, 0]
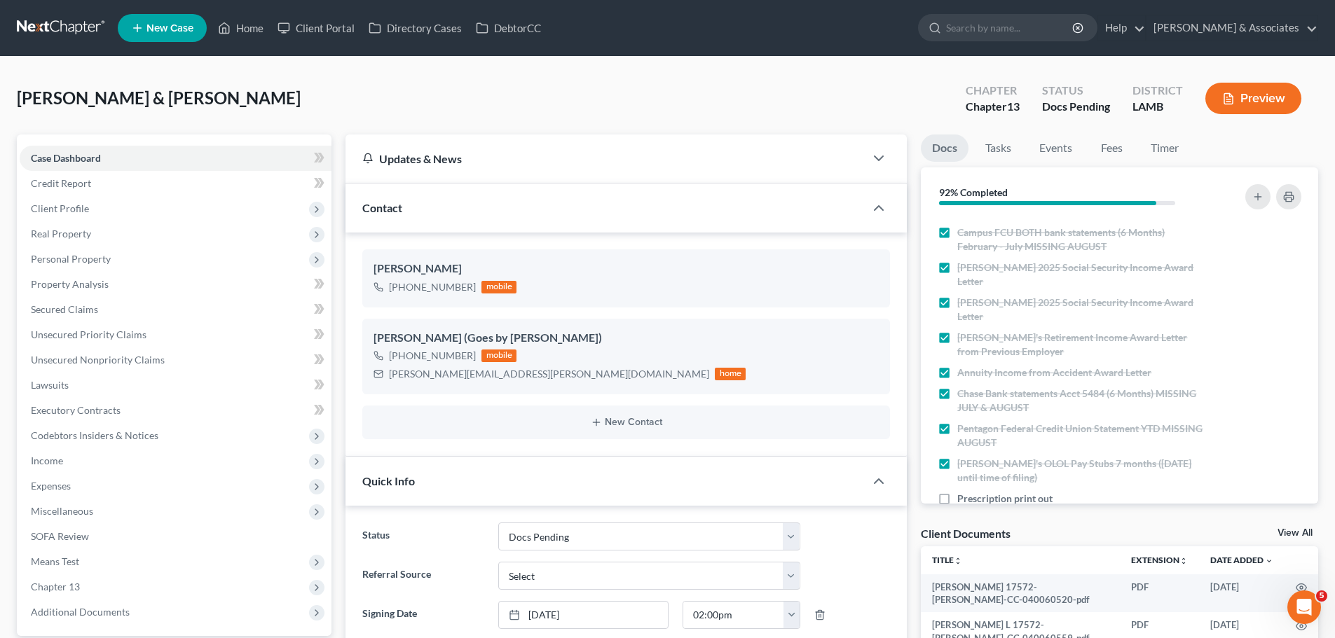
drag, startPoint x: 53, startPoint y: 6, endPoint x: 53, endPoint y: 17, distance: 11.2
click at [53, 6] on nav "Home New Case Client Portal Directory Cases DebtorCC Diment & Associates ccd@di…" at bounding box center [667, 28] width 1335 height 56
click at [53, 17] on link at bounding box center [62, 27] width 90 height 25
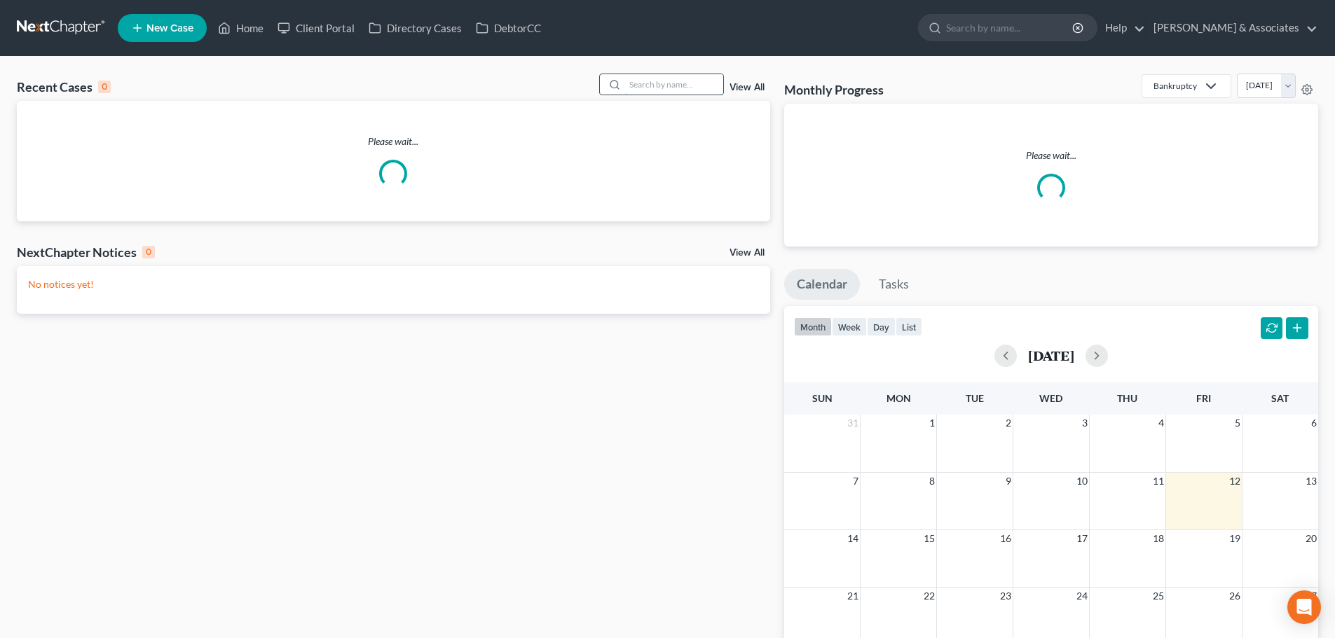
click at [706, 93] on input "search" at bounding box center [674, 84] width 98 height 20
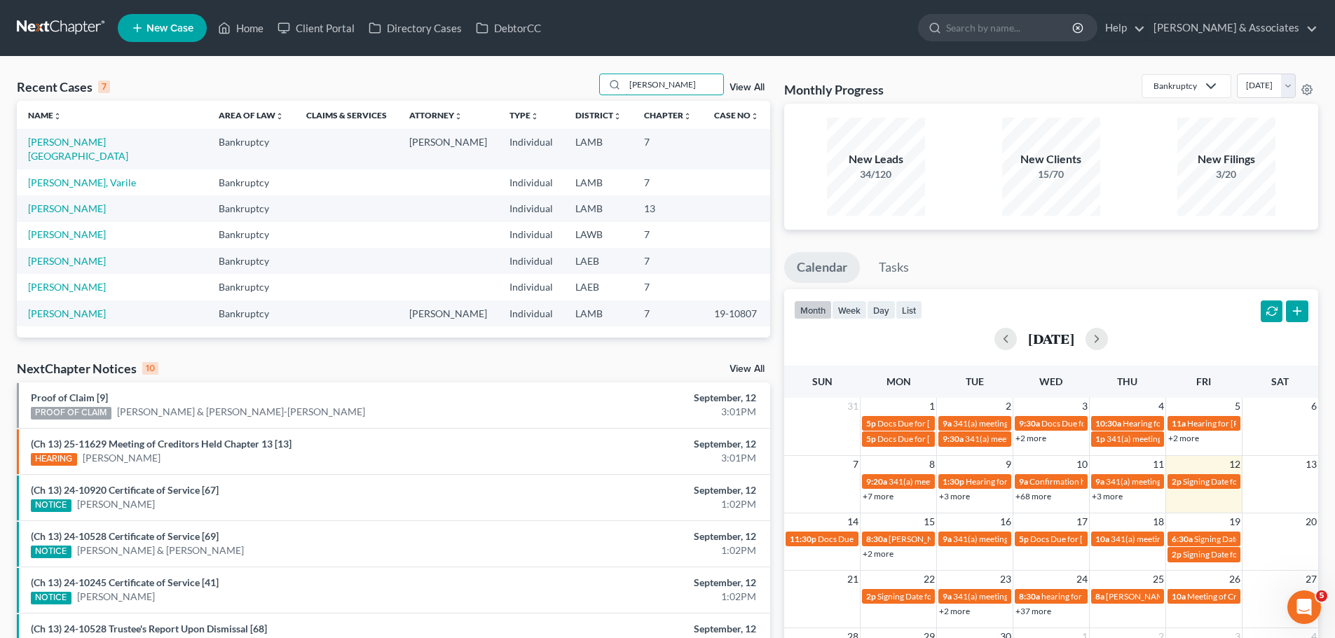
drag, startPoint x: 675, startPoint y: 88, endPoint x: 514, endPoint y: 90, distance: 161.2
click at [516, 92] on div "Recent Cases 7 [PERSON_NAME] View All" at bounding box center [393, 87] width 753 height 27
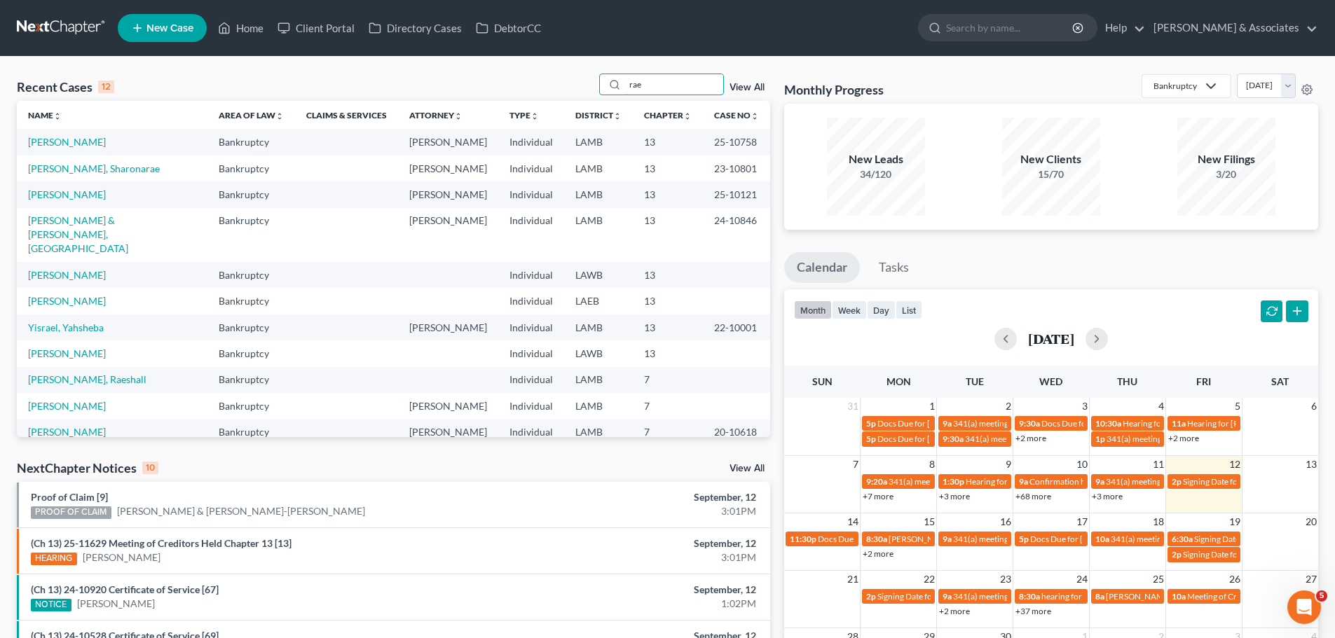
drag, startPoint x: 575, startPoint y: 76, endPoint x: 535, endPoint y: 67, distance: 41.1
click at [535, 67] on div "Recent Cases 12 rae View All Name unfold_more expand_more expand_less Area of L…" at bounding box center [667, 520] width 1335 height 926
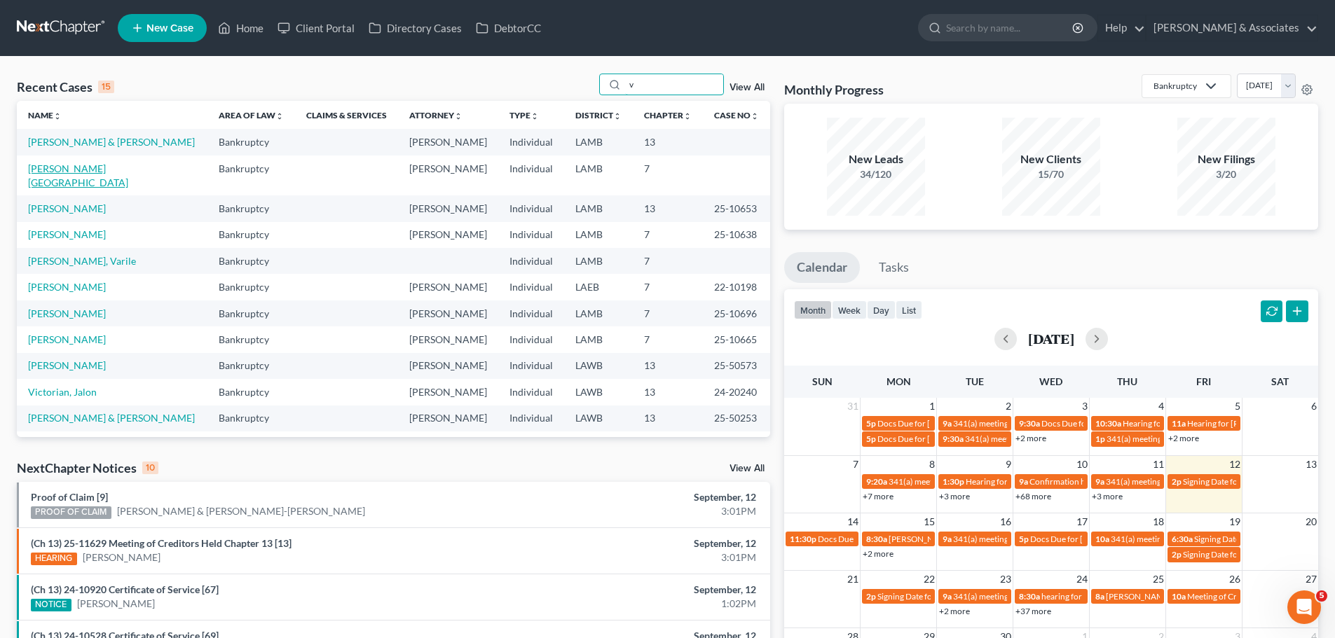
type input "v"
click at [55, 172] on link "[PERSON_NAME][GEOGRAPHIC_DATA]" at bounding box center [78, 176] width 100 height 26
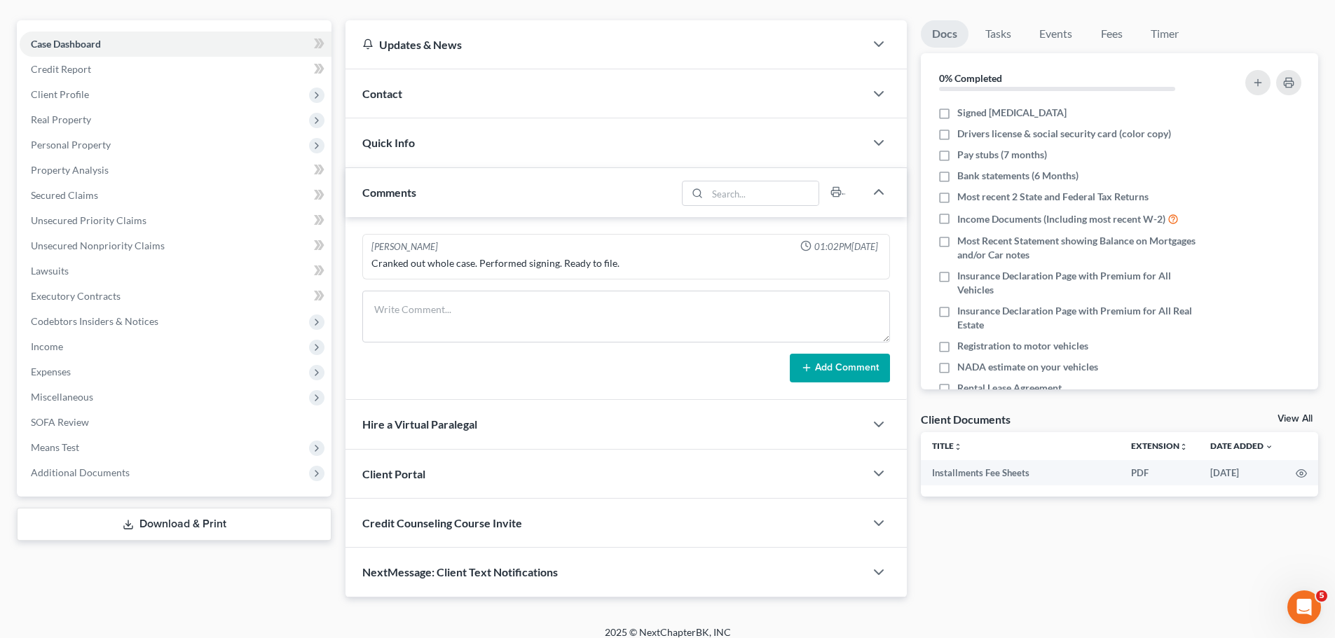
scroll to position [127, 0]
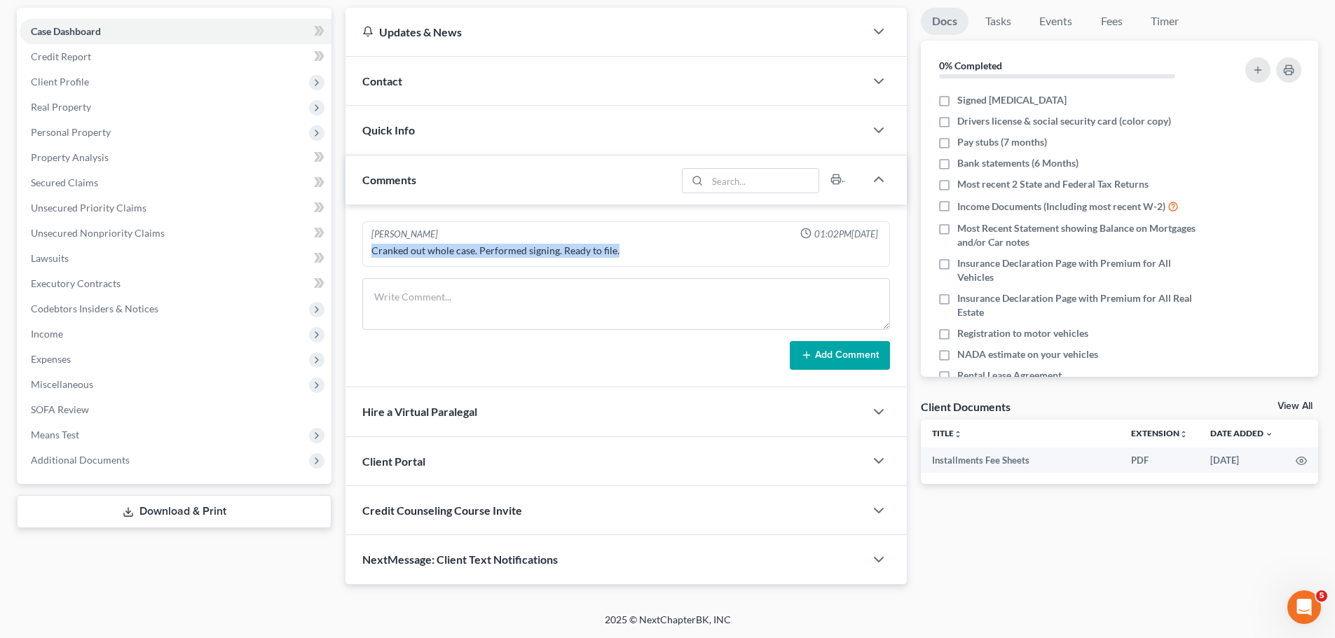
drag, startPoint x: 355, startPoint y: 250, endPoint x: 664, endPoint y: 242, distance: 309.8
click at [664, 242] on div "[PERSON_NAME] 01:02PM[DATE] Cranked out whole case. Performed signing. Ready to…" at bounding box center [625, 296] width 561 height 183
click at [664, 241] on div "Cranked out whole case. Performed signing. Ready to file." at bounding box center [626, 251] width 515 height 20
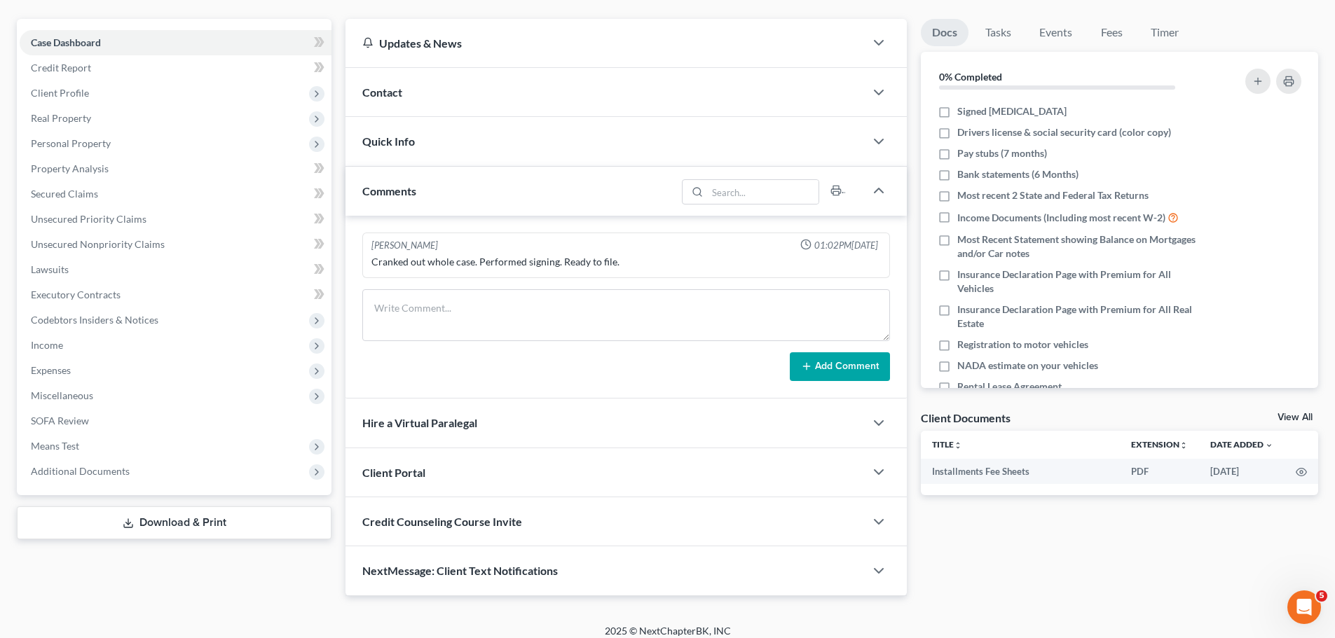
scroll to position [0, 0]
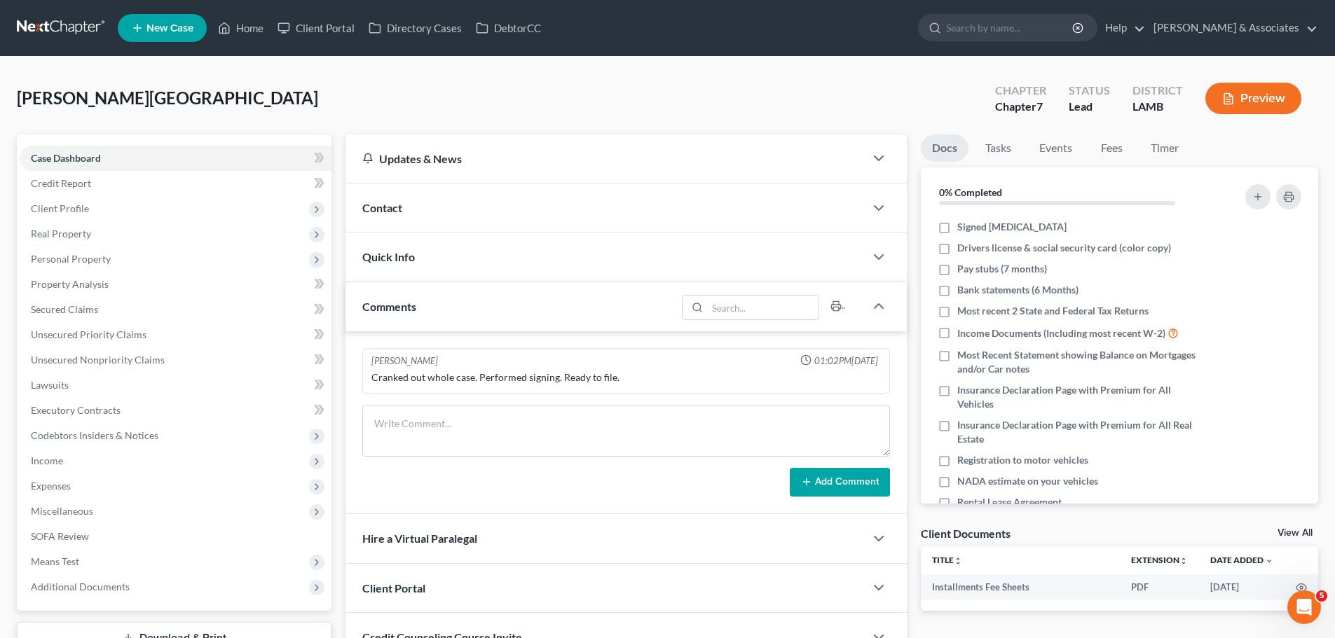
click at [355, 209] on div "Contact" at bounding box center [604, 208] width 519 height 48
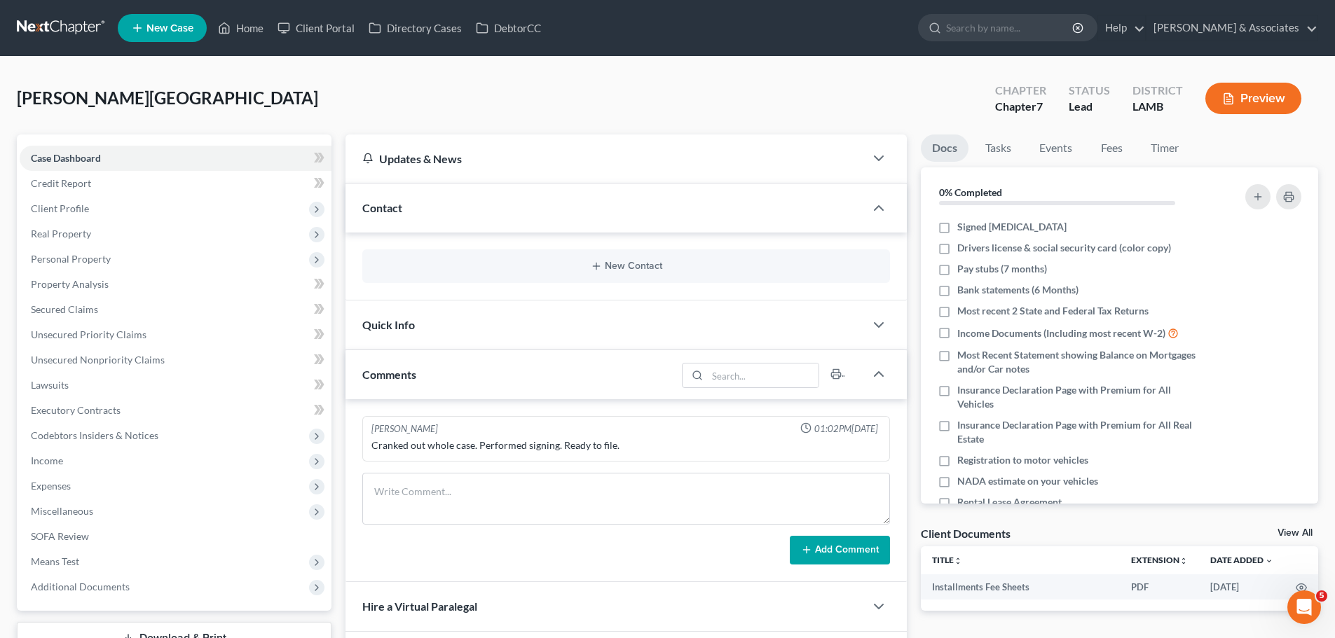
click at [558, 233] on div "New Contact" at bounding box center [625, 267] width 561 height 68
click at [504, 192] on div "Contact" at bounding box center [604, 208] width 519 height 48
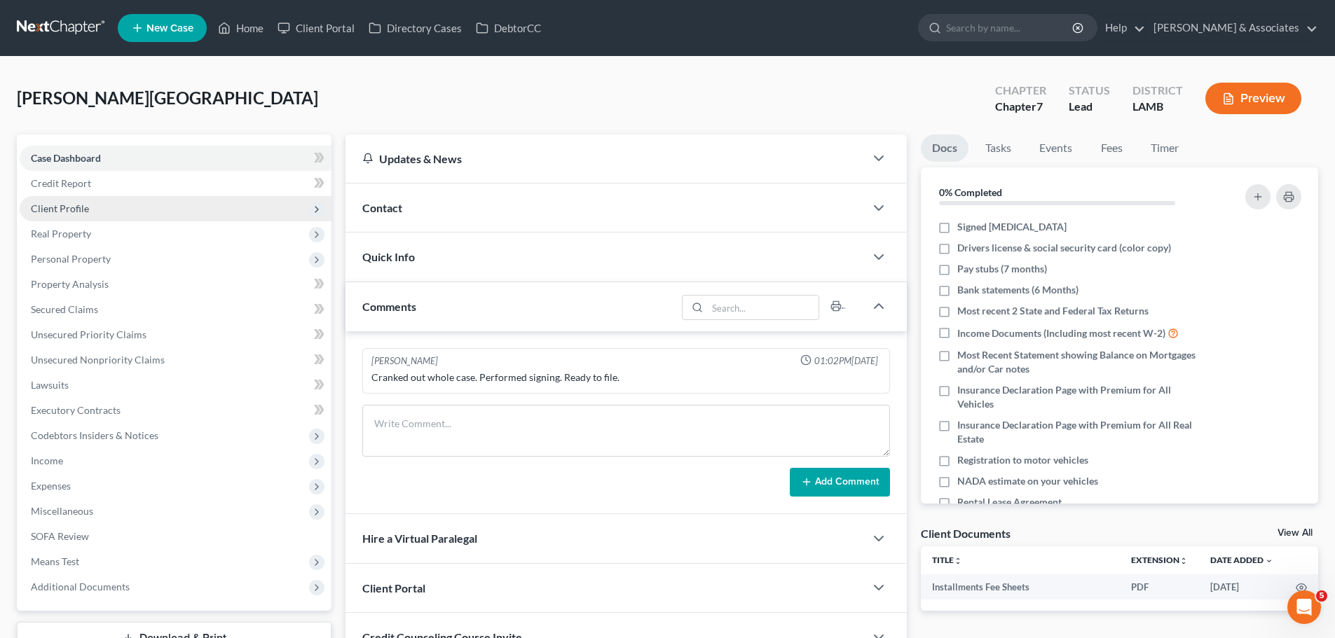
click at [132, 212] on span "Client Profile" at bounding box center [176, 208] width 312 height 25
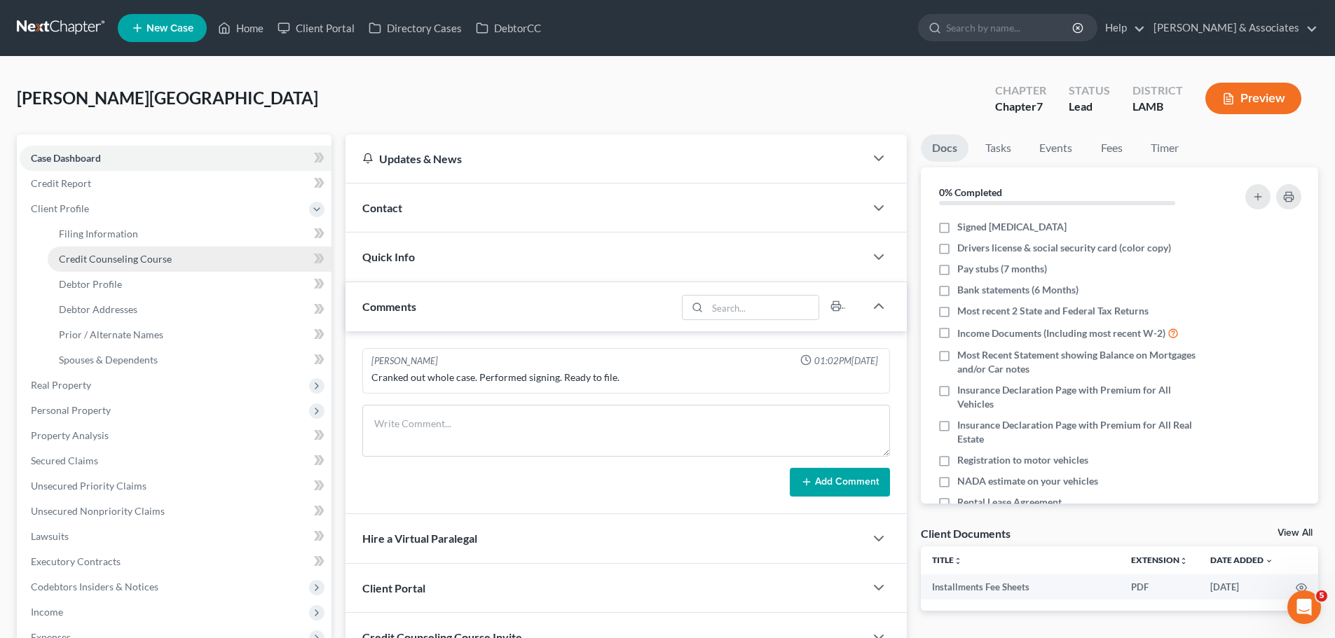
click at [121, 253] on span "Credit Counseling Course" at bounding box center [115, 259] width 113 height 12
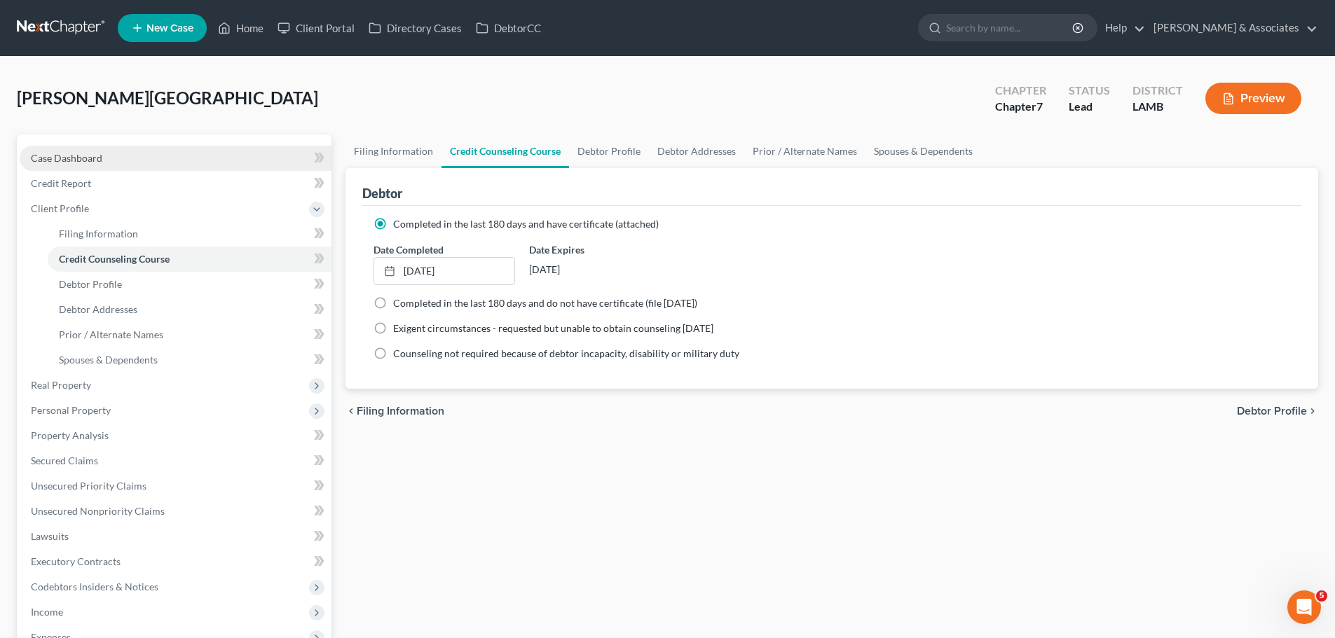
click at [124, 153] on link "Case Dashboard" at bounding box center [176, 158] width 312 height 25
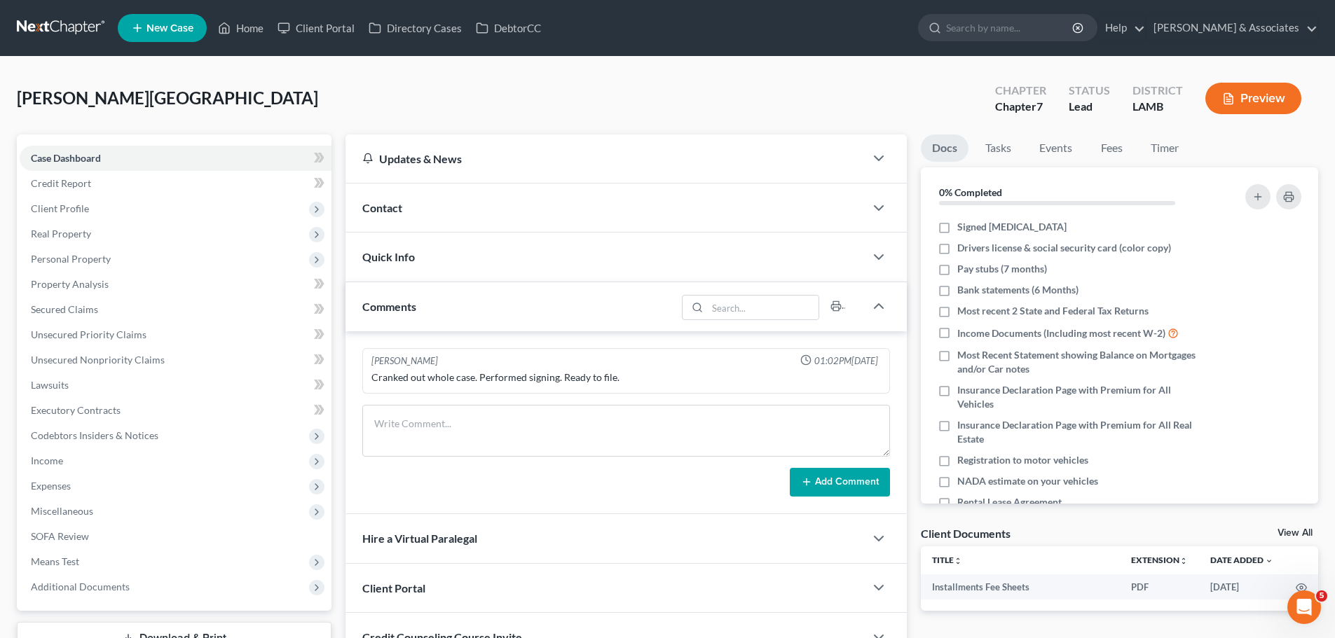
scroll to position [127, 0]
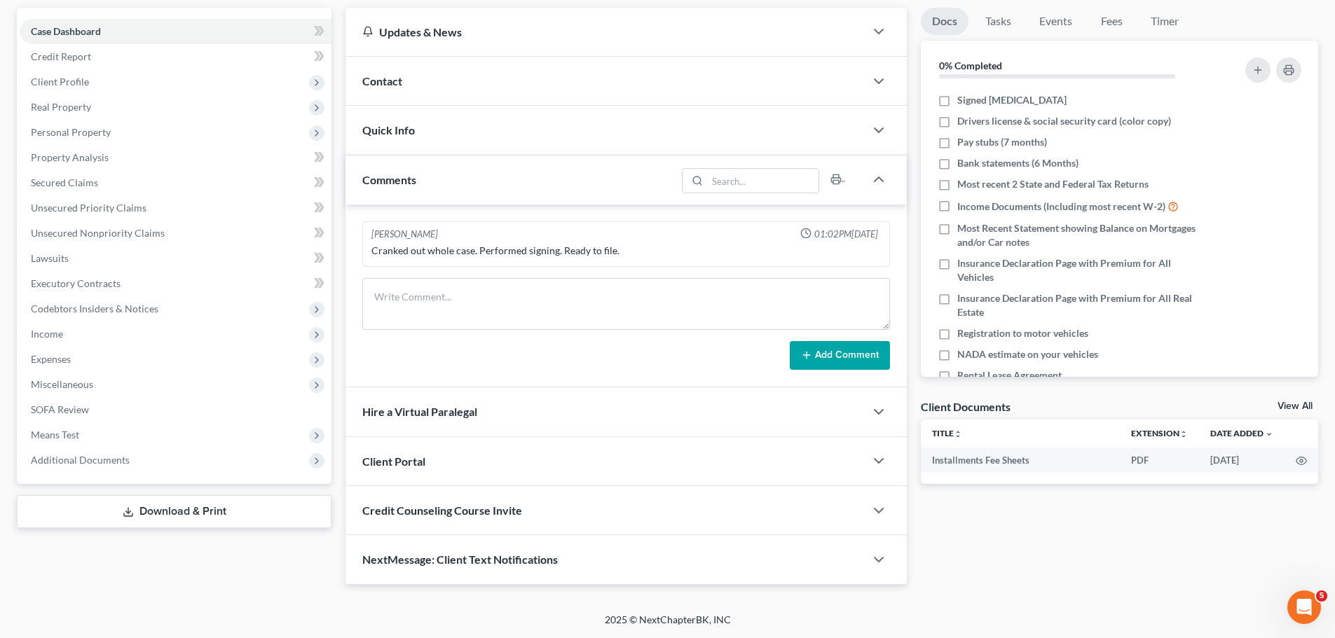
click at [1294, 410] on link "View All" at bounding box center [1294, 406] width 35 height 10
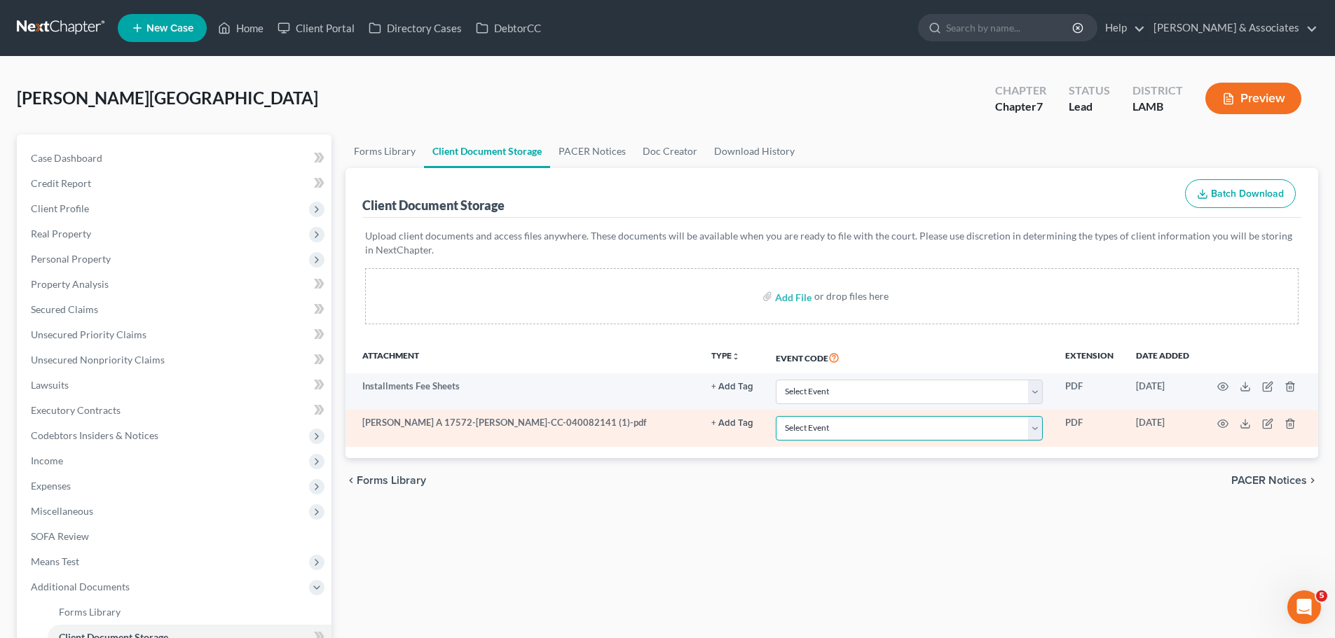
click at [811, 432] on select "Select Event 20 Largest Unsecured Creditors Amended List of Creditors Amended L…" at bounding box center [909, 428] width 267 height 25
click at [776, 416] on select "Select Event 20 Largest Unsecured Creditors Amended List of Creditors Amended L…" at bounding box center [909, 428] width 267 height 25
click at [795, 444] on td "Select Event 20 Largest Unsecured Creditors Amended List of Creditors Amended L…" at bounding box center [908, 428] width 289 height 36
click at [809, 420] on select "Select Event 20 Largest Unsecured Creditors Amended List of Creditors Amended L…" at bounding box center [909, 428] width 267 height 25
select select "13"
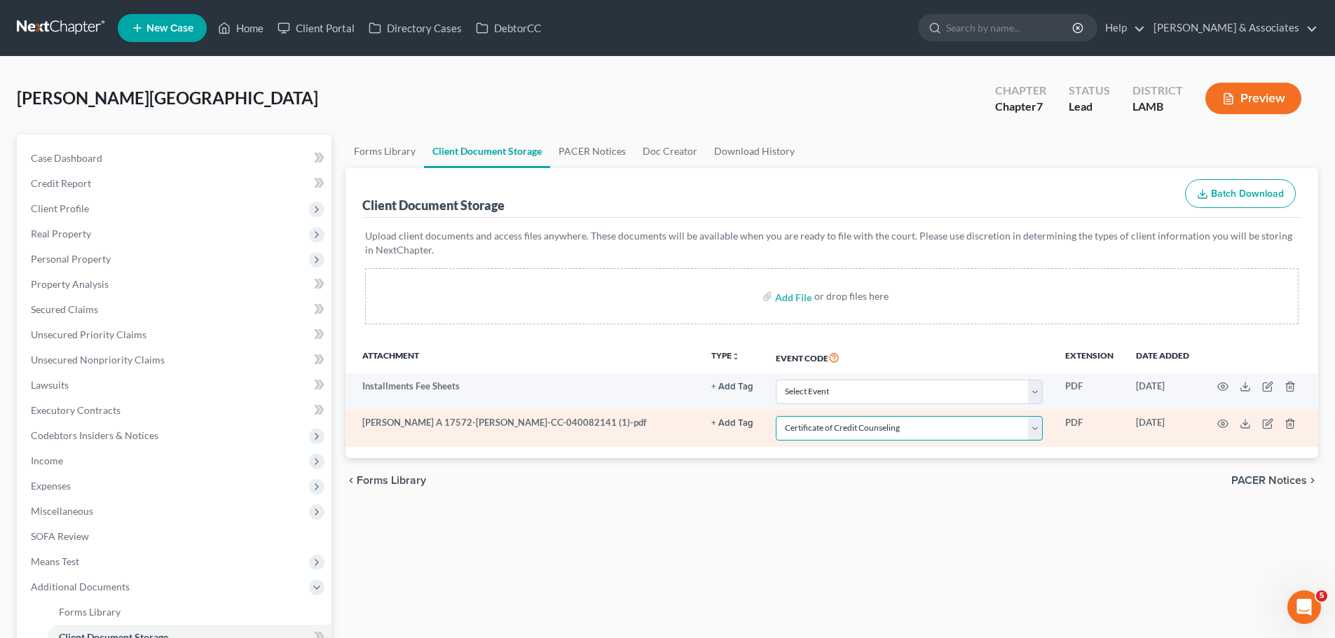
click at [776, 416] on select "Select Event 20 Largest Unsecured Creditors Amended List of Creditors Amended L…" at bounding box center [909, 428] width 267 height 25
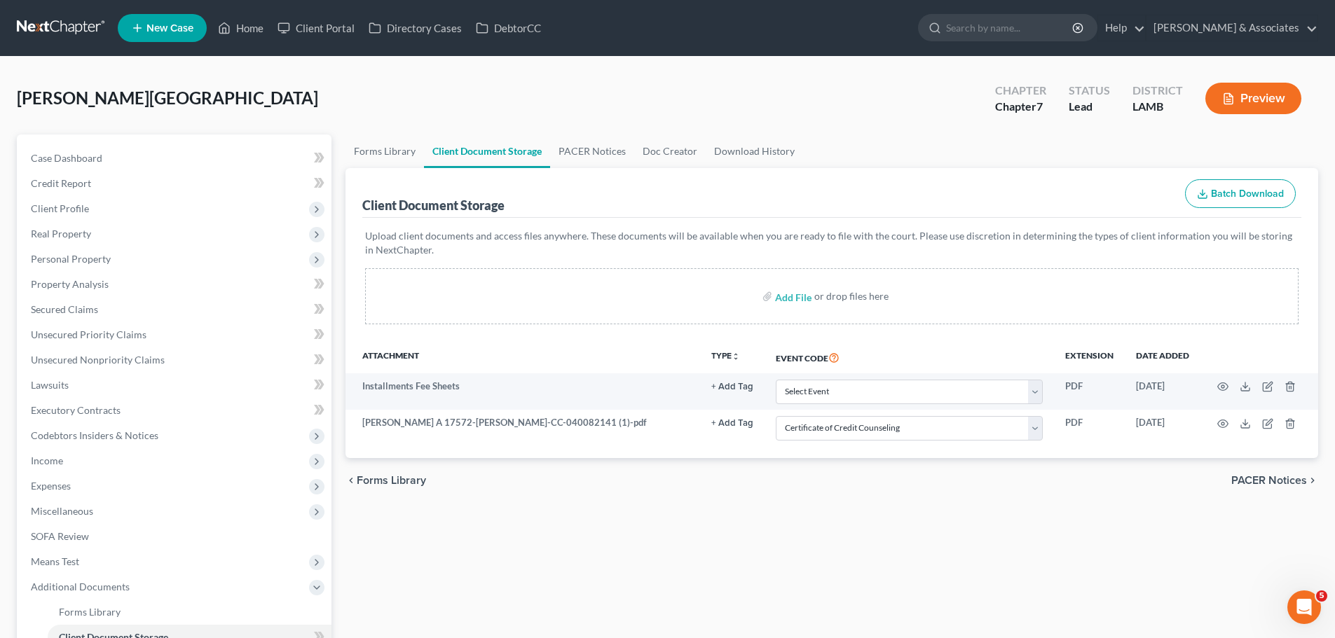
click at [728, 501] on div "chevron_left Forms Library PACER Notices chevron_right" at bounding box center [831, 480] width 973 height 45
click at [184, 159] on link "Case Dashboard" at bounding box center [176, 158] width 312 height 25
